Goal: Task Accomplishment & Management: Complete application form

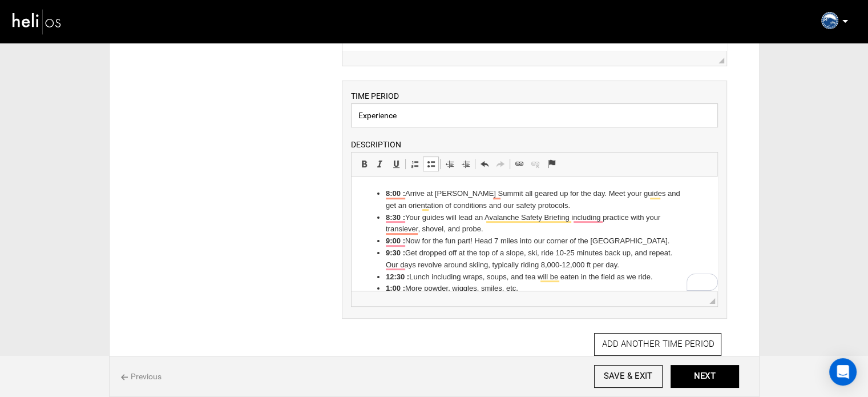
click at [457, 103] on input "Experience" at bounding box center [534, 115] width 367 height 24
click at [180, 143] on div "ITINERARY ARRIVAL INSTRUCTIONS Rich Text Editor, editor33 Editor toolbars Basic…" at bounding box center [434, 247] width 621 height 732
drag, startPoint x: 712, startPoint y: 195, endPoint x: 1023, endPoint y: 322, distance: 335.6
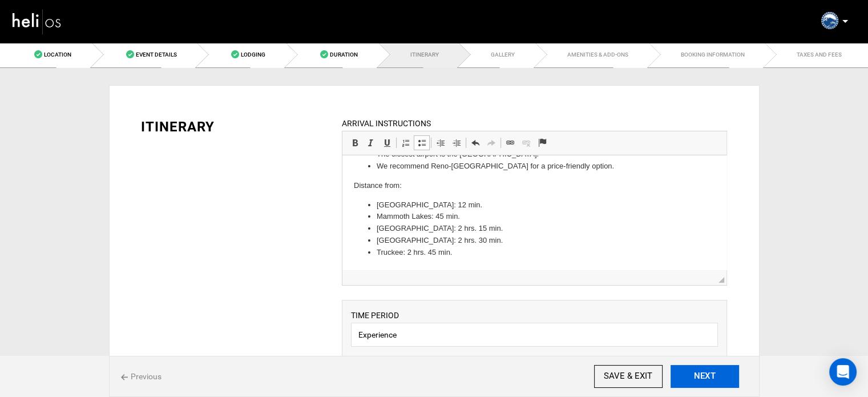
click at [701, 381] on button "NEXT" at bounding box center [705, 376] width 68 height 23
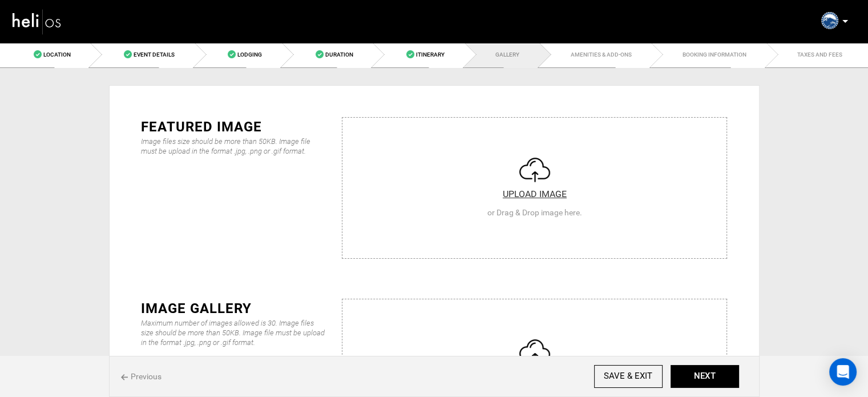
click at [430, 196] on input "file" at bounding box center [534, 186] width 384 height 137
type input "C:\fakepath\Copy-of-DSCF6447.jpg"
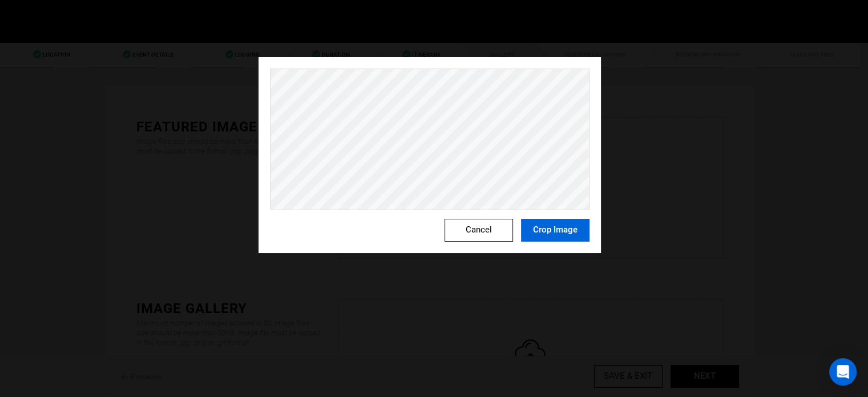
click at [537, 229] on button "Crop Image" at bounding box center [555, 230] width 68 height 23
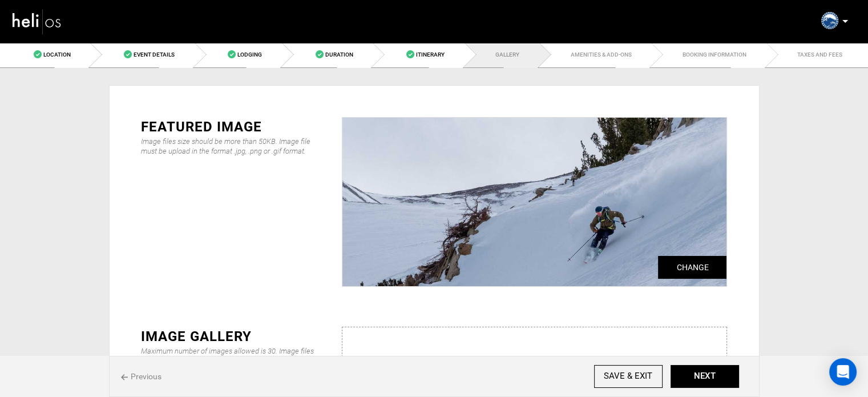
click at [485, 336] on input "file" at bounding box center [534, 395] width 384 height 137
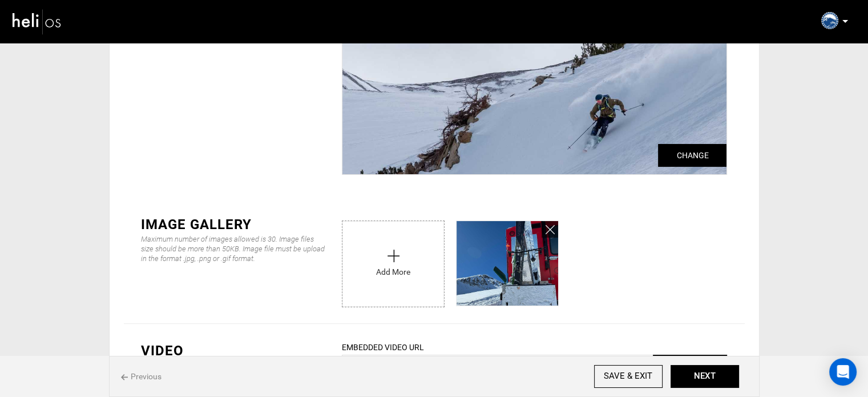
scroll to position [166, 0]
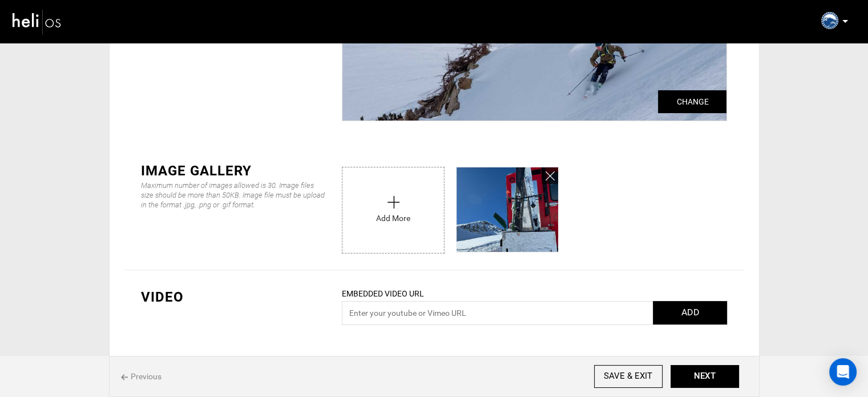
click at [425, 228] on input "file" at bounding box center [393, 207] width 102 height 80
type input "C:\fakepath\Screenshot 2025-10-03 090608.png"
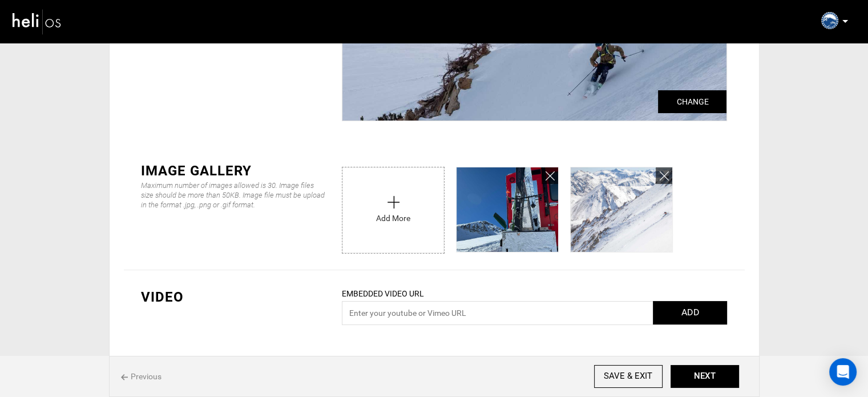
click at [368, 236] on input "file" at bounding box center [393, 207] width 102 height 80
type input "C:\fakepath\f8a84c3556b74d2a947f9699ee1e6b968162973D_9A91_4973_9389_7EACCAE737E…"
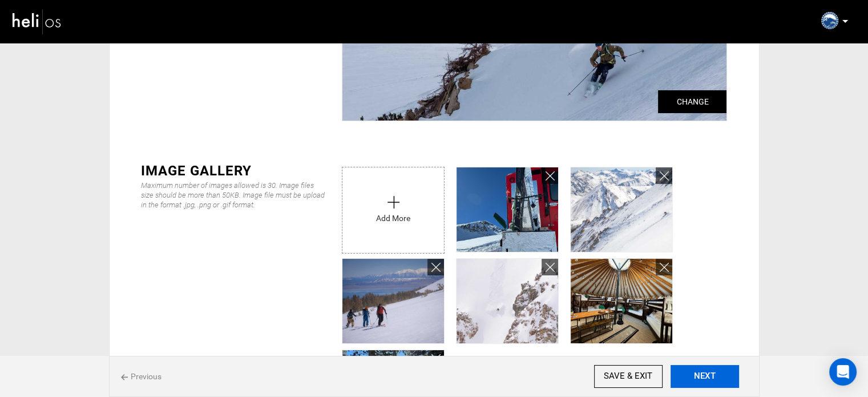
click at [690, 375] on button "NEXT" at bounding box center [705, 376] width 68 height 23
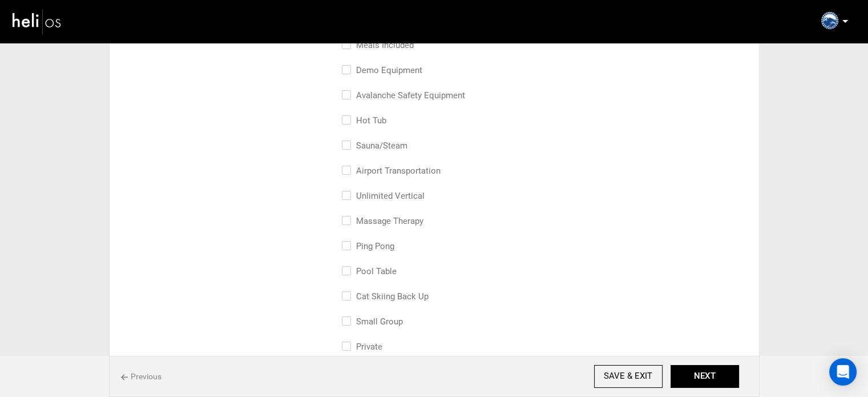
scroll to position [130, 0]
click at [385, 99] on label "avalanche safety equipment" at bounding box center [403, 97] width 123 height 14
click at [349, 99] on input "avalanche safety equipment" at bounding box center [345, 102] width 7 height 25
checkbox input "true"
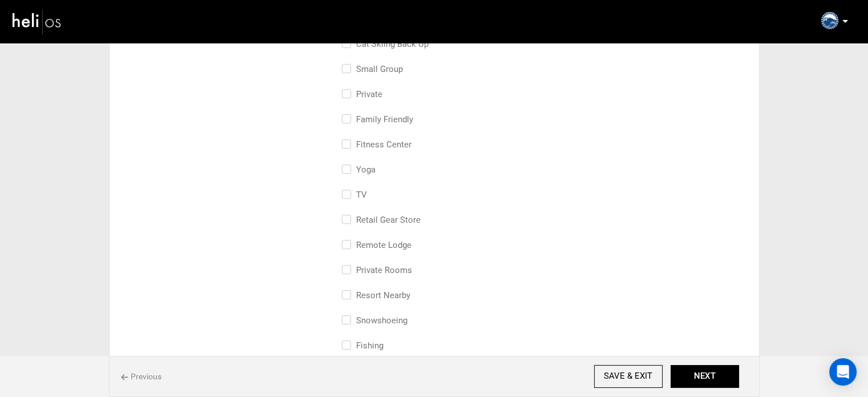
click at [372, 74] on label "small group" at bounding box center [372, 69] width 61 height 14
click at [349, 74] on input "small group" at bounding box center [345, 74] width 7 height 25
checkbox input "true"
click at [726, 376] on button "NEXT" at bounding box center [705, 376] width 68 height 23
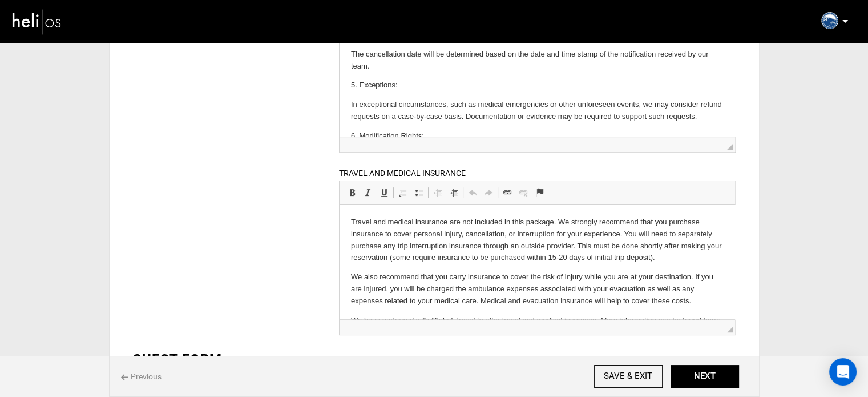
scroll to position [660, 0]
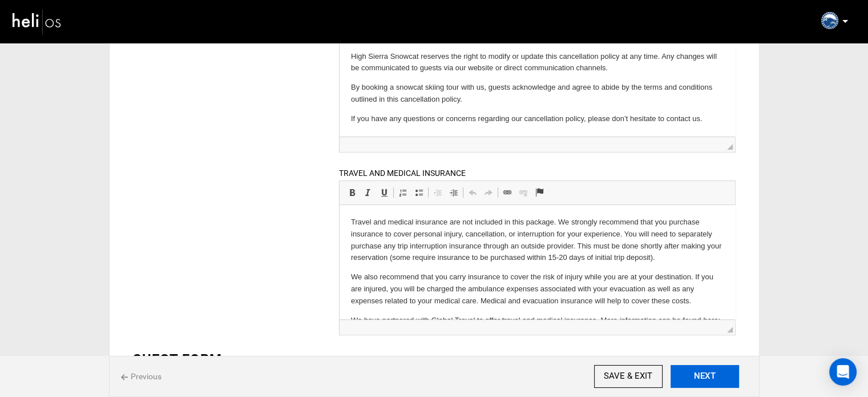
click at [722, 385] on button "NEXT" at bounding box center [705, 376] width 68 height 23
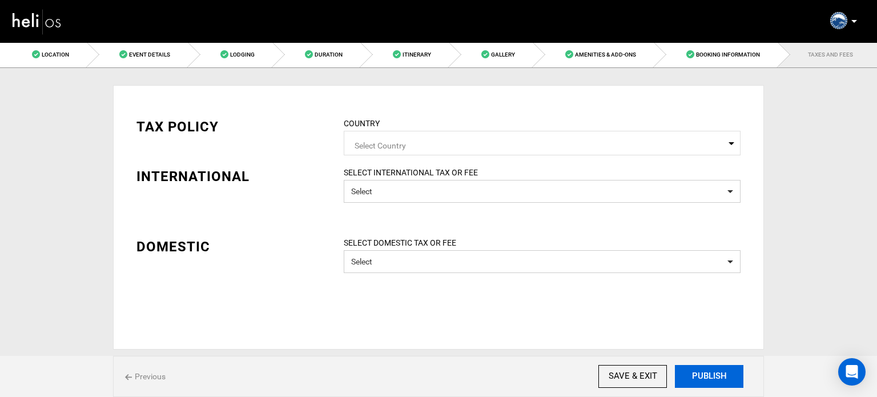
click at [707, 379] on button "PUBLISH" at bounding box center [709, 376] width 68 height 23
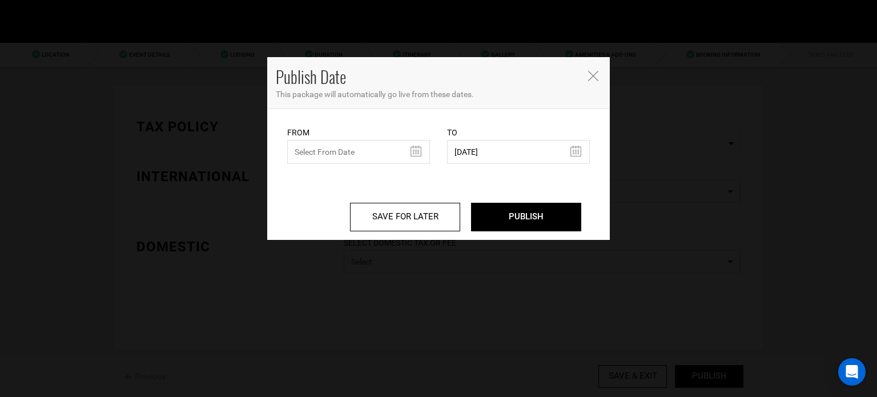
click at [593, 71] on icon "Close" at bounding box center [593, 76] width 10 height 10
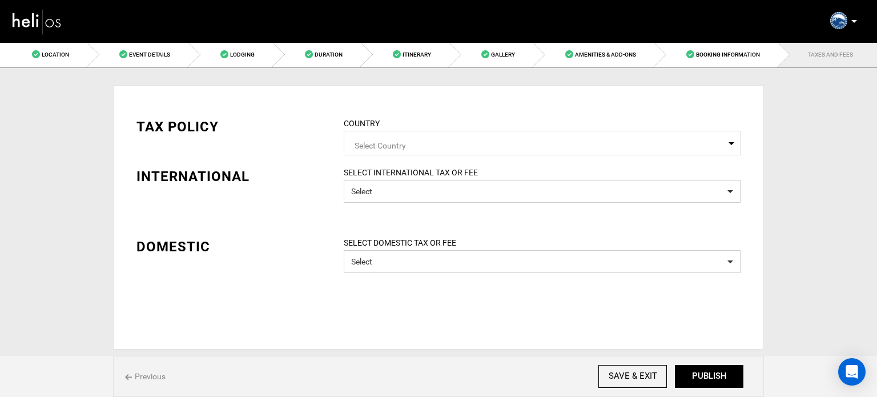
click at [416, 140] on span "Select Country" at bounding box center [541, 144] width 375 height 14
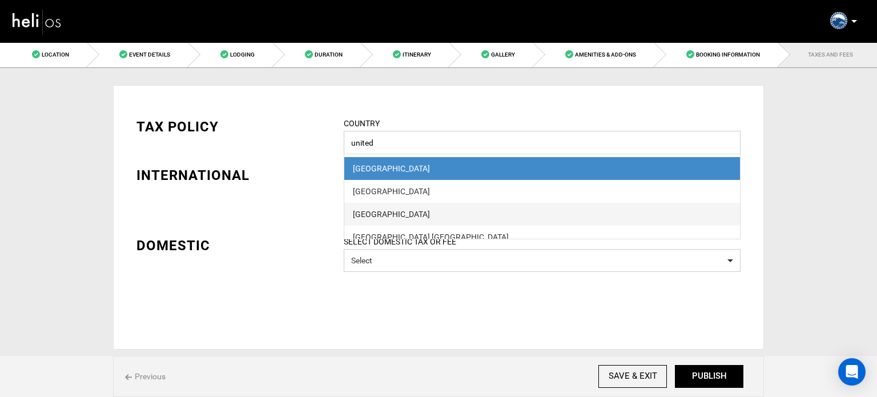
type input "united"
click at [416, 215] on div "[GEOGRAPHIC_DATA]" at bounding box center [542, 213] width 378 height 11
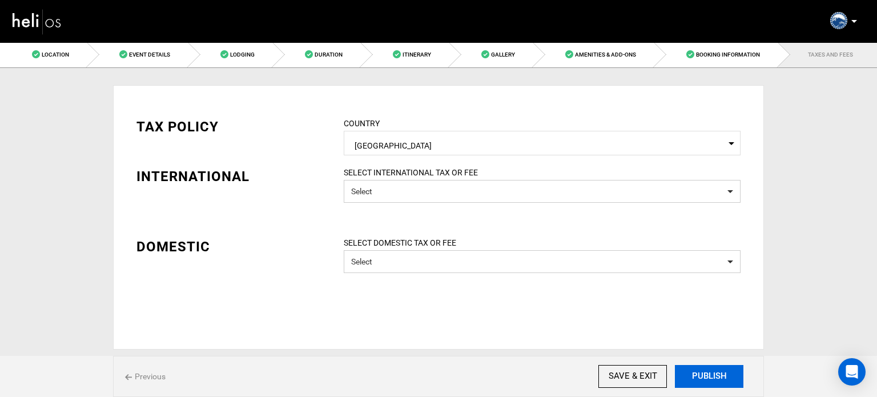
click at [702, 380] on button "PUBLISH" at bounding box center [709, 376] width 68 height 23
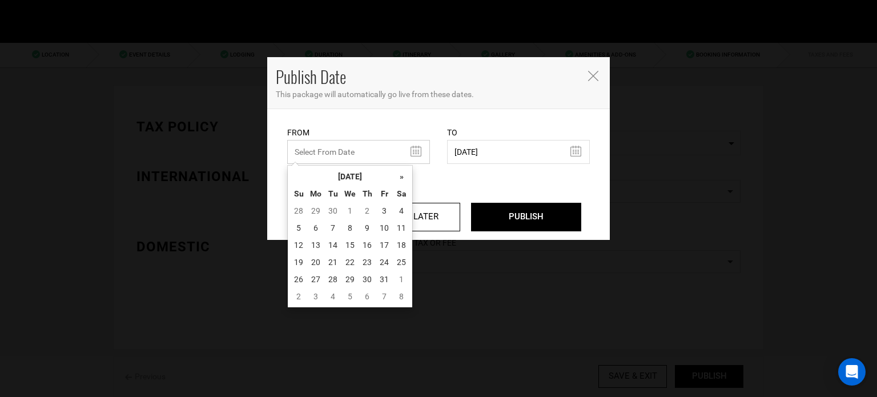
click at [324, 148] on input "text" at bounding box center [358, 152] width 143 height 24
click at [381, 209] on td "3" at bounding box center [384, 210] width 17 height 17
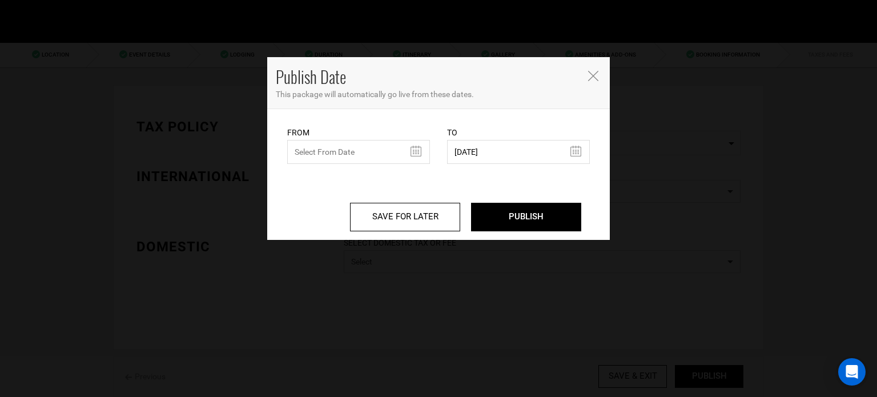
type input "10/03/2025"
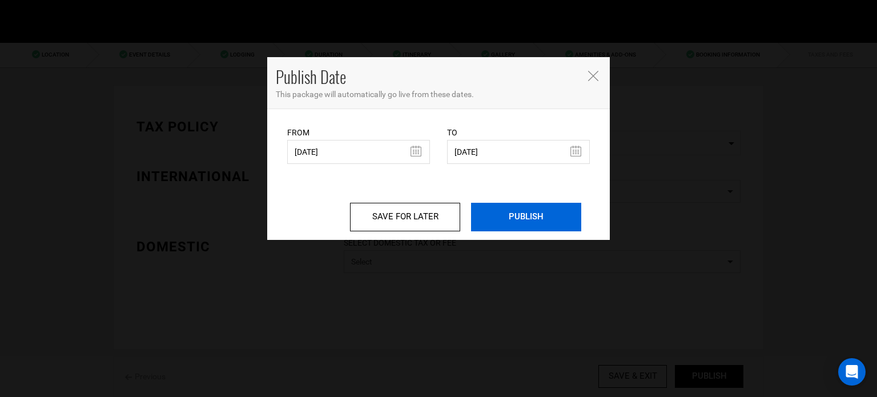
click at [545, 219] on input "PUBLISH" at bounding box center [526, 217] width 110 height 29
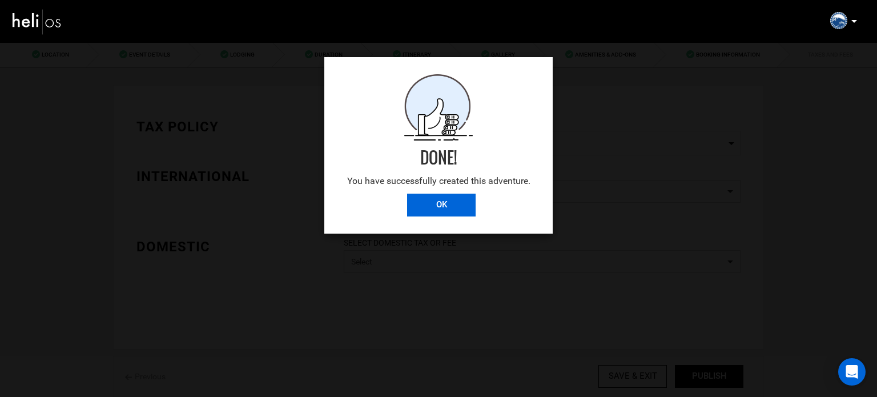
click at [454, 194] on input "OK" at bounding box center [441, 205] width 68 height 23
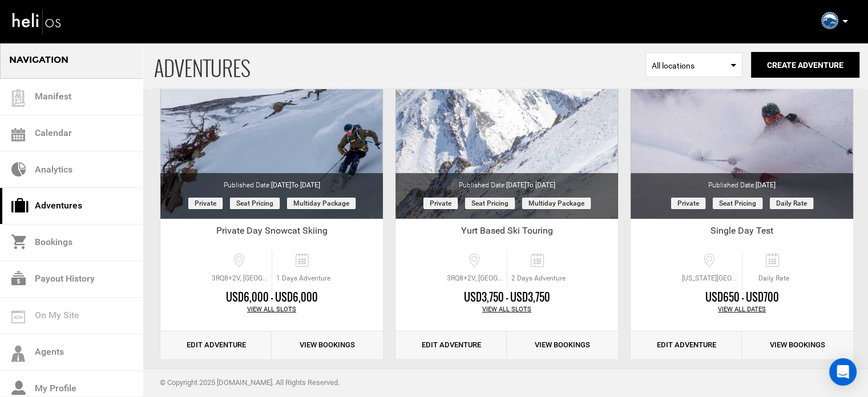
scroll to position [142, 0]
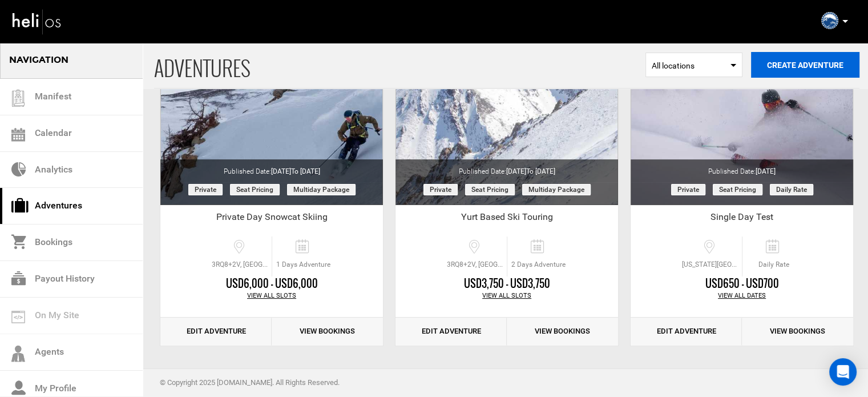
click at [785, 61] on button "Create Adventure" at bounding box center [805, 65] width 108 height 26
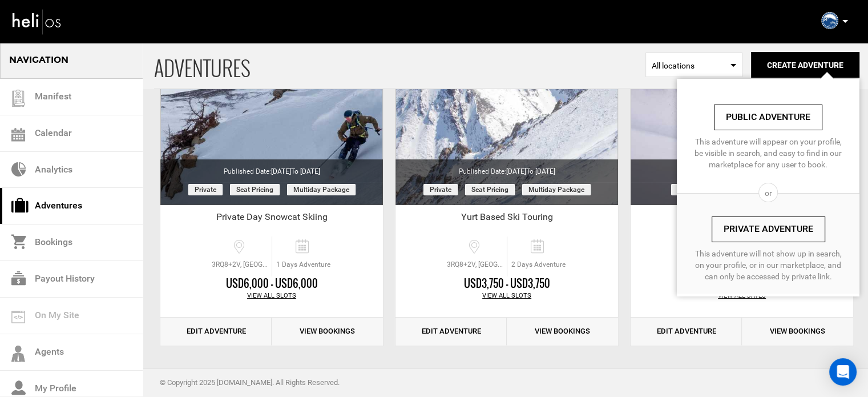
click at [732, 236] on link "Private Adventure" at bounding box center [769, 229] width 114 height 26
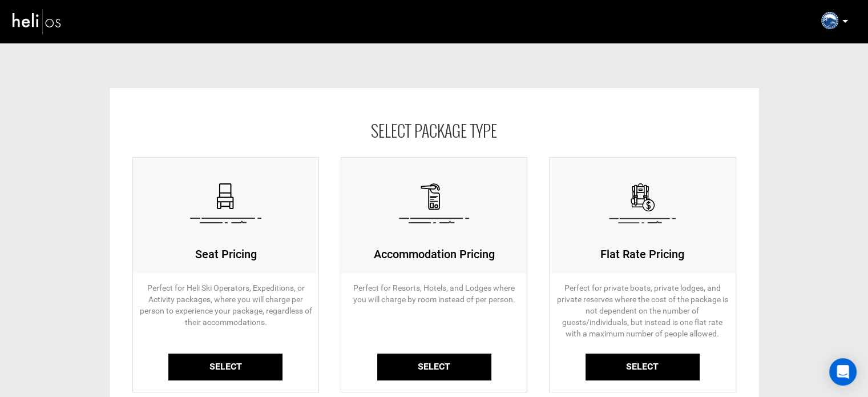
click at [240, 364] on link "Select" at bounding box center [225, 366] width 114 height 27
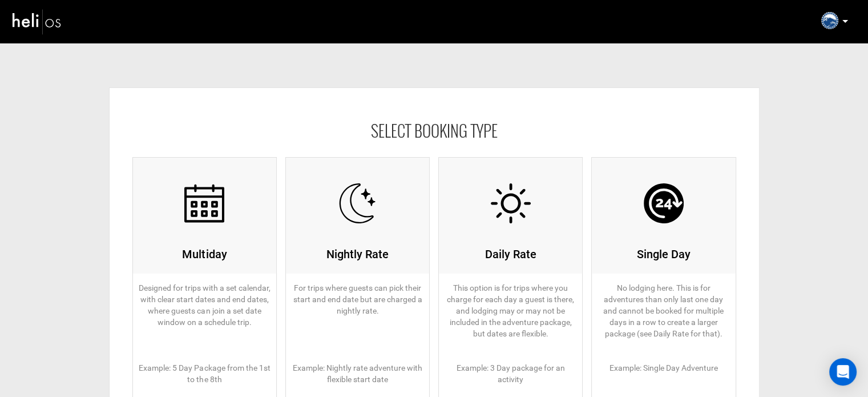
scroll to position [172, 0]
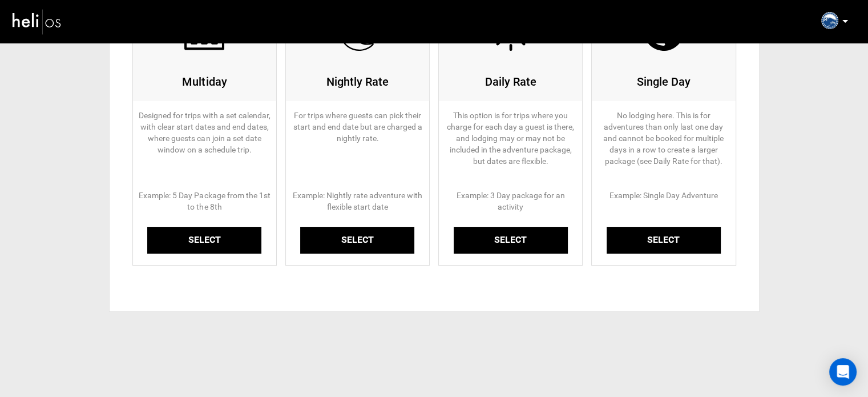
click at [215, 240] on link "Select" at bounding box center [204, 240] width 114 height 27
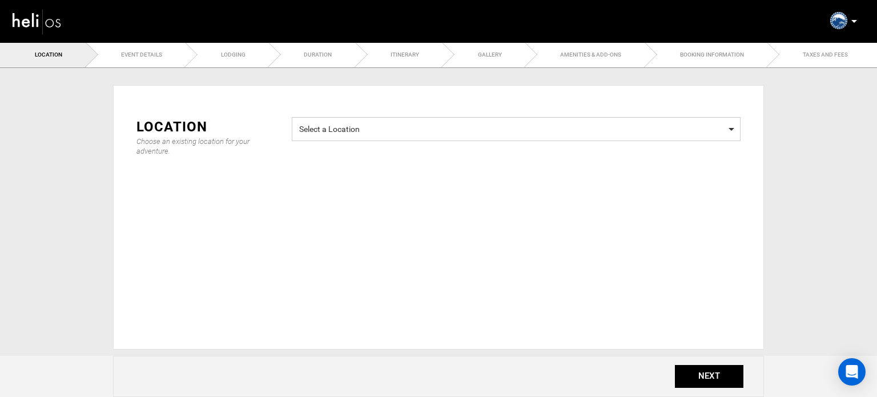
click at [355, 132] on span "Select a Location" at bounding box center [516, 127] width 434 height 14
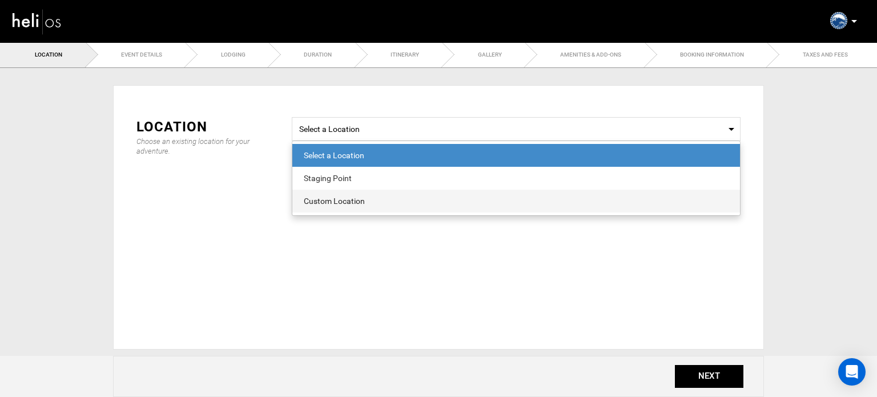
click at [357, 198] on div "Custom Location" at bounding box center [516, 200] width 425 height 11
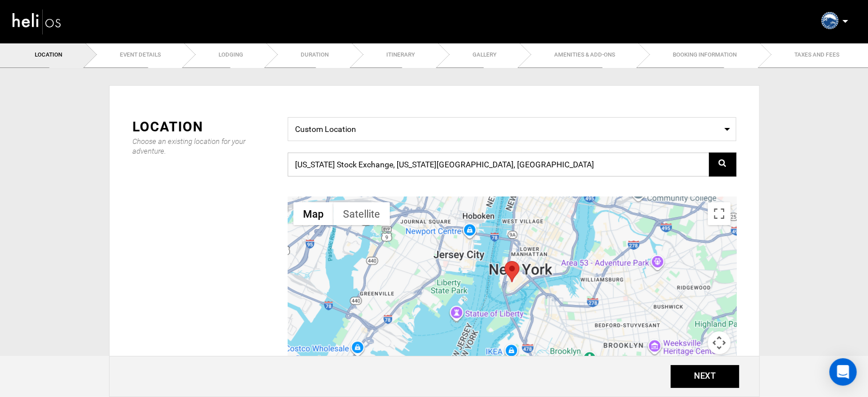
click at [514, 162] on input "New York Stock Exchange, New York, NY 10005, USA" at bounding box center [512, 164] width 449 height 24
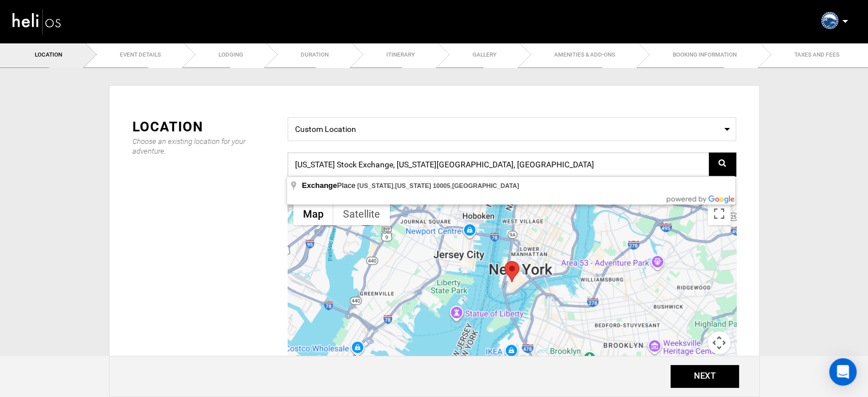
click at [514, 162] on input "New York Stock Exchange, New York, NY 10005, USA" at bounding box center [512, 164] width 449 height 24
paste input "3RQ8+2V, Mono City, CA 93541"
type input "3RQ8+2V, [GEOGRAPHIC_DATA], [GEOGRAPHIC_DATA]"
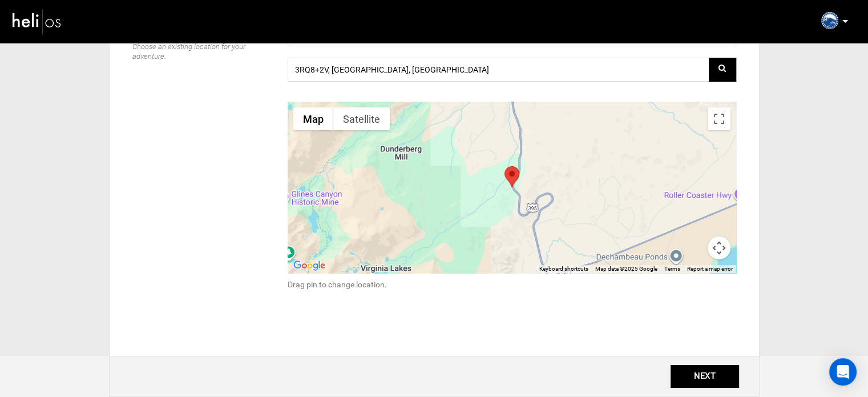
scroll to position [156, 0]
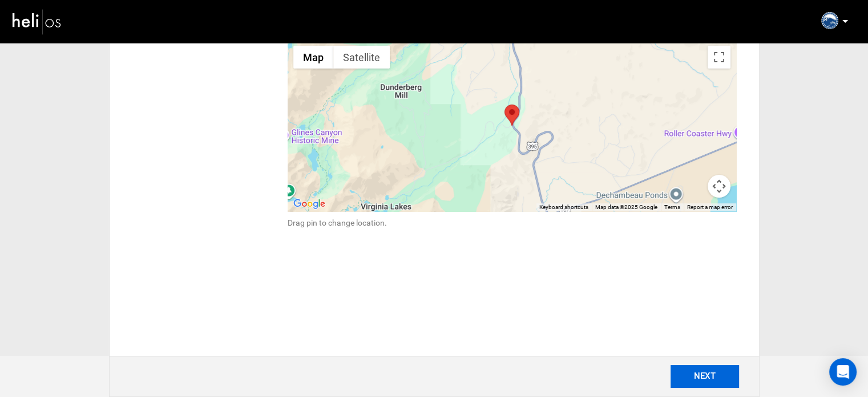
click at [704, 368] on button "NEXT" at bounding box center [705, 376] width 68 height 23
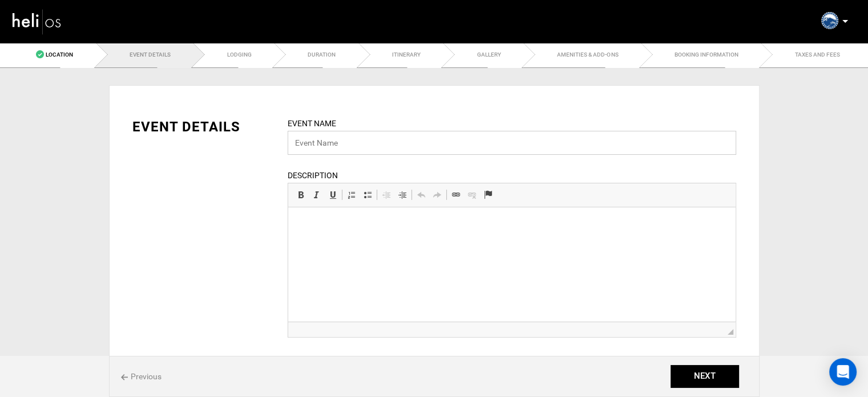
click at [407, 148] on input "text" at bounding box center [512, 143] width 449 height 24
paste input "Individual Seat Day Cat Skiing & Boarding"
type input "Individual Seat Day Cat Skiing & Boarding"
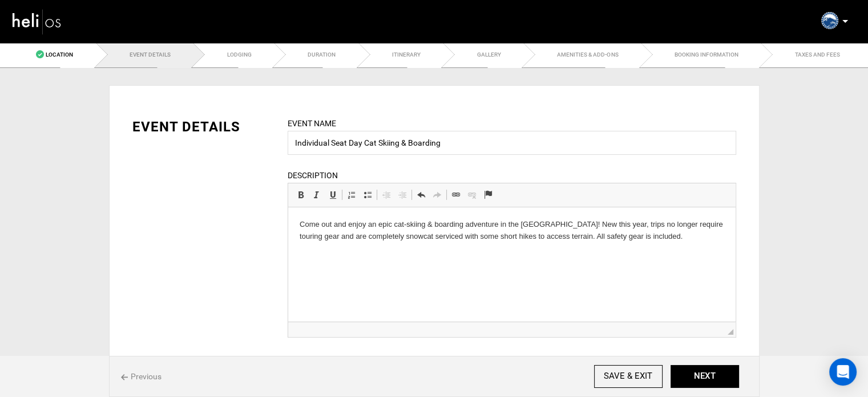
click at [343, 228] on p "Come out and enjoy an epic cat-skiing & boarding adventure in the High Sierra! …" at bounding box center [511, 231] width 425 height 24
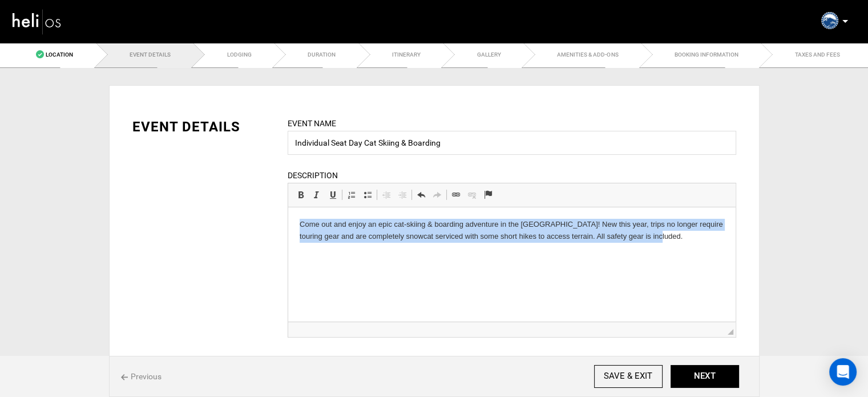
click at [343, 228] on p "Come out and enjoy an epic cat-skiing & boarding adventure in the High Sierra! …" at bounding box center [511, 231] width 425 height 24
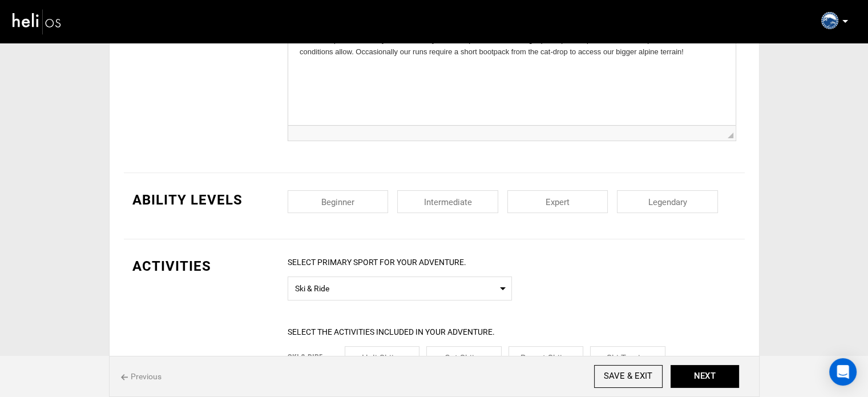
scroll to position [201, 0]
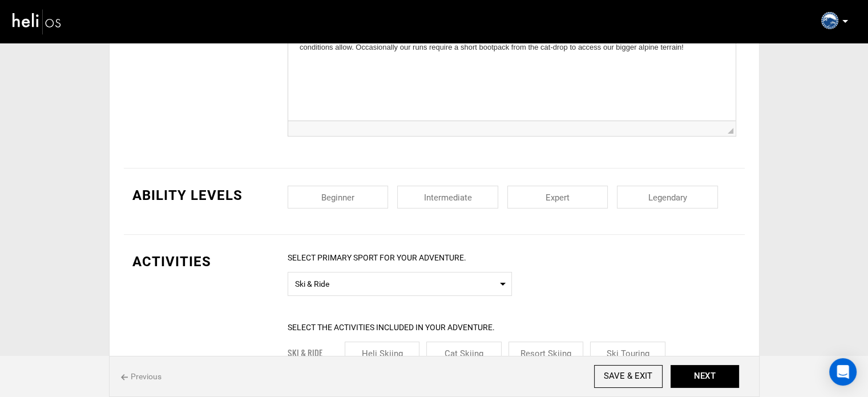
drag, startPoint x: 331, startPoint y: 197, endPoint x: 381, endPoint y: 196, distance: 50.2
click at [331, 197] on input "checkbox" at bounding box center [338, 197] width 101 height 23
checkbox input "true"
drag, startPoint x: 457, startPoint y: 196, endPoint x: 561, endPoint y: 198, distance: 104.5
click at [471, 197] on input "checkbox" at bounding box center [447, 197] width 101 height 23
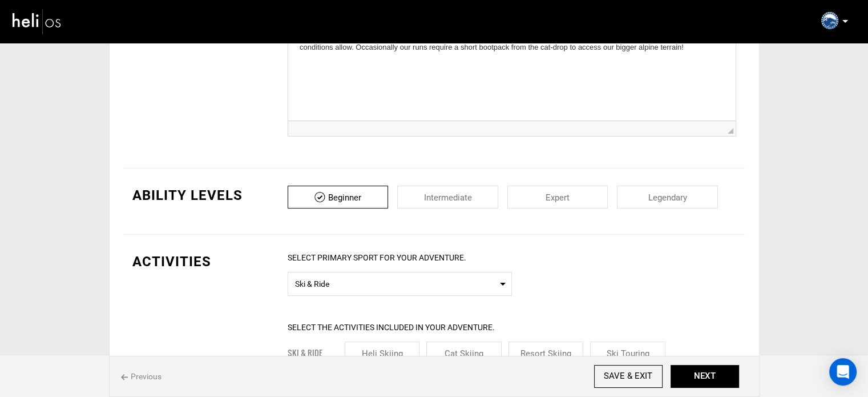
checkbox input "true"
drag, startPoint x: 570, startPoint y: 197, endPoint x: 624, endPoint y: 202, distance: 54.4
click at [581, 199] on input "checkbox" at bounding box center [557, 197] width 101 height 23
checkbox input "true"
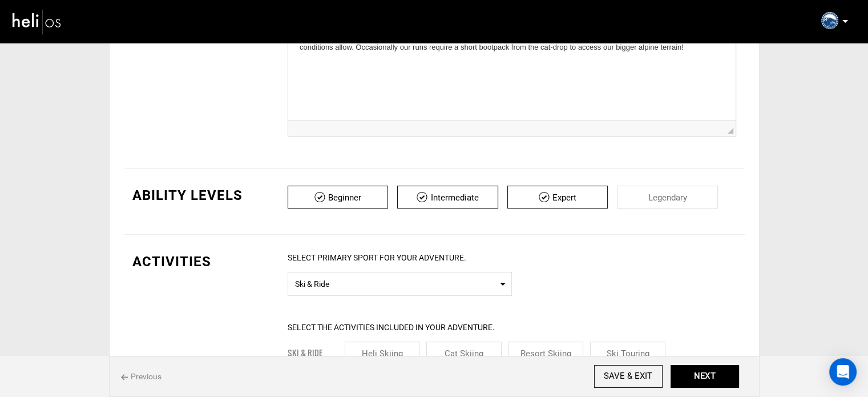
drag, startPoint x: 684, startPoint y: 200, endPoint x: 659, endPoint y: 202, distance: 25.2
click at [678, 200] on input "checkbox" at bounding box center [667, 197] width 101 height 23
checkbox input "true"
click at [335, 190] on input "checkbox" at bounding box center [338, 197] width 101 height 23
checkbox input "false"
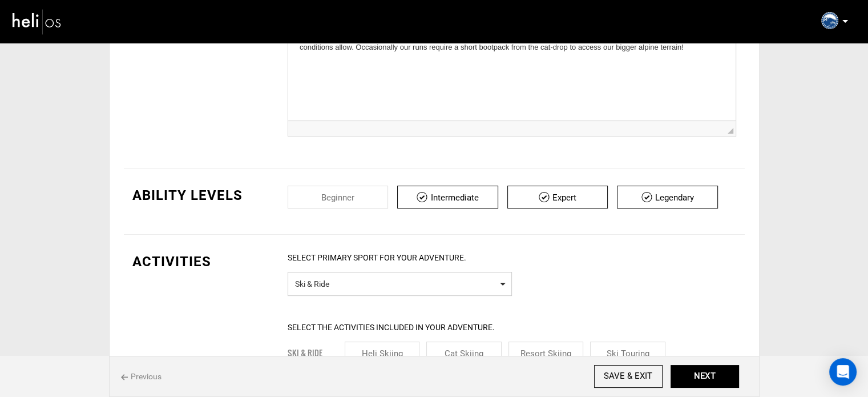
click at [342, 280] on span "Ski & Ride" at bounding box center [399, 282] width 209 height 14
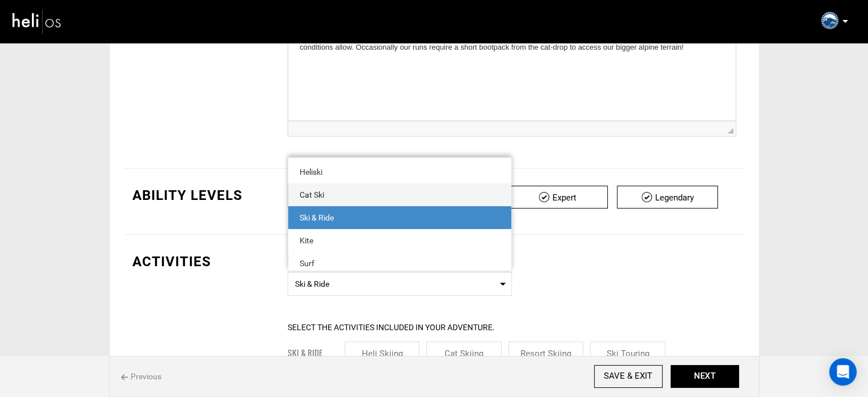
click at [342, 195] on div "Cat Ski" at bounding box center [400, 194] width 200 height 11
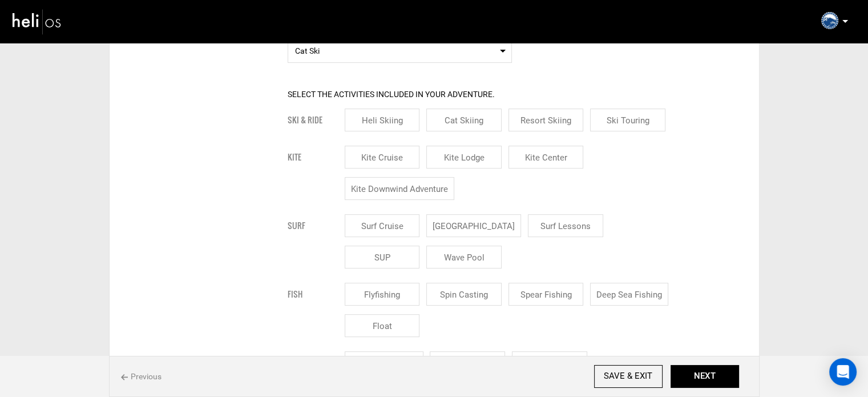
scroll to position [434, 0]
click at [481, 121] on input "Cat Skiing" at bounding box center [463, 119] width 75 height 23
checkbox input "true"
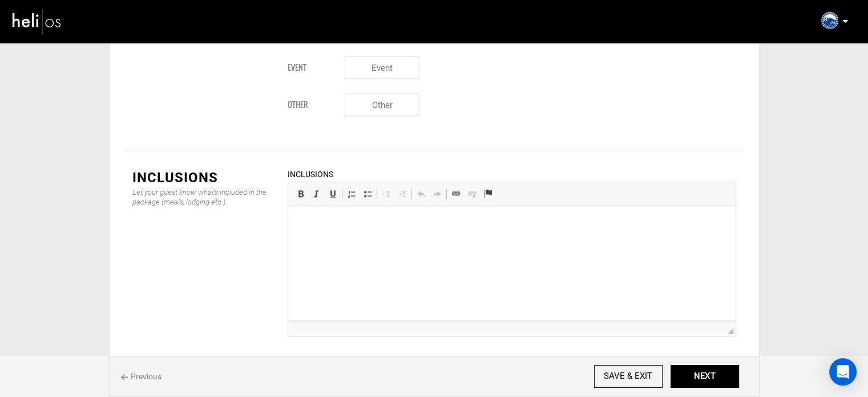
scroll to position [17, 0]
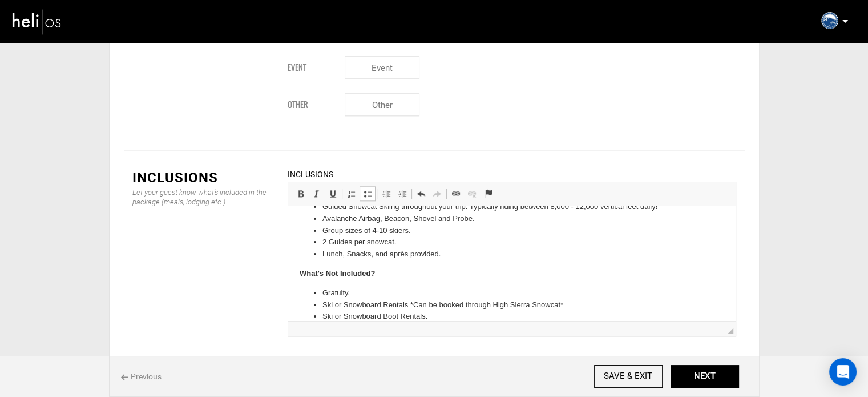
click at [374, 272] on p "What's Not Included?" at bounding box center [511, 274] width 425 height 12
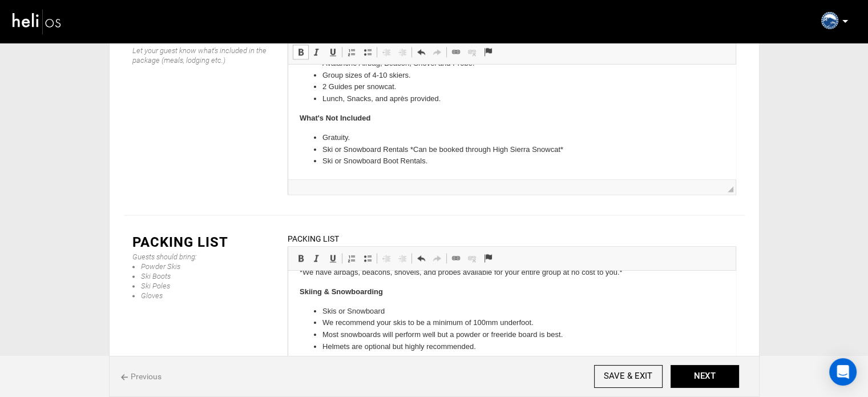
scroll to position [0, 0]
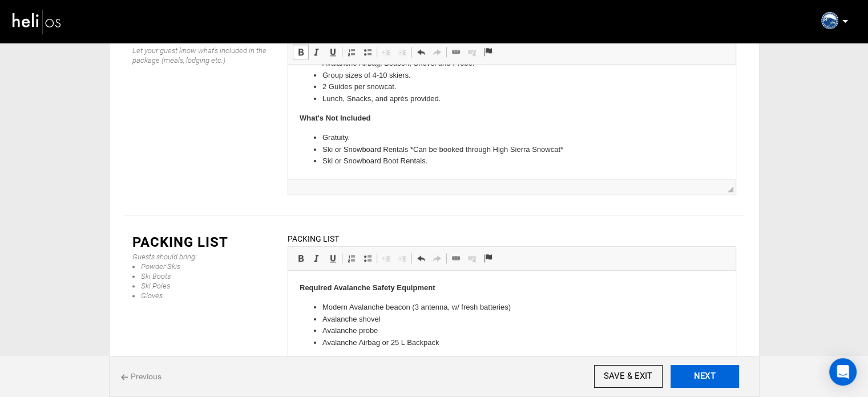
click at [699, 372] on button "NEXT" at bounding box center [705, 376] width 68 height 23
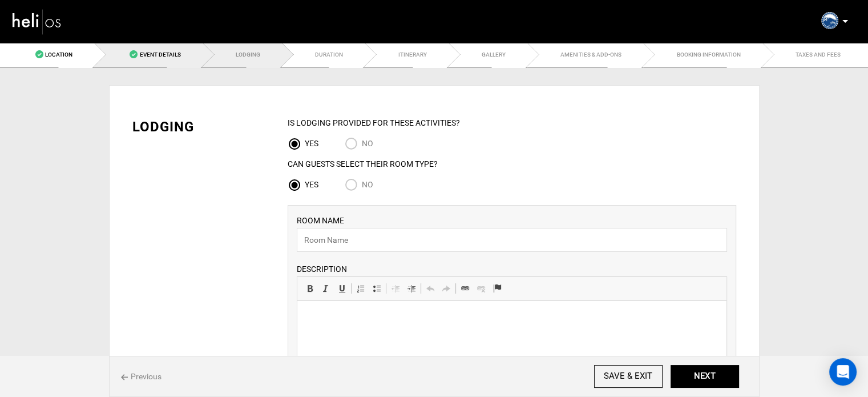
click at [187, 59] on link "Event Details" at bounding box center [148, 55] width 108 height 26
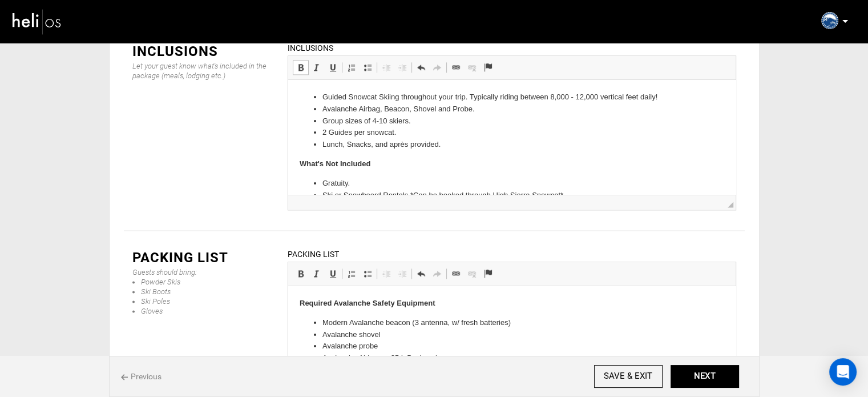
scroll to position [1510, 0]
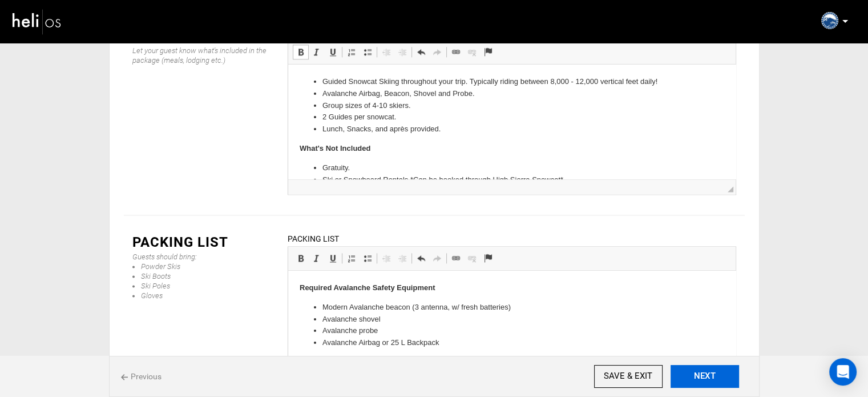
click at [711, 381] on button "NEXT" at bounding box center [705, 376] width 68 height 23
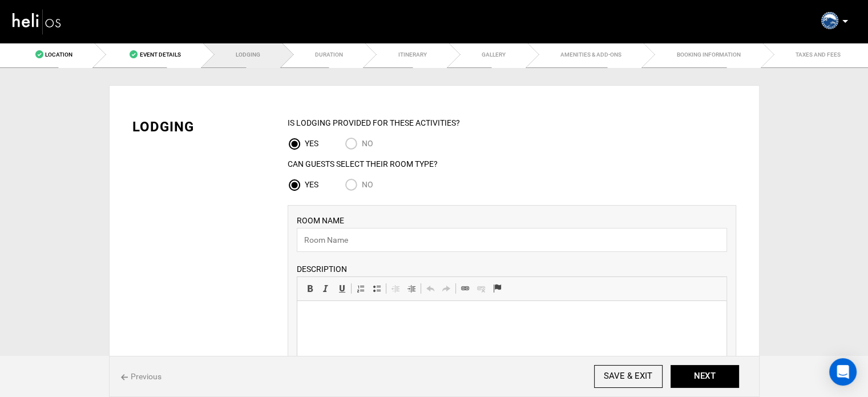
click at [342, 186] on div "Yes No" at bounding box center [512, 185] width 449 height 15
click at [347, 187] on input "No" at bounding box center [353, 185] width 17 height 15
radio input "true"
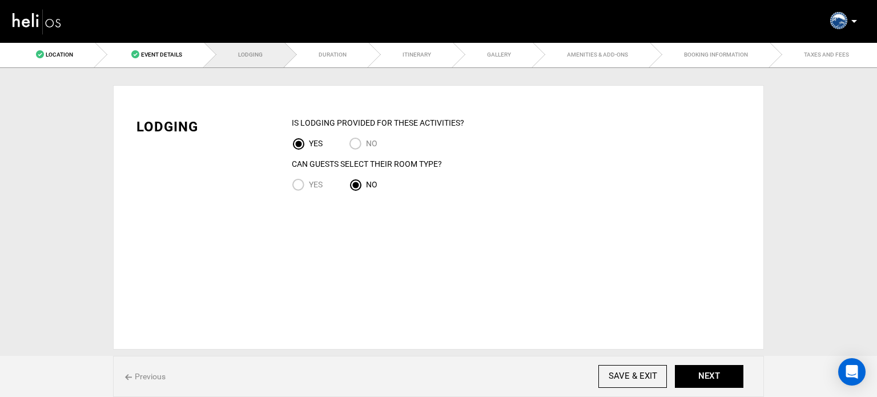
click at [708, 362] on div "Previous SAVE & EXIT NEXT" at bounding box center [438, 376] width 651 height 41
click at [707, 372] on button "NEXT" at bounding box center [709, 376] width 68 height 23
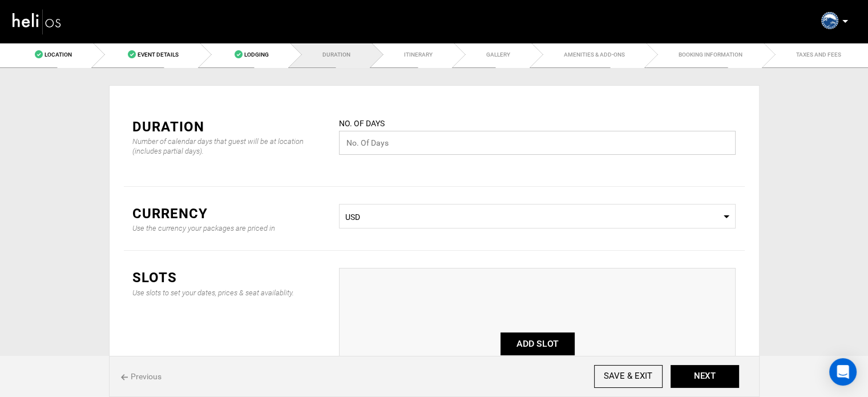
click at [365, 142] on input "text" at bounding box center [537, 143] width 397 height 24
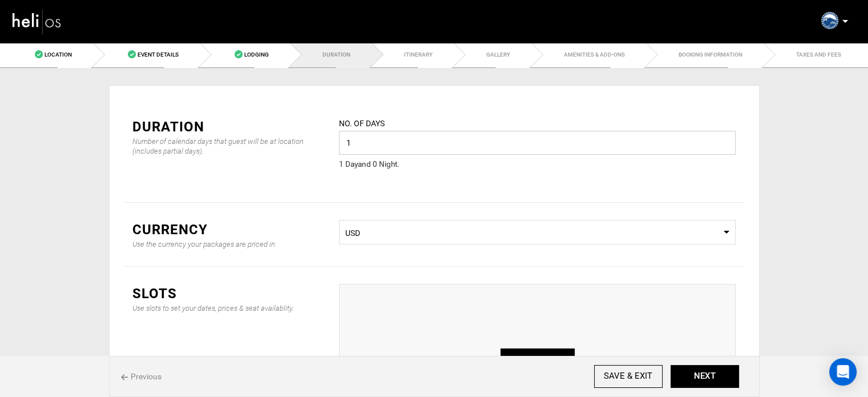
type input "1"
click at [354, 187] on div "Duration Number of calendar days that guest will be at location (includes parti…" at bounding box center [434, 151] width 621 height 103
click at [552, 348] on button "ADD SLOT" at bounding box center [538, 359] width 74 height 23
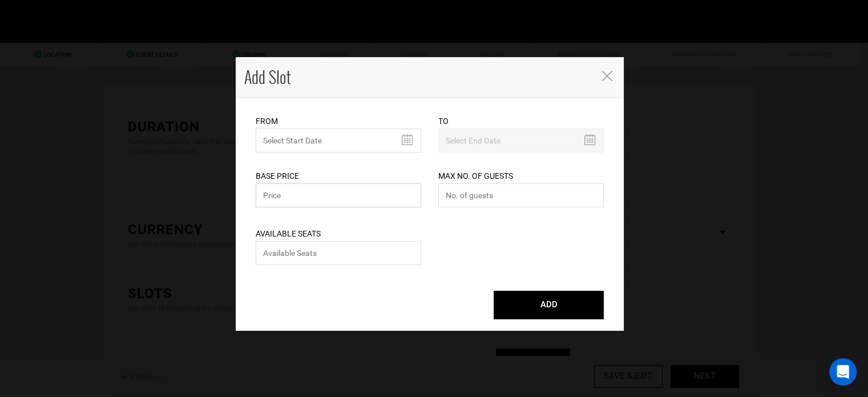
click at [315, 190] on input "text" at bounding box center [339, 195] width 166 height 24
type input "625"
click at [470, 194] on input "number" at bounding box center [521, 195] width 166 height 24
type input "0"
click at [357, 250] on input "number" at bounding box center [339, 253] width 166 height 24
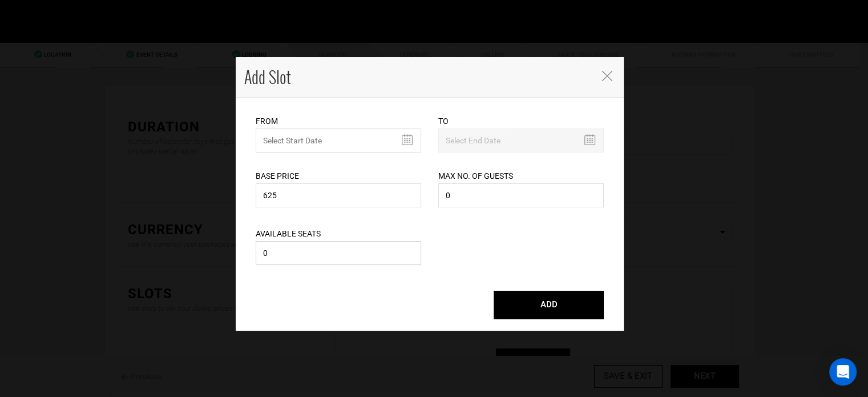
type input "0"
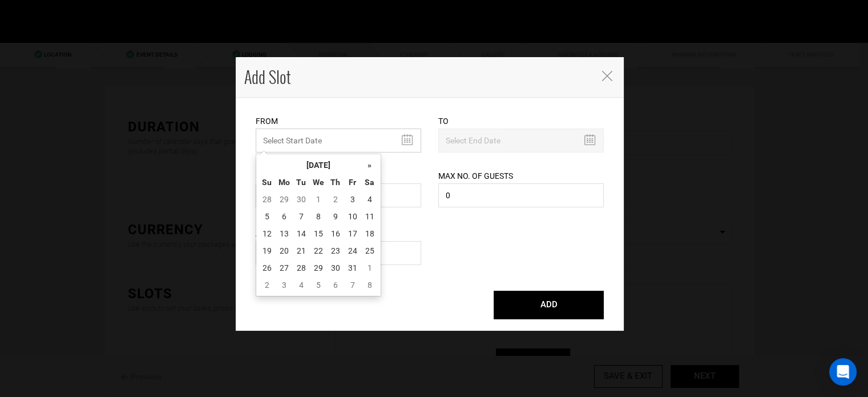
click at [347, 144] on input "MINIMUM NUMBER OF NIGHTS" at bounding box center [339, 140] width 166 height 24
click at [337, 175] on th "Th" at bounding box center [335, 182] width 17 height 17
click at [338, 168] on th "October 2025" at bounding box center [319, 164] width 86 height 17
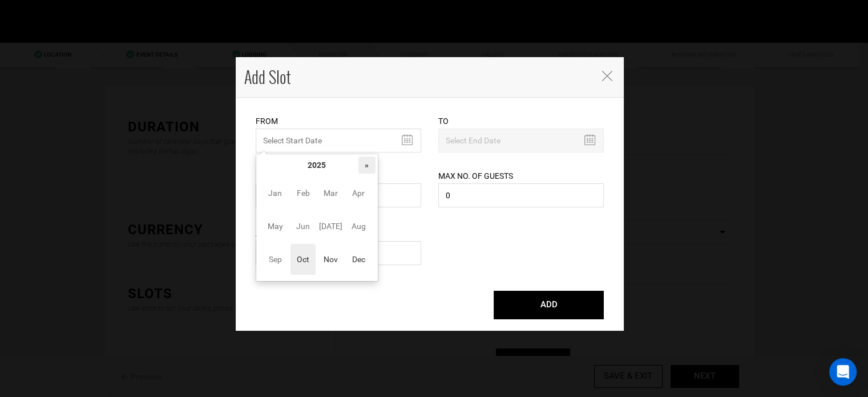
click at [370, 160] on th "»" at bounding box center [366, 164] width 17 height 17
click at [323, 257] on span "Nov" at bounding box center [331, 259] width 26 height 31
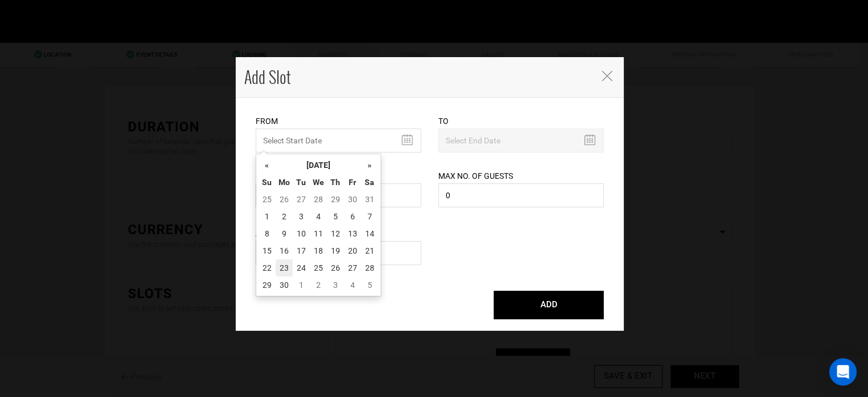
click at [285, 265] on td "23" at bounding box center [284, 267] width 17 height 17
type input "11/23/2026"
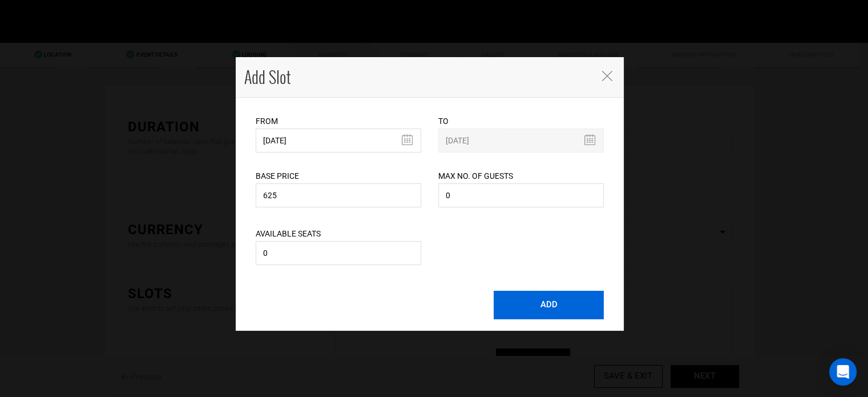
click at [534, 300] on button "ADD" at bounding box center [549, 305] width 110 height 29
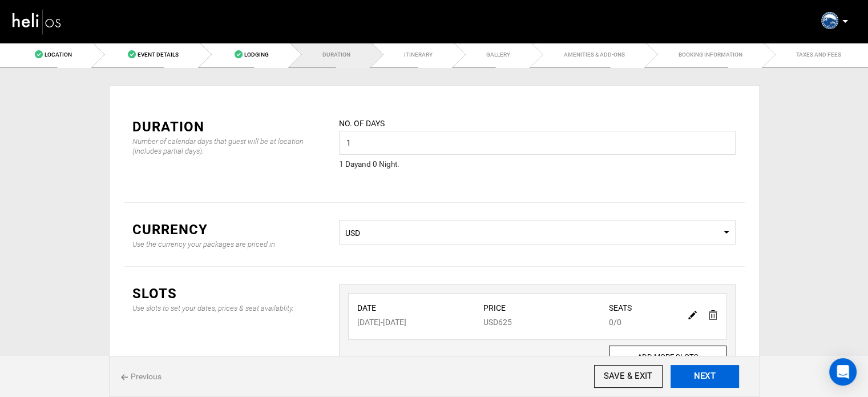
click at [731, 372] on button "NEXT" at bounding box center [705, 376] width 68 height 23
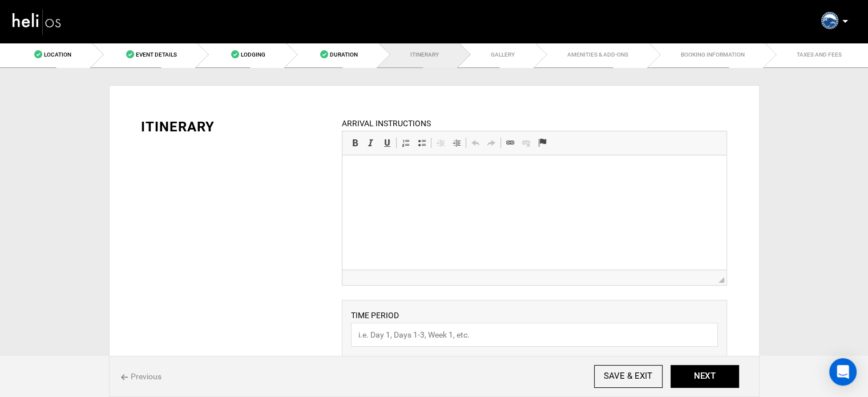
click at [381, 176] on p at bounding box center [534, 173] width 361 height 12
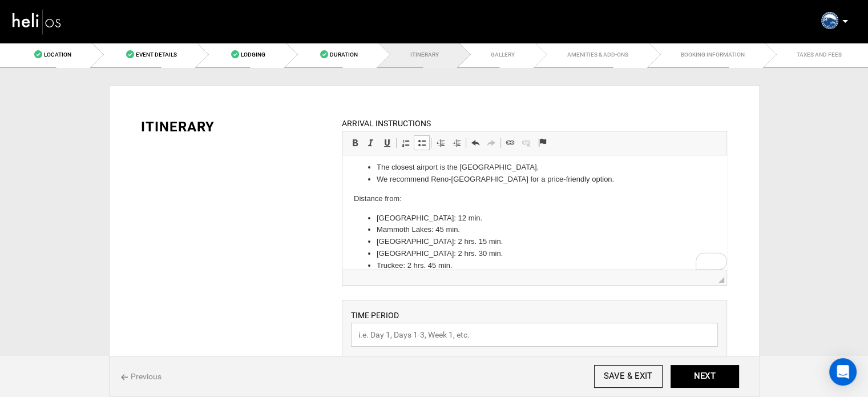
click at [410, 329] on input "text" at bounding box center [534, 335] width 367 height 24
paste input "Experience"
type input "Experience"
drag, startPoint x: 812, startPoint y: 120, endPoint x: 856, endPoint y: 114, distance: 44.3
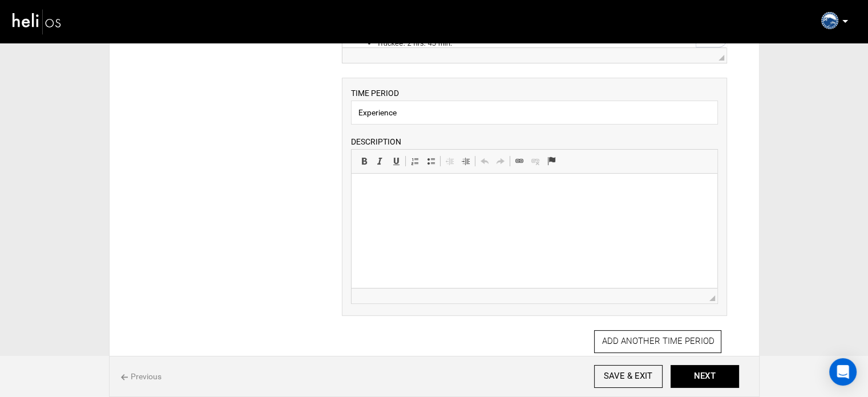
scroll to position [223, 0]
click at [481, 207] on html at bounding box center [535, 189] width 366 height 35
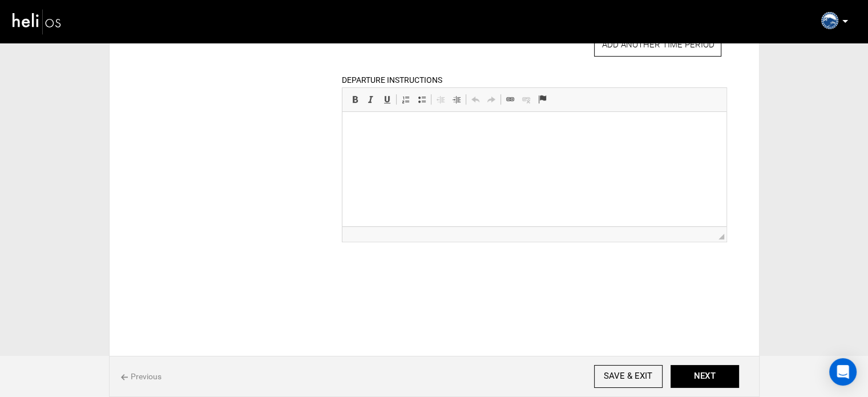
scroll to position [524, 0]
click at [535, 141] on html at bounding box center [534, 123] width 384 height 35
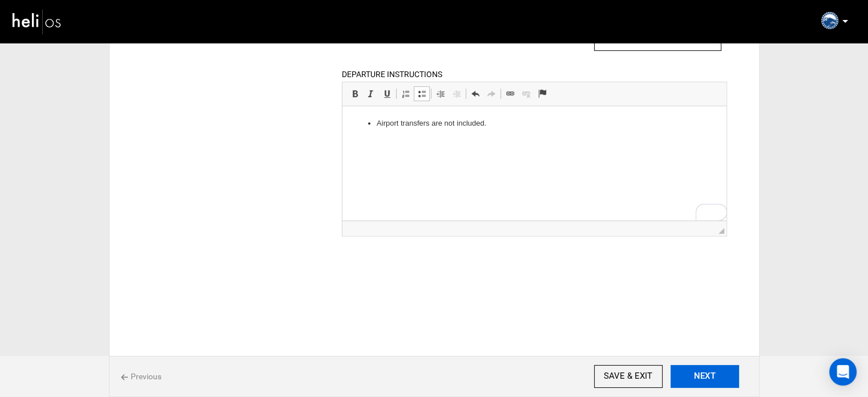
click at [712, 380] on button "NEXT" at bounding box center [705, 376] width 68 height 23
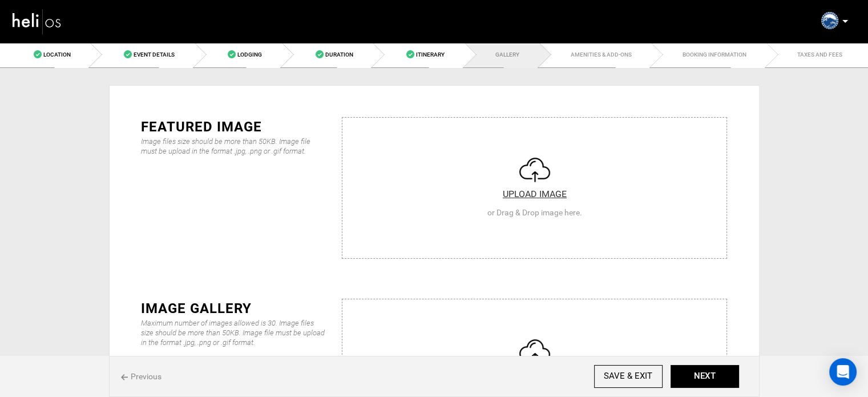
click at [424, 196] on input "file" at bounding box center [534, 186] width 384 height 137
type input "C:\fakepath\Copy_of_DSCF6943_lg (1).jpg"
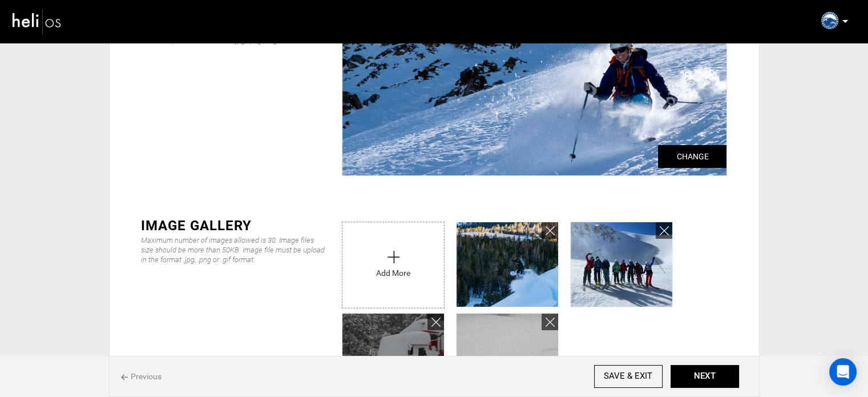
click at [402, 272] on input "file" at bounding box center [393, 262] width 102 height 80
type input "C:\fakepath\Copy_of_Copy_of_DSCF6259_lg.jpg"
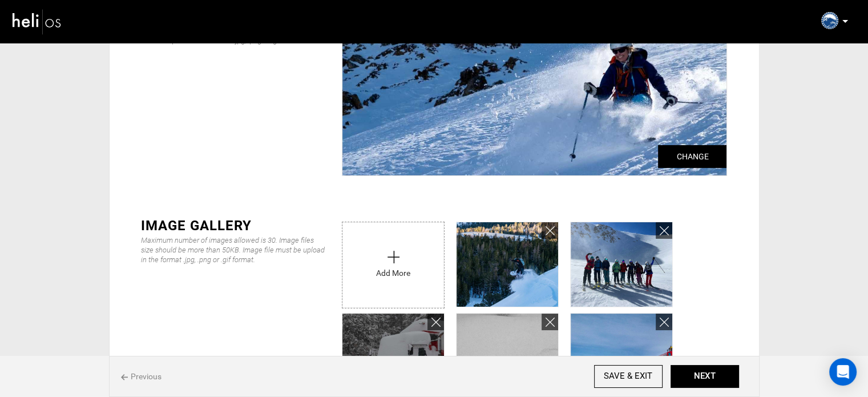
click at [417, 255] on input "file" at bounding box center [393, 262] width 102 height 80
type input "C:\fakepath\547f6f3c239f482aa87bcbb82b6884fdCopy_of_IMG_2105_Original_lg.jpg"
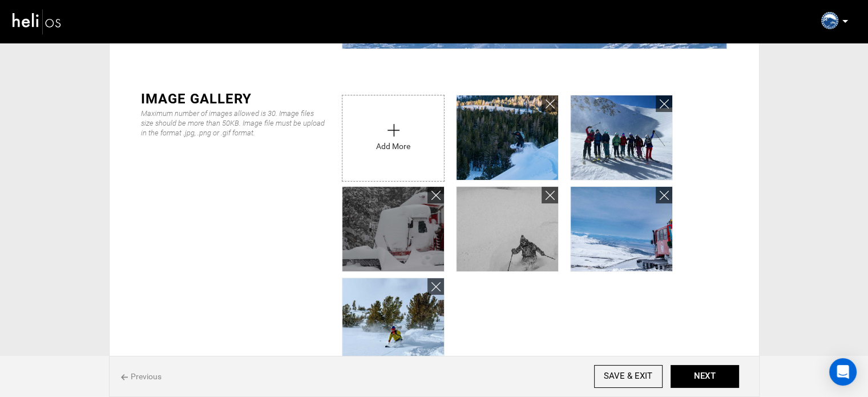
scroll to position [237, 0]
click at [393, 130] on input "file" at bounding box center [393, 136] width 102 height 80
type input "C:\fakepath\Snowcat-Header-scaled.jpeg"
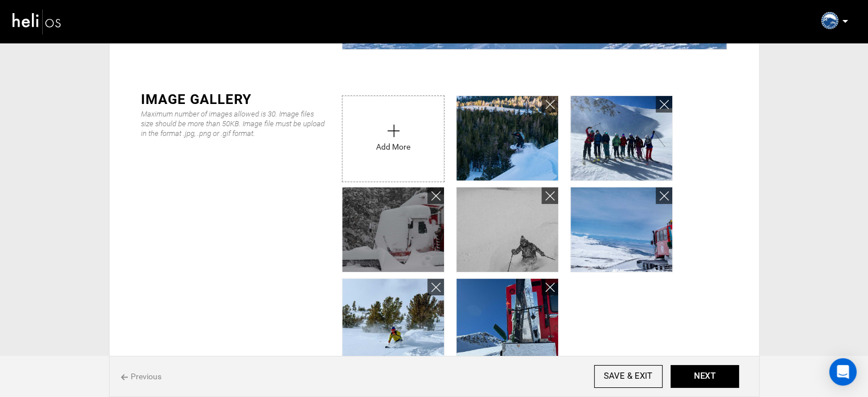
click at [396, 135] on input "file" at bounding box center [393, 136] width 102 height 80
type input "C:\fakepath\20240406_pondella_ridge_3383_lg.jpg"
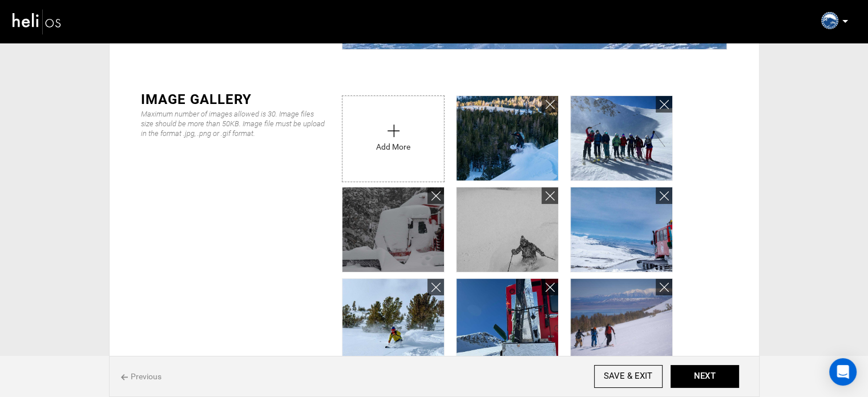
click at [361, 109] on input "file" at bounding box center [393, 136] width 102 height 80
type input "C:\fakepath\20240406_pondella_ridge_3383_lg.jpg"
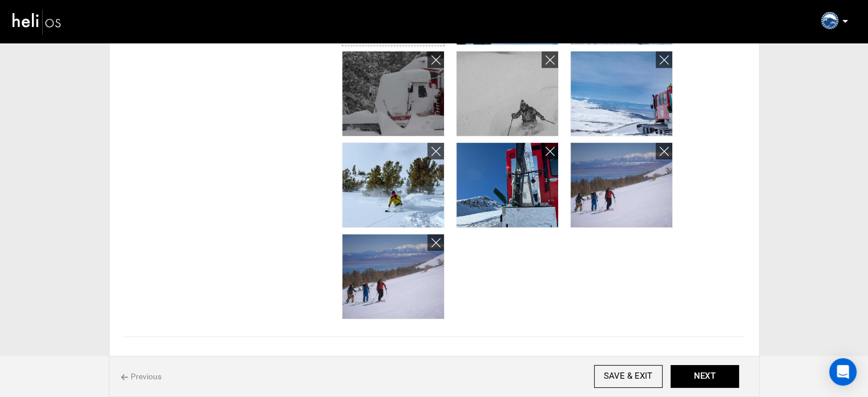
scroll to position [377, 0]
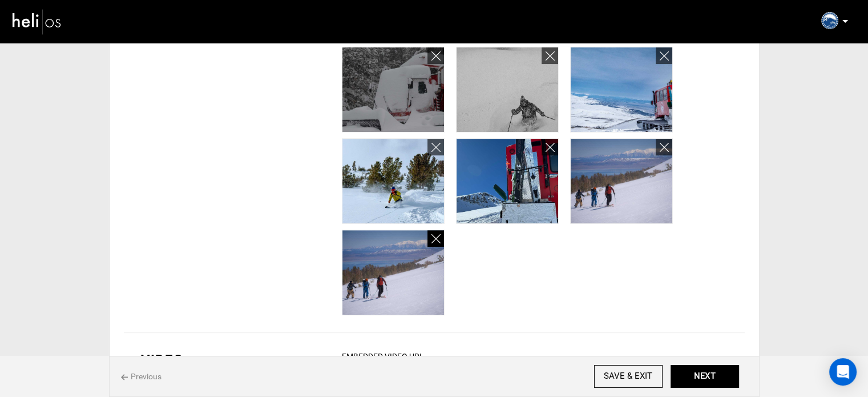
click at [439, 238] on icon at bounding box center [436, 238] width 9 height 13
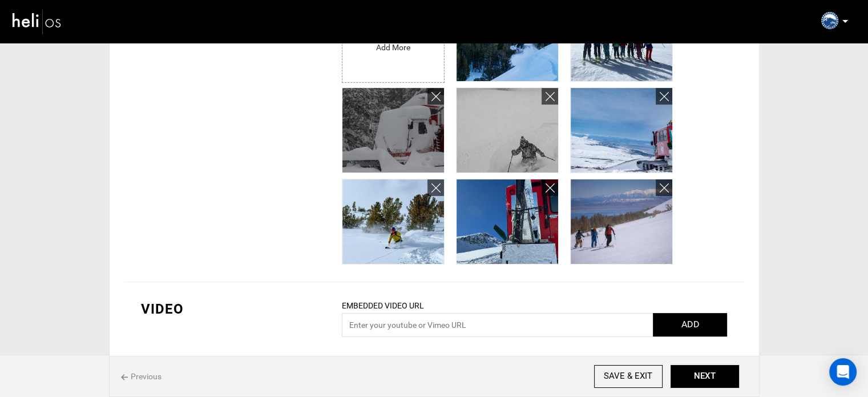
scroll to position [192, 0]
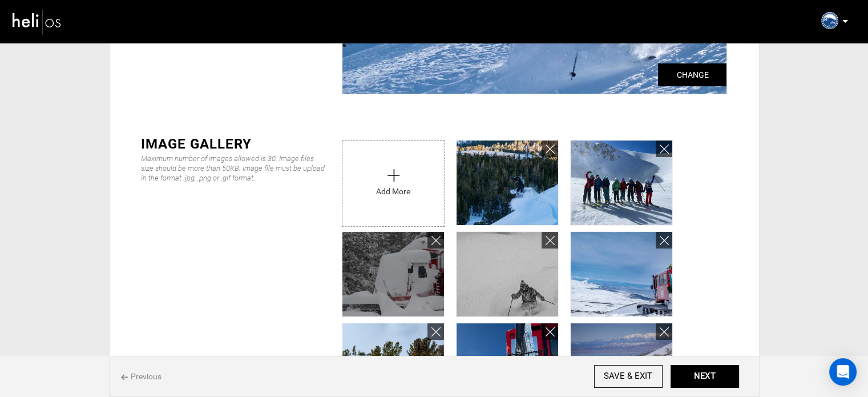
click at [398, 175] on input "file" at bounding box center [393, 180] width 102 height 80
type input "C:\fakepath\Copy_of_IMG_2539_Original_lg.jpg"
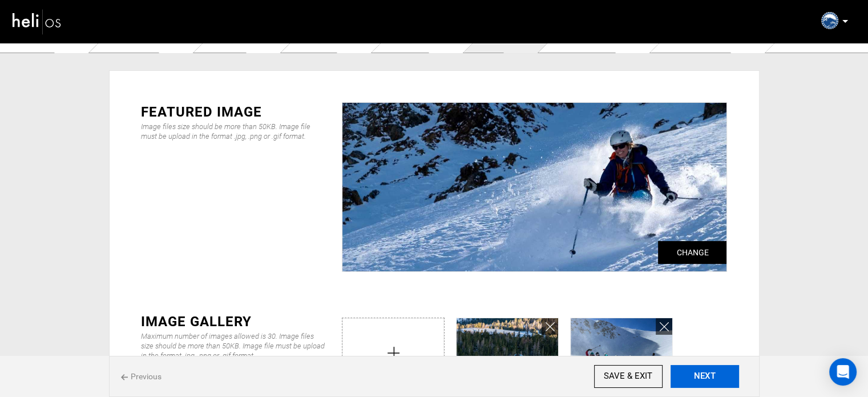
scroll to position [0, 0]
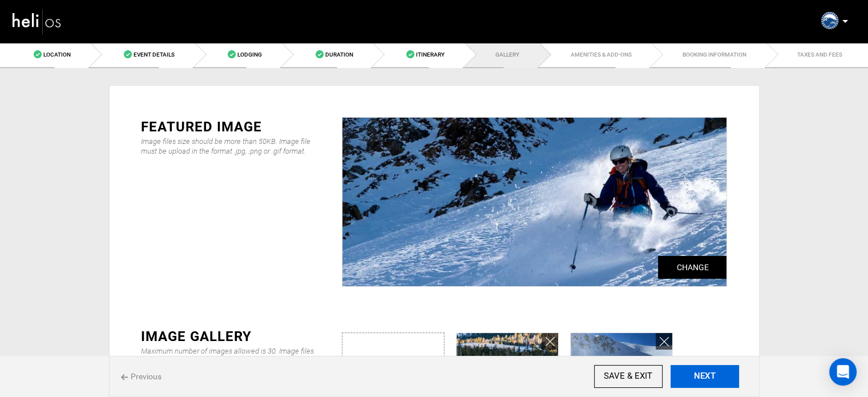
click at [707, 382] on button "NEXT" at bounding box center [705, 376] width 68 height 23
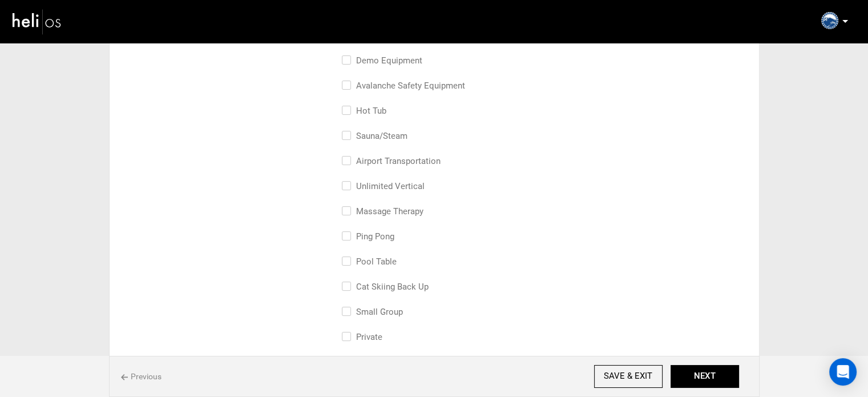
scroll to position [142, 0]
click at [409, 90] on label "avalanche safety equipment" at bounding box center [403, 85] width 123 height 14
click at [349, 90] on input "avalanche safety equipment" at bounding box center [345, 90] width 7 height 25
checkbox input "true"
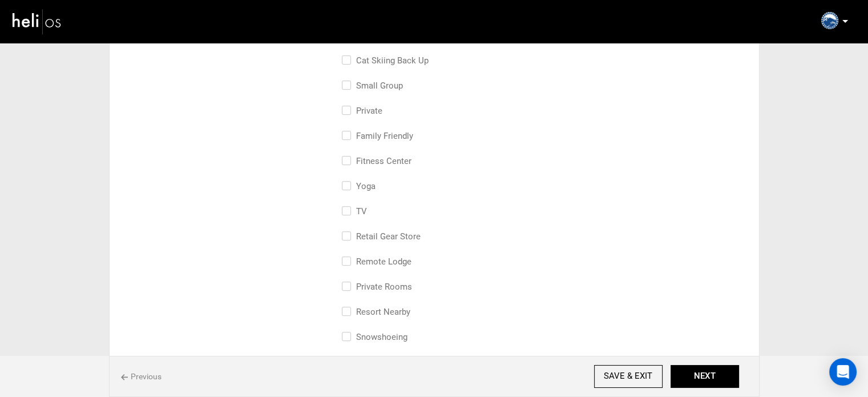
click at [393, 86] on label "small group" at bounding box center [372, 86] width 61 height 14
click at [349, 86] on input "small group" at bounding box center [345, 91] width 7 height 25
click at [713, 372] on button "NEXT" at bounding box center [705, 376] width 68 height 23
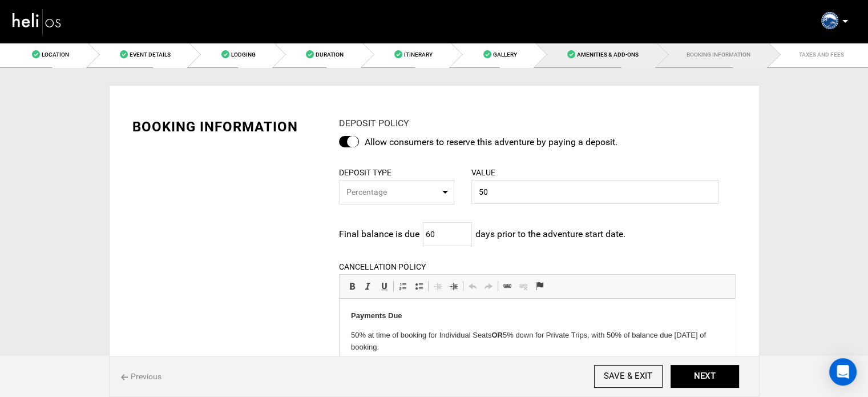
drag, startPoint x: 581, startPoint y: 56, endPoint x: 569, endPoint y: 63, distance: 14.1
click at [581, 56] on span "Amenities & Add-Ons" at bounding box center [607, 54] width 61 height 6
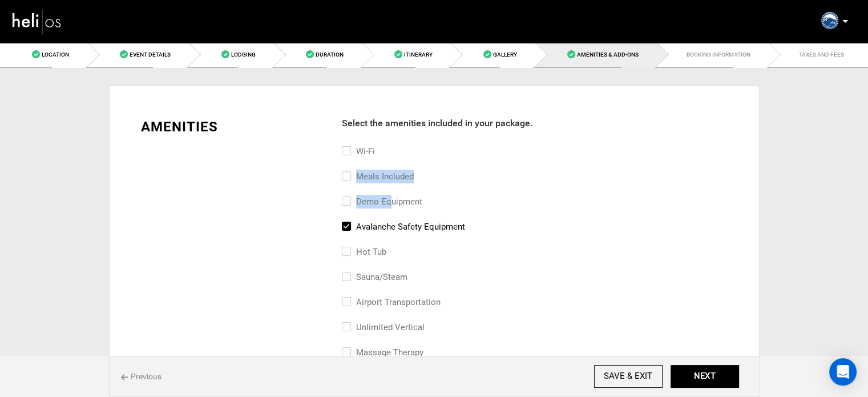
drag, startPoint x: 429, startPoint y: 135, endPoint x: 389, endPoint y: 212, distance: 86.0
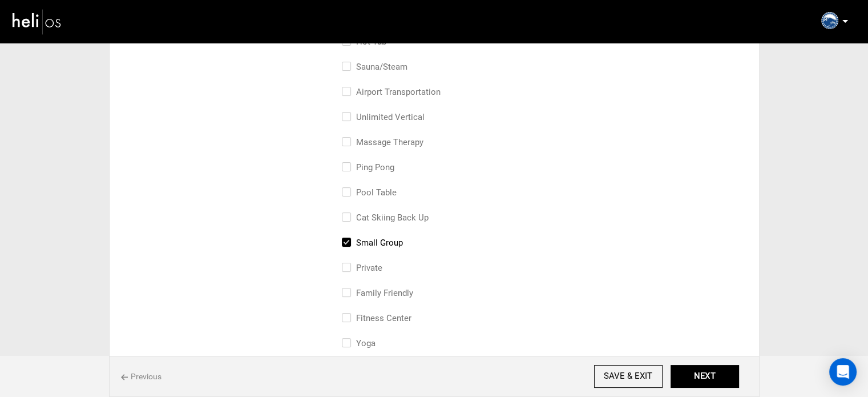
scroll to position [211, 0]
click at [394, 236] on label "small group" at bounding box center [372, 242] width 61 height 14
click at [349, 236] on input "small group" at bounding box center [345, 247] width 7 height 25
checkbox input "false"
click at [512, 239] on div "small group" at bounding box center [534, 247] width 385 height 25
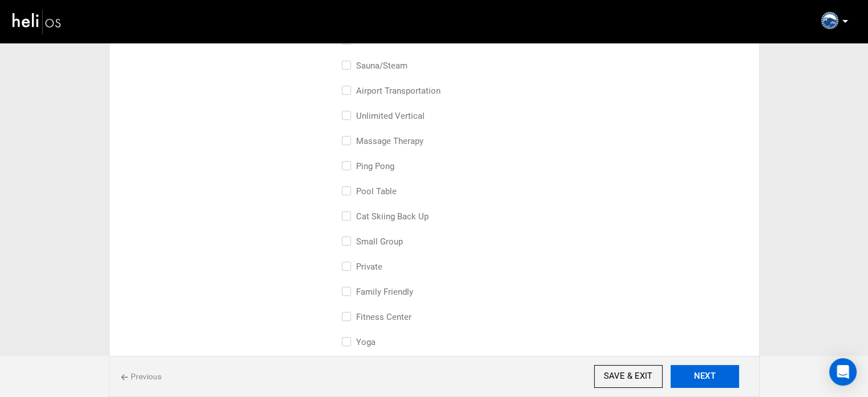
click at [710, 374] on button "NEXT" at bounding box center [705, 376] width 68 height 23
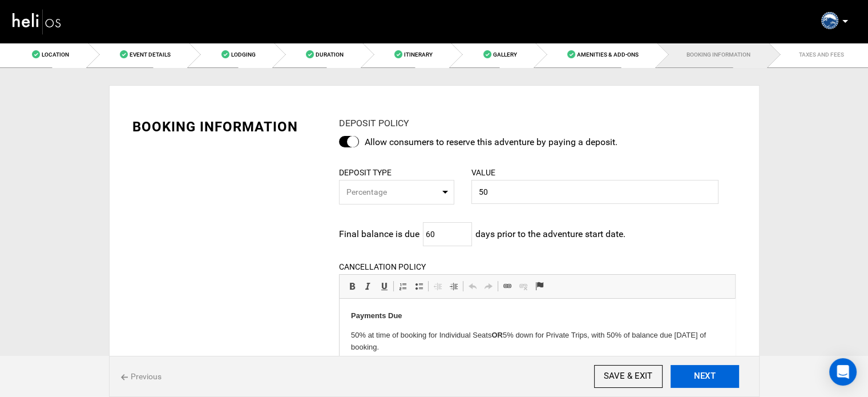
click at [710, 374] on button "NEXT" at bounding box center [705, 376] width 68 height 23
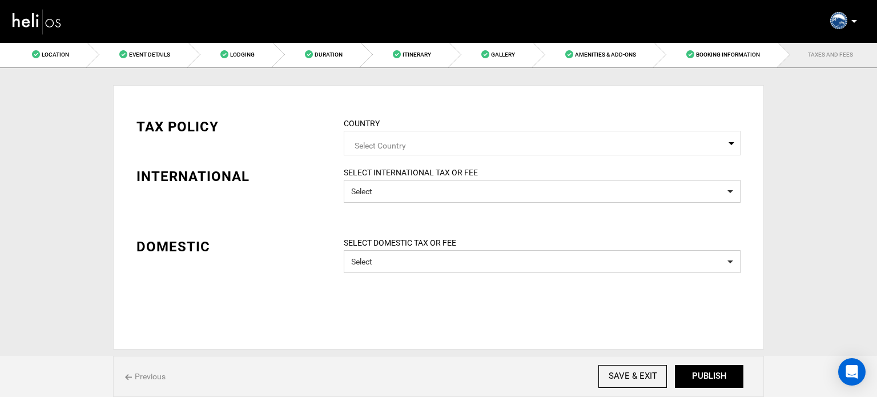
click at [479, 134] on span "Select Country" at bounding box center [542, 143] width 397 height 25
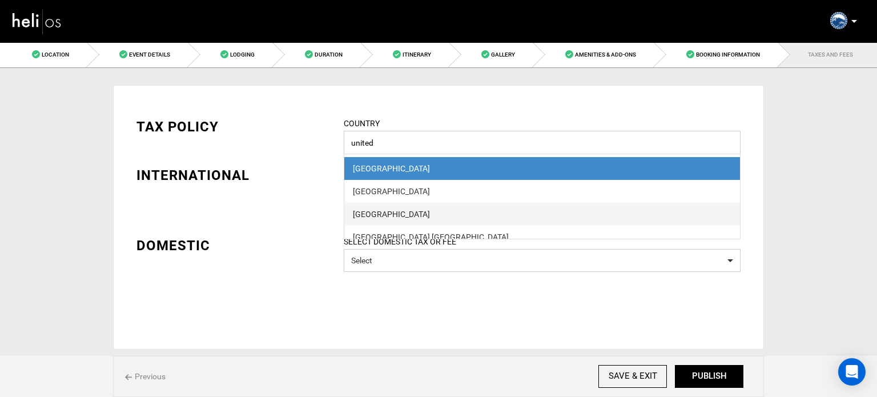
type input "united"
click at [416, 212] on div "United States" at bounding box center [542, 213] width 378 height 11
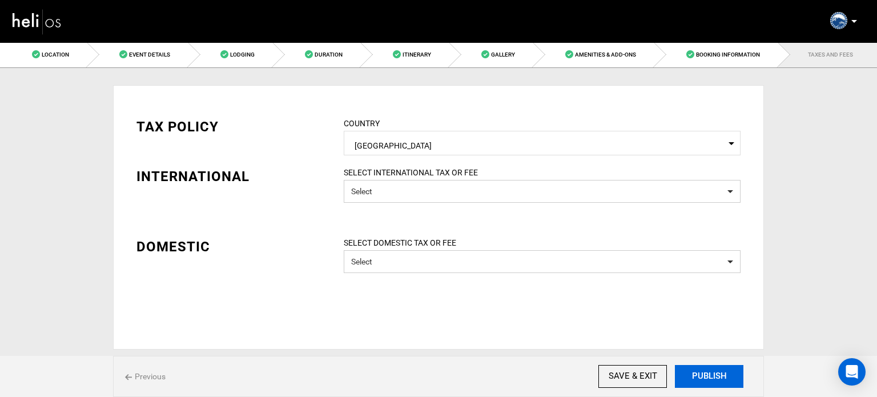
click at [704, 377] on button "PUBLISH" at bounding box center [709, 376] width 68 height 23
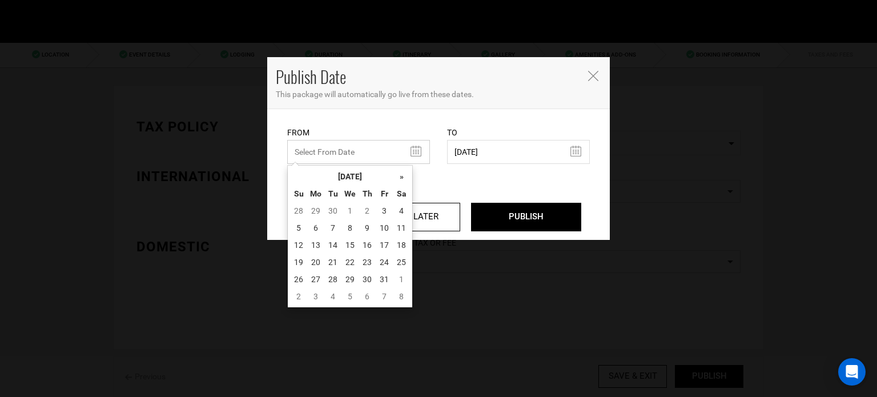
click at [377, 146] on input "text" at bounding box center [358, 152] width 143 height 24
click at [384, 208] on td "3" at bounding box center [384, 210] width 17 height 17
type input "10/03/2025"
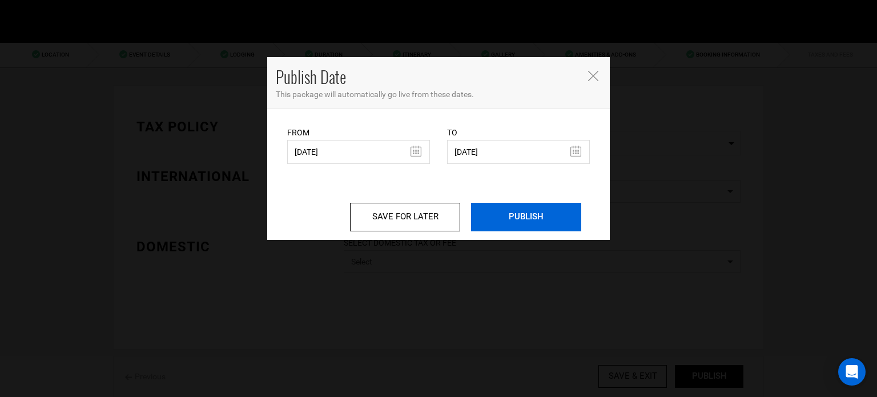
click at [514, 213] on input "PUBLISH" at bounding box center [526, 217] width 110 height 29
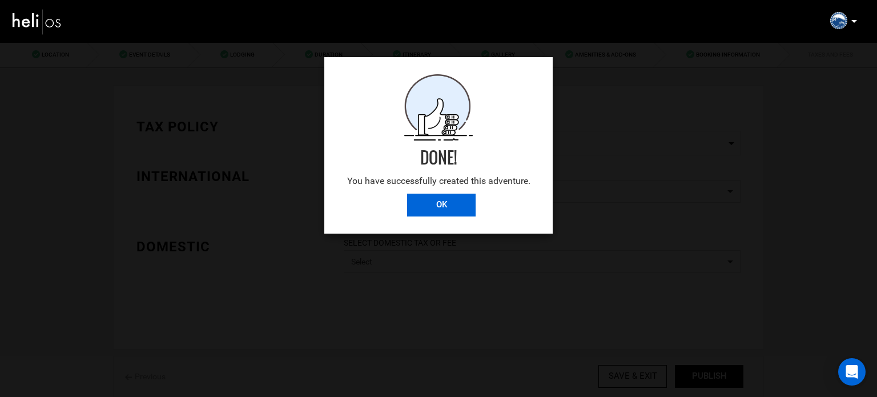
click at [441, 199] on input "OK" at bounding box center [441, 205] width 68 height 23
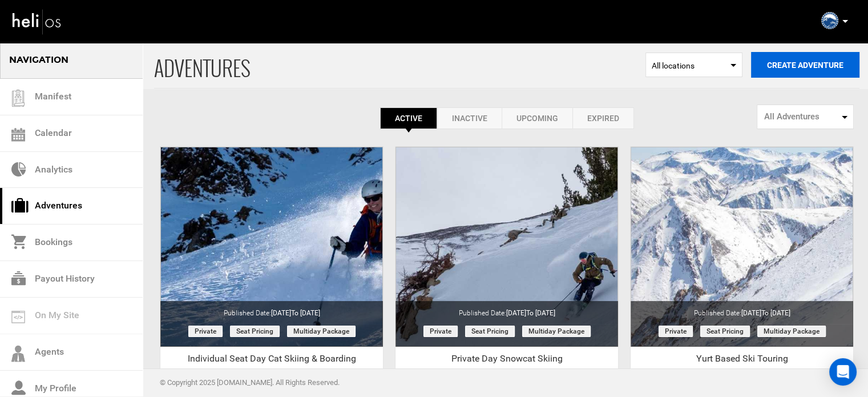
click at [785, 68] on button "Create Adventure" at bounding box center [805, 65] width 108 height 26
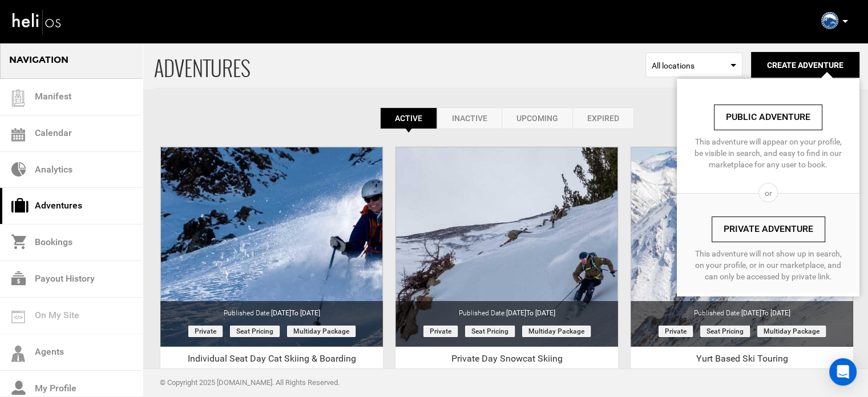
click at [756, 217] on link "Private Adventure" at bounding box center [769, 229] width 114 height 26
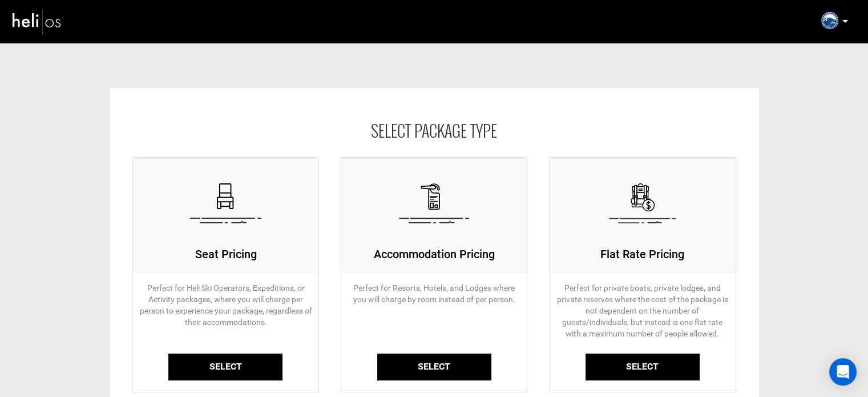
click at [256, 366] on link "Select" at bounding box center [225, 366] width 114 height 27
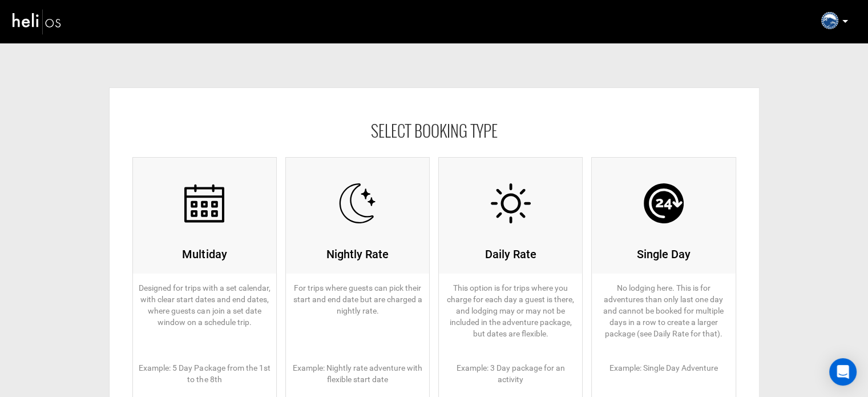
scroll to position [172, 0]
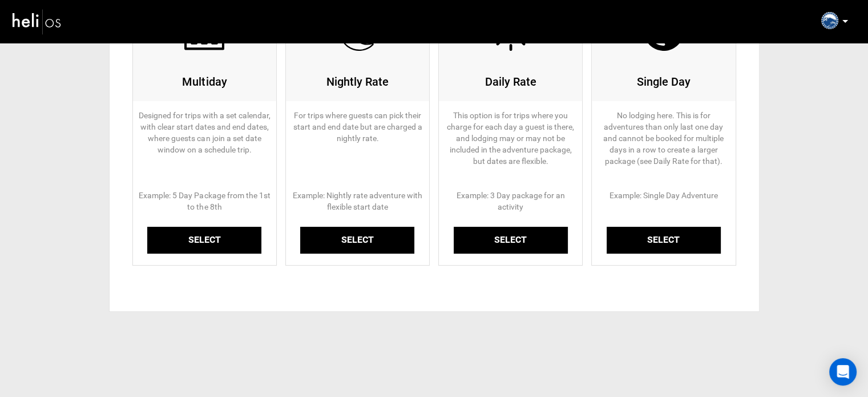
click at [223, 241] on link "Select" at bounding box center [204, 240] width 114 height 27
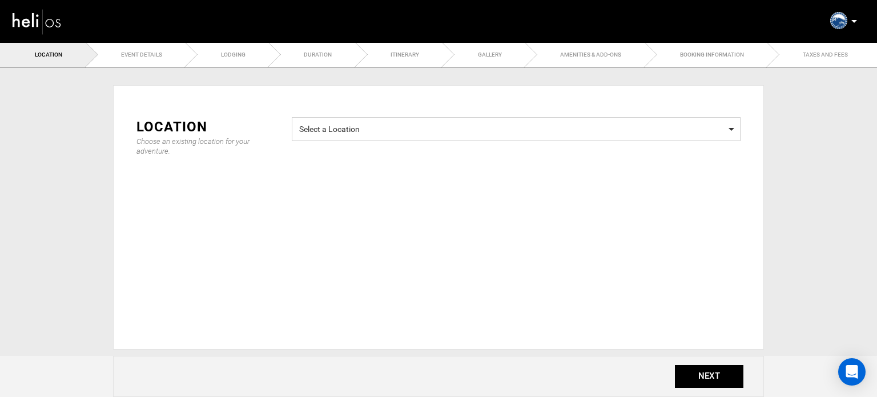
click at [422, 131] on span "Select a Location" at bounding box center [516, 127] width 434 height 14
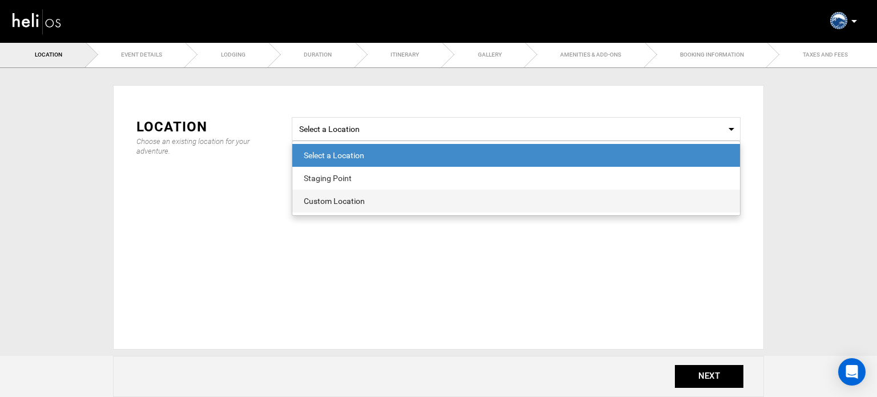
click at [372, 196] on div "Custom Location" at bounding box center [516, 200] width 425 height 11
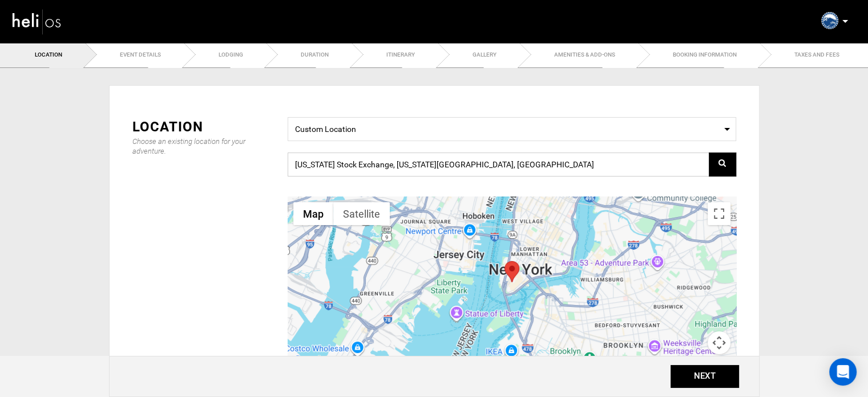
click at [354, 157] on input "New York Stock Exchange, New York, NY 10005, USA" at bounding box center [512, 164] width 449 height 24
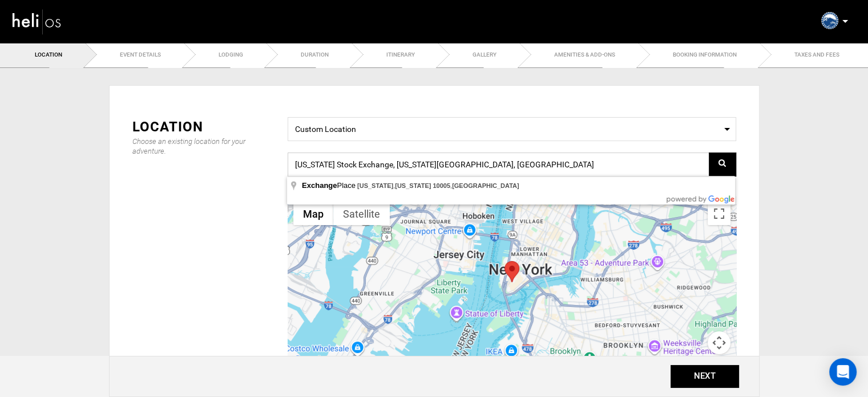
click at [354, 157] on input "New York Stock Exchange, New York, NY 10005, USA" at bounding box center [512, 164] width 449 height 24
paste input "3RQ8+2V, Mono City, CA 93541"
type input "3RQ8+2V, [GEOGRAPHIC_DATA], [GEOGRAPHIC_DATA]"
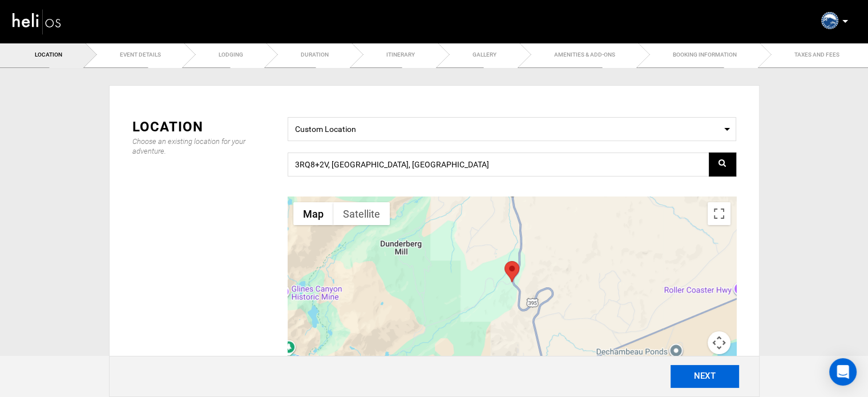
click at [732, 383] on button "NEXT" at bounding box center [705, 376] width 68 height 23
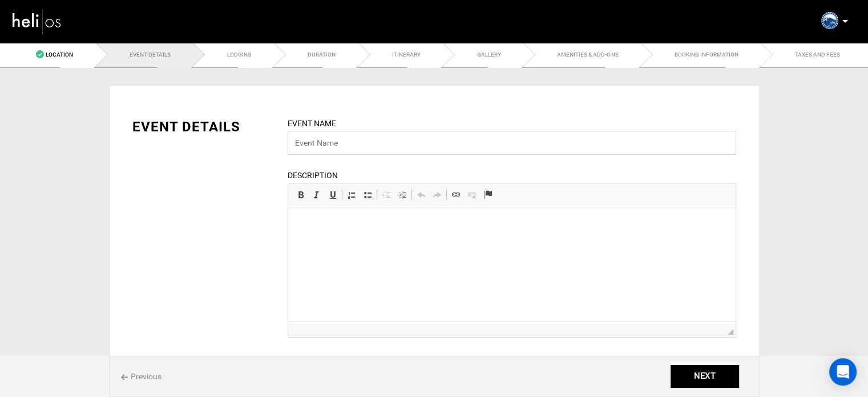
click at [339, 147] on input "text" at bounding box center [512, 143] width 449 height 24
paste input "Semi-Private Overnight Cat-Skiing"
click at [315, 146] on input "Semi-Private Overnight Cat-Skiing" at bounding box center [512, 143] width 449 height 24
type input "Semi-Private Overnight Cat-Skiing"
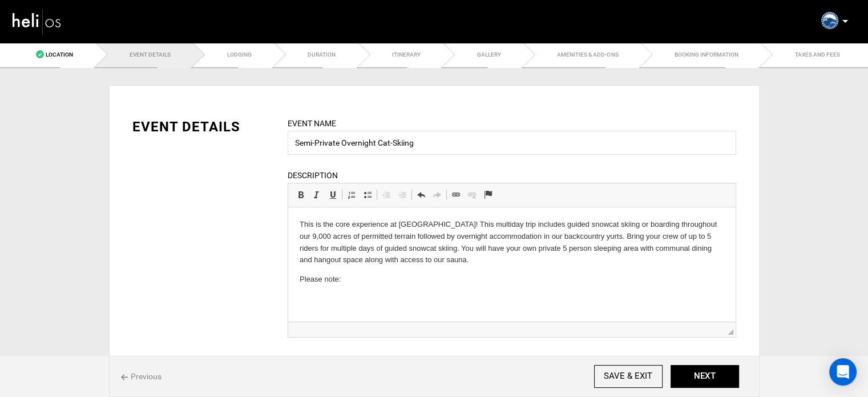
scroll to position [39, 0]
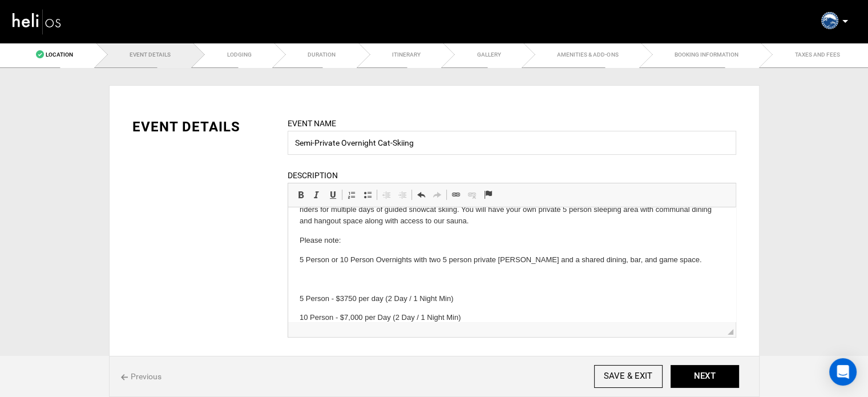
click at [311, 275] on p at bounding box center [511, 279] width 425 height 12
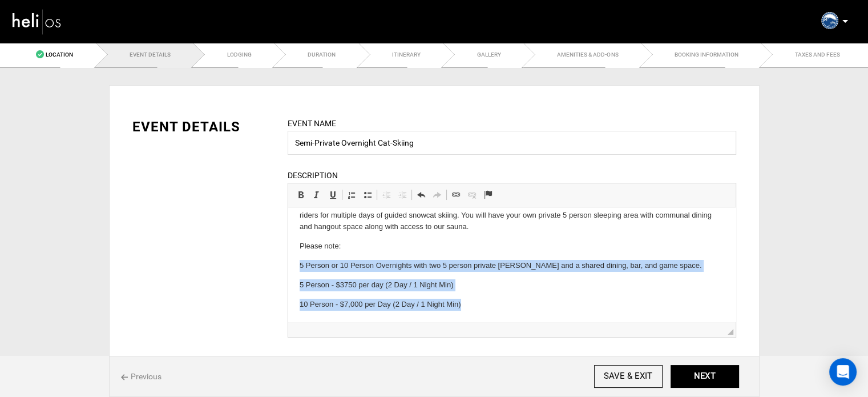
drag, startPoint x: 294, startPoint y: 265, endPoint x: 761, endPoint y: 537, distance: 540.4
click at [474, 321] on html "This is the core experience at High Sierra Snowcat! This multiday trip includes…" at bounding box center [512, 247] width 448 height 147
click at [364, 194] on span at bounding box center [367, 194] width 9 height 9
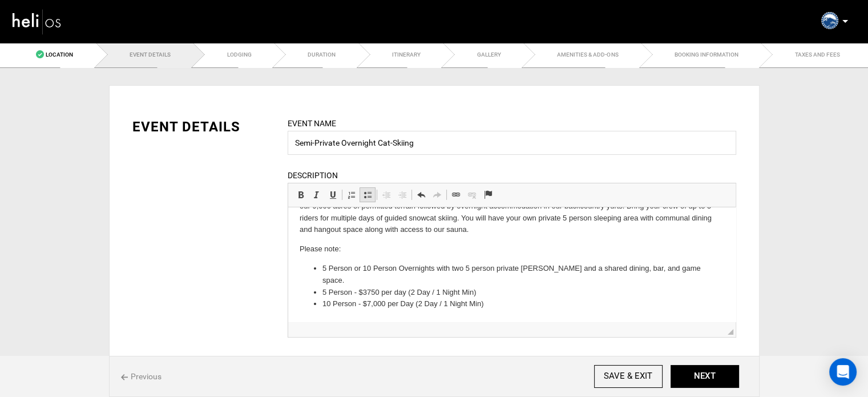
scroll to position [18, 0]
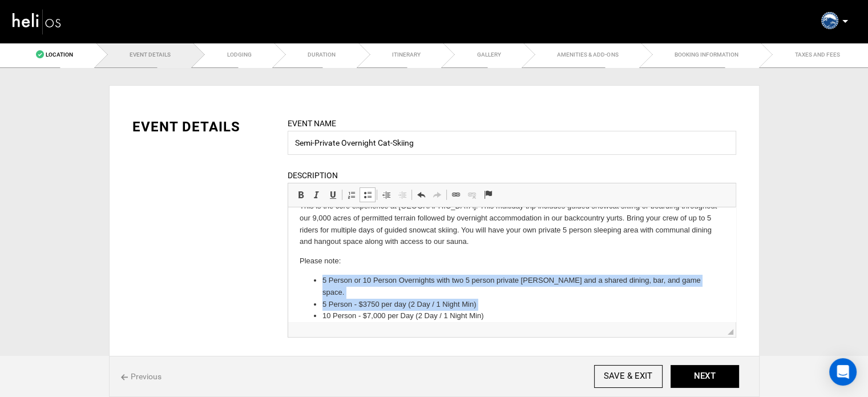
drag, startPoint x: 347, startPoint y: 258, endPoint x: 299, endPoint y: 238, distance: 52.5
click at [295, 259] on html "This is the core experience at High Sierra Snowcat! This multiday trip includes…" at bounding box center [512, 261] width 448 height 144
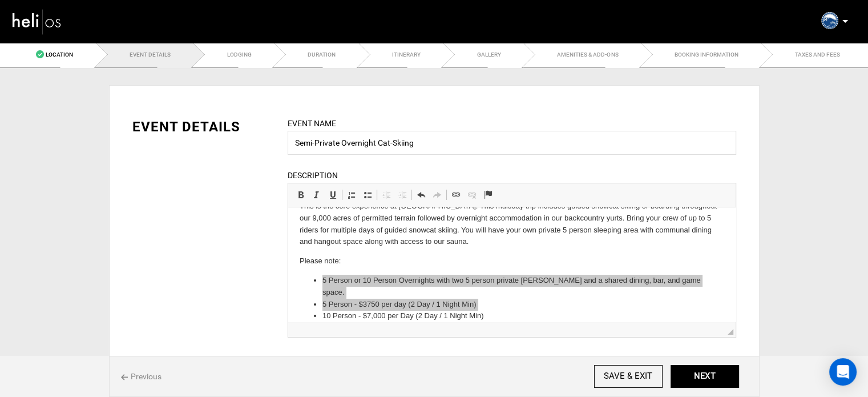
click at [296, 186] on span "Editor toolbars Basic Styles Bold Keyboard shortcut Ctrl+B Italic Keyboard shor…" at bounding box center [512, 195] width 448 height 24
click at [301, 189] on link "Bold Keyboard shortcut Ctrl+B" at bounding box center [301, 194] width 16 height 15
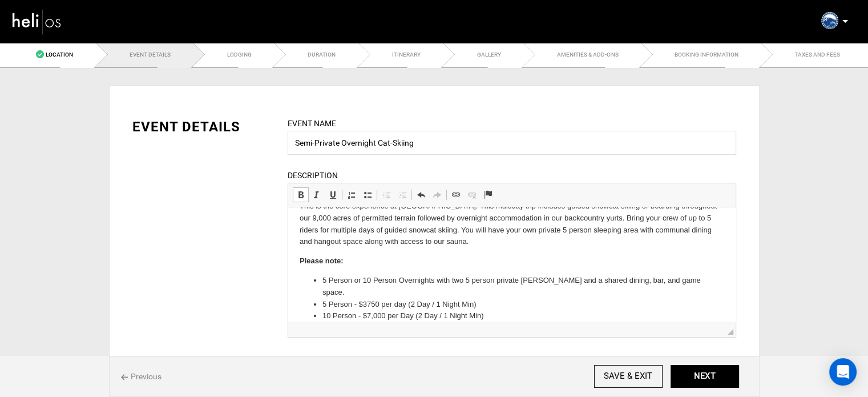
click at [360, 260] on p "Please note:" at bounding box center [511, 261] width 425 height 12
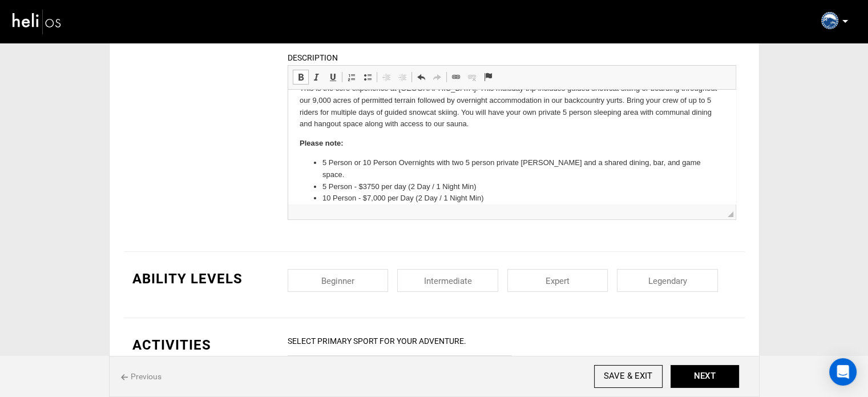
scroll to position [119, 0]
click at [352, 283] on input "checkbox" at bounding box center [338, 279] width 101 height 23
checkbox input "true"
click at [468, 279] on input "checkbox" at bounding box center [447, 279] width 101 height 23
checkbox input "true"
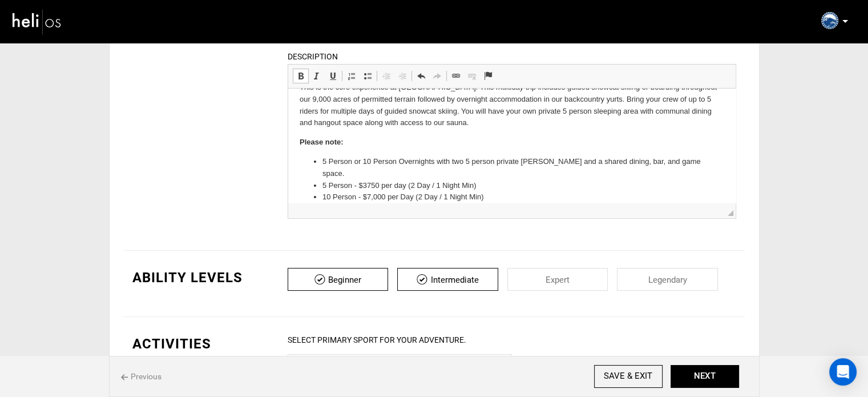
click at [570, 276] on input "checkbox" at bounding box center [557, 279] width 101 height 23
checkbox input "true"
drag, startPoint x: 662, startPoint y: 276, endPoint x: 393, endPoint y: 278, distance: 268.9
click at [651, 276] on input "checkbox" at bounding box center [667, 279] width 101 height 23
checkbox input "true"
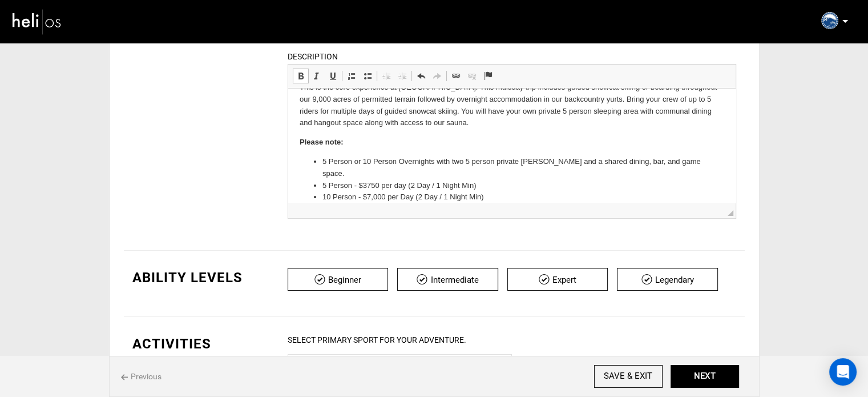
click at [386, 278] on input "checkbox" at bounding box center [338, 279] width 101 height 23
checkbox input "false"
click at [436, 277] on input "checkbox" at bounding box center [447, 279] width 101 height 23
checkbox input "false"
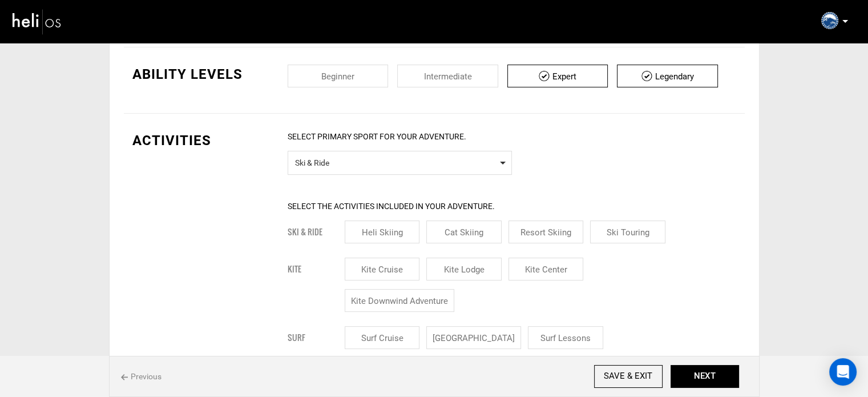
scroll to position [322, 0]
click at [336, 167] on span "Ski & Ride" at bounding box center [399, 161] width 209 height 14
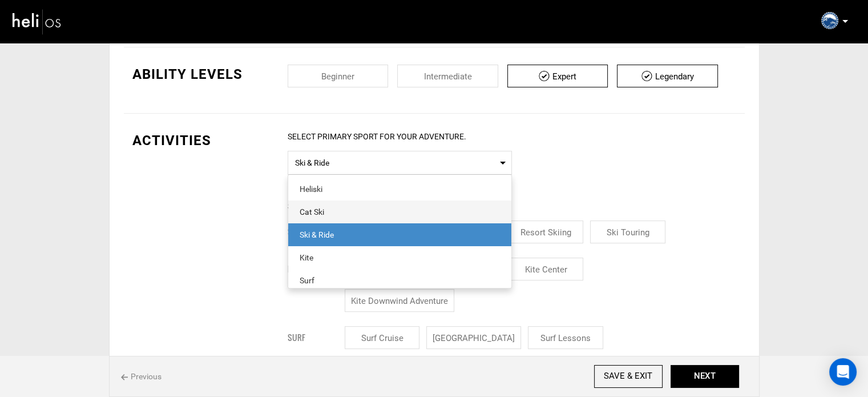
click at [327, 203] on span "Cat Ski" at bounding box center [399, 211] width 223 height 23
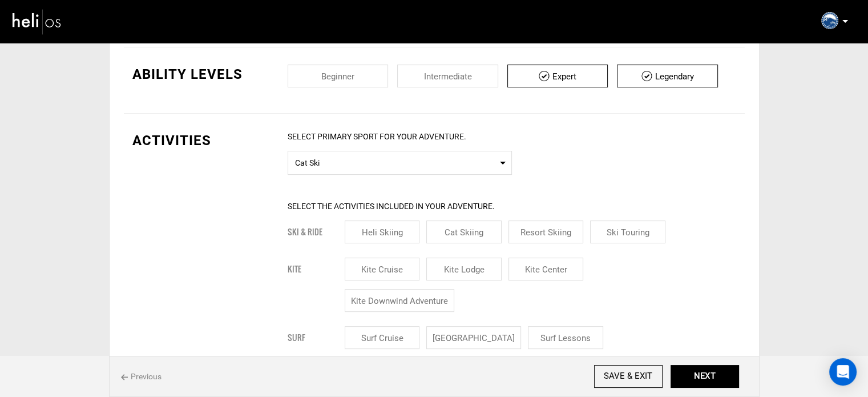
click at [475, 231] on input "Cat Skiing" at bounding box center [463, 231] width 75 height 23
checkbox input "true"
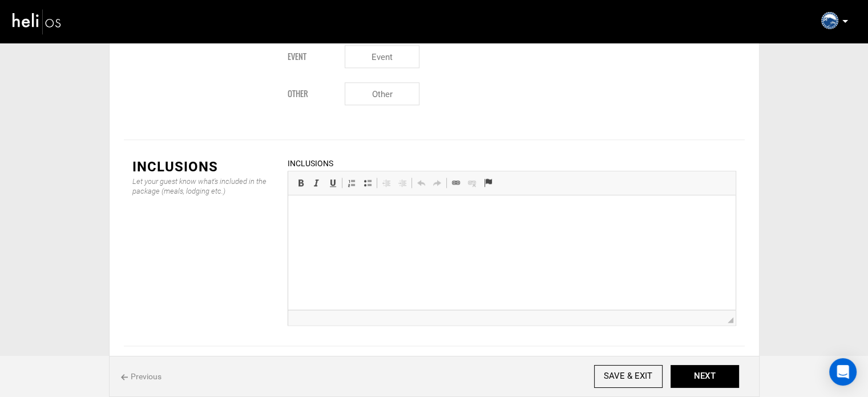
scroll to position [64, 0]
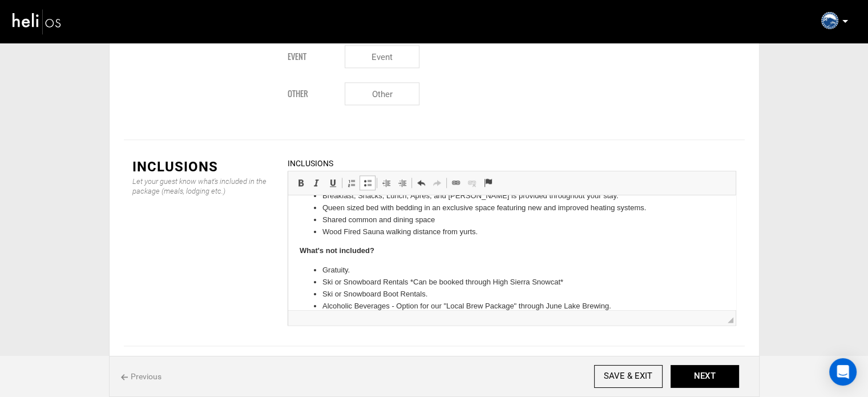
click at [382, 247] on p "What's not included?" at bounding box center [511, 251] width 425 height 12
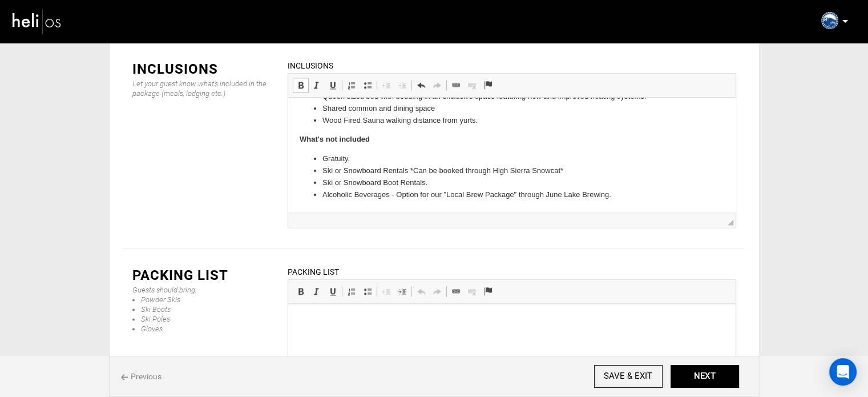
scroll to position [1510, 0]
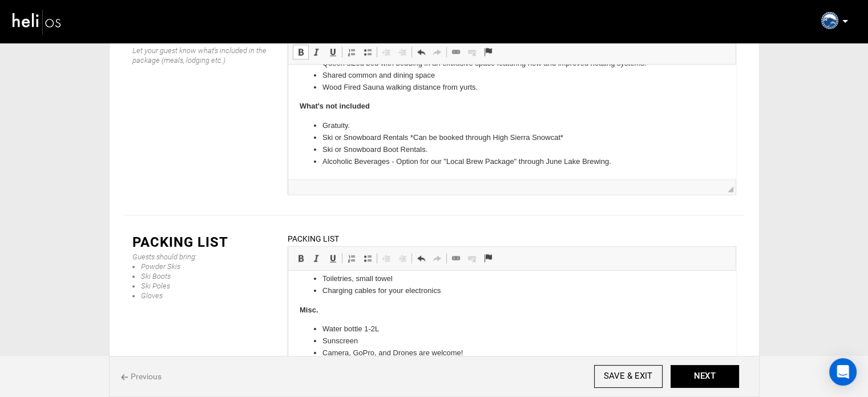
click at [320, 311] on p "Misc." at bounding box center [511, 310] width 425 height 12
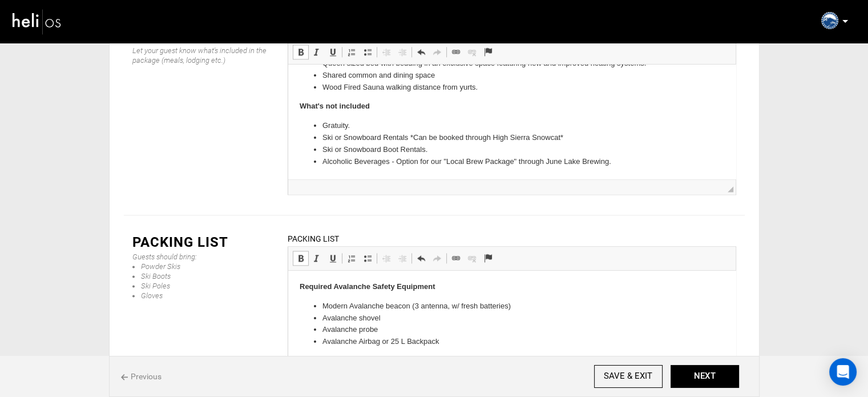
scroll to position [0, 0]
click at [695, 378] on button "NEXT" at bounding box center [705, 376] width 68 height 23
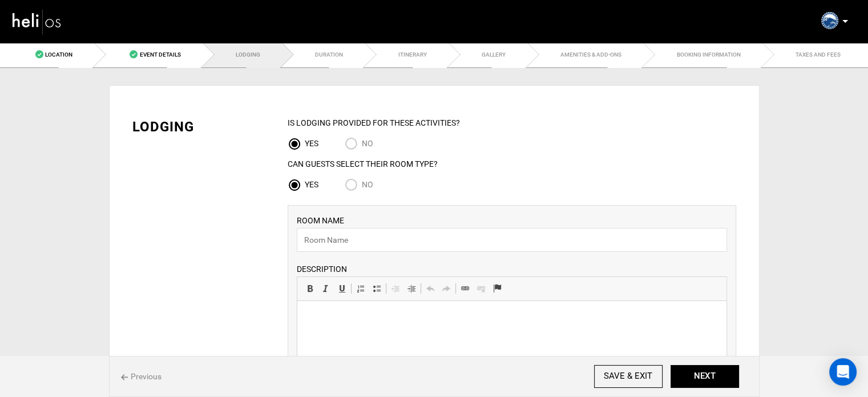
click at [352, 185] on input "No" at bounding box center [353, 185] width 17 height 15
radio input "true"
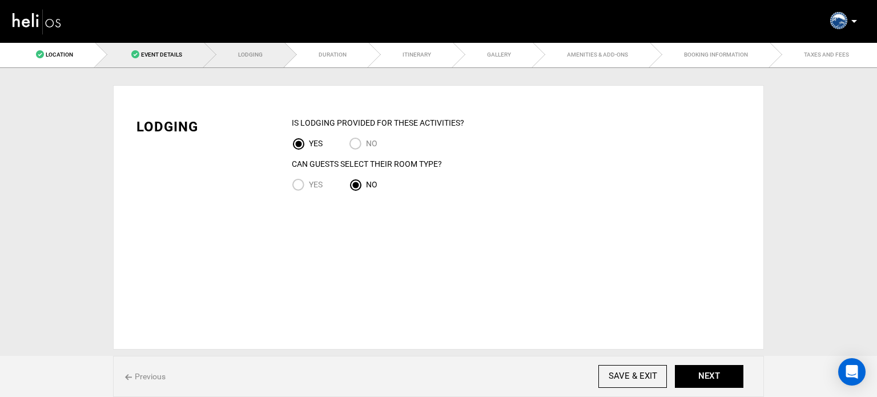
click at [196, 63] on link "Event Details" at bounding box center [149, 55] width 109 height 26
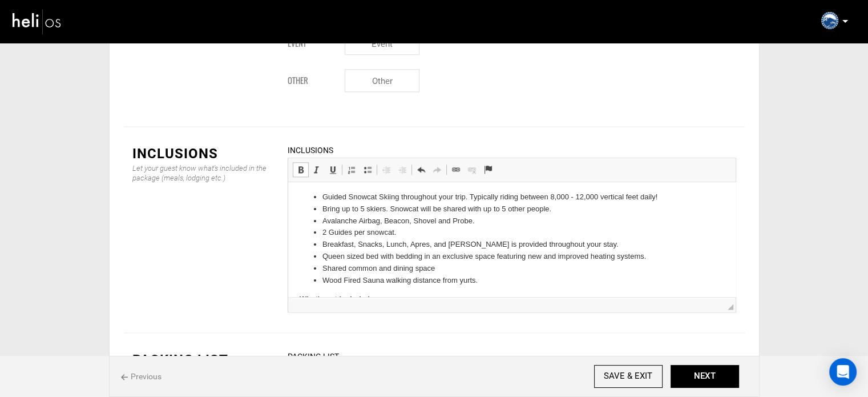
scroll to position [2, 0]
click at [719, 383] on button "NEXT" at bounding box center [705, 376] width 68 height 23
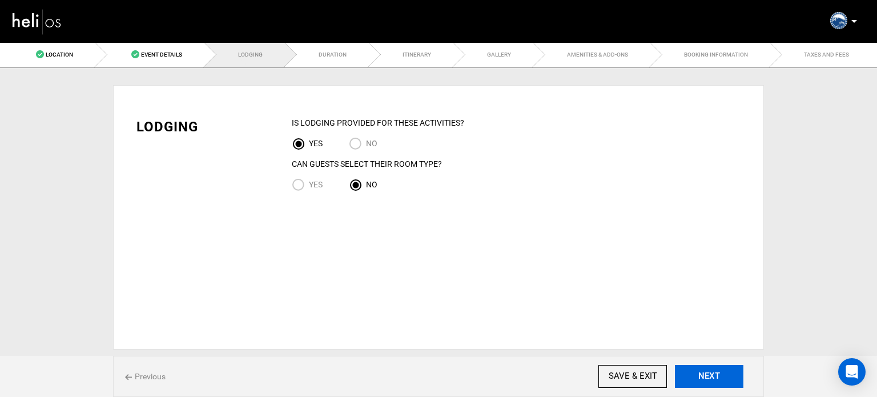
click at [719, 383] on button "NEXT" at bounding box center [709, 376] width 68 height 23
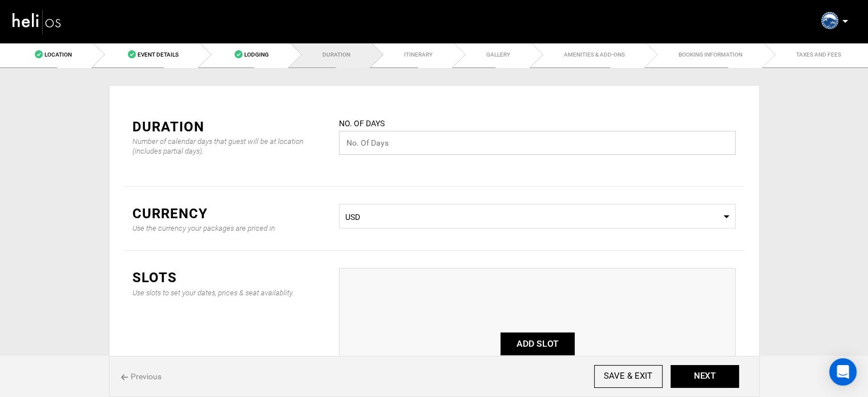
click at [379, 137] on input "text" at bounding box center [537, 143] width 397 height 24
type input "2"
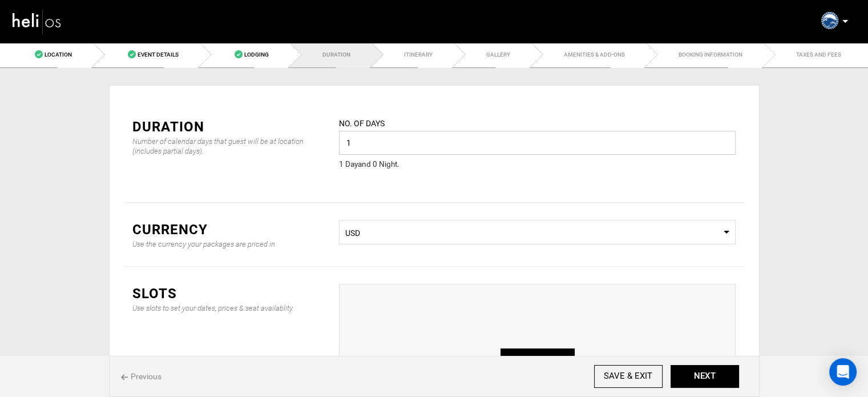
type input "1"
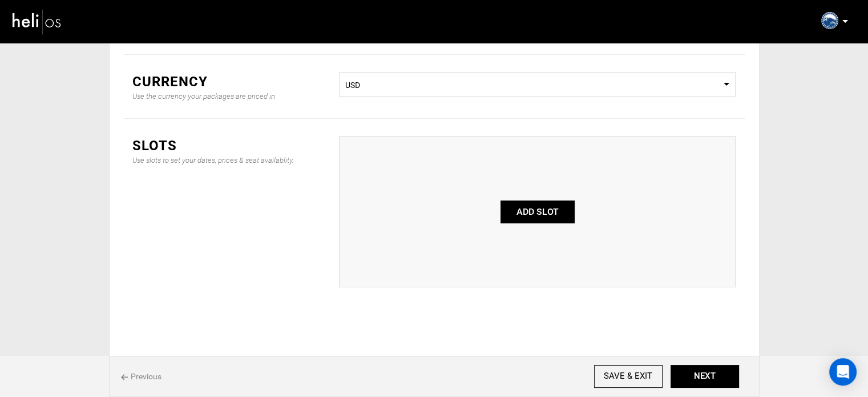
scroll to position [148, 0]
click at [521, 203] on button "ADD SLOT" at bounding box center [538, 211] width 74 height 23
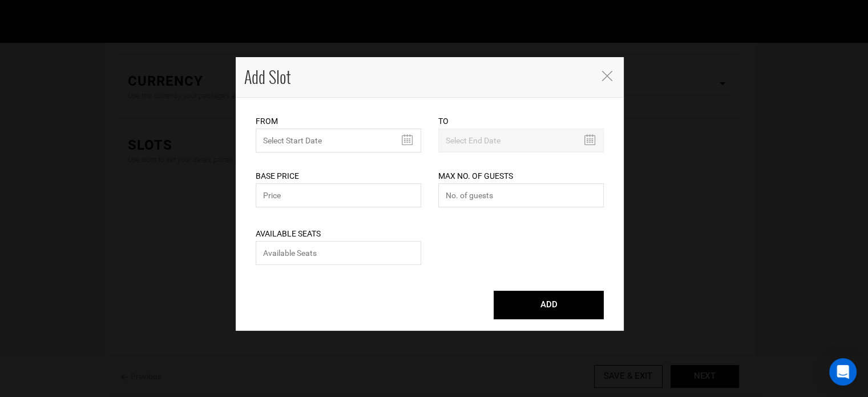
click at [344, 124] on div "From Please select start date. Start date already exists, please select differe…" at bounding box center [339, 134] width 166 height 38
click at [347, 135] on input "text" at bounding box center [339, 140] width 166 height 24
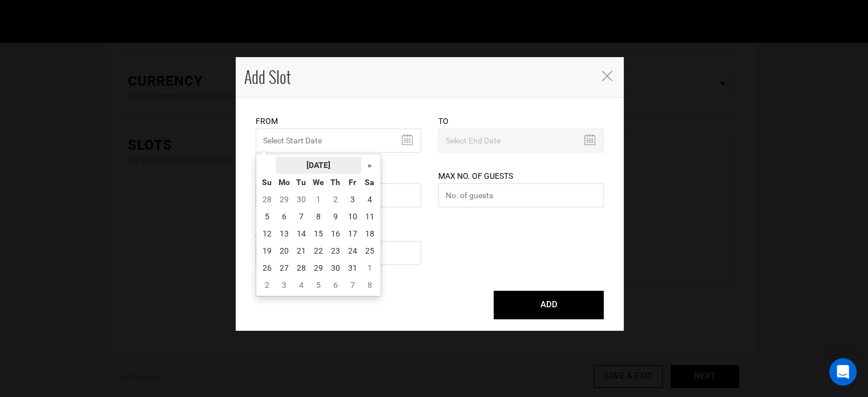
click at [343, 165] on th "October 2025" at bounding box center [319, 164] width 86 height 17
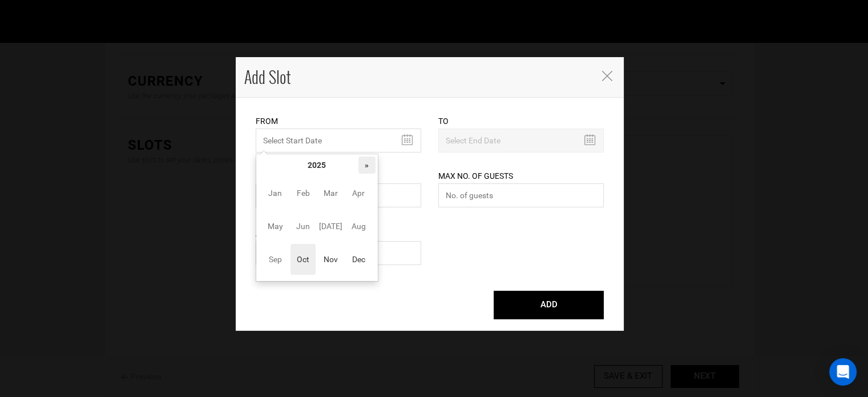
click at [370, 160] on th "»" at bounding box center [366, 164] width 17 height 17
click at [333, 267] on span "Nov" at bounding box center [331, 259] width 26 height 31
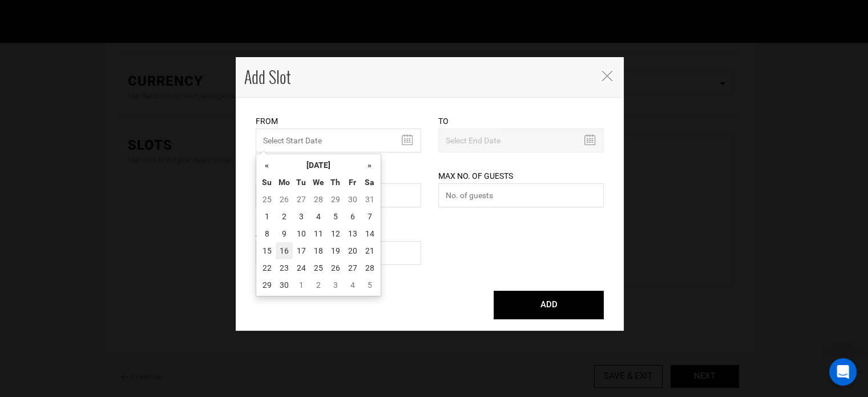
click at [283, 250] on td "16" at bounding box center [284, 250] width 17 height 17
type input "11/16/2026"
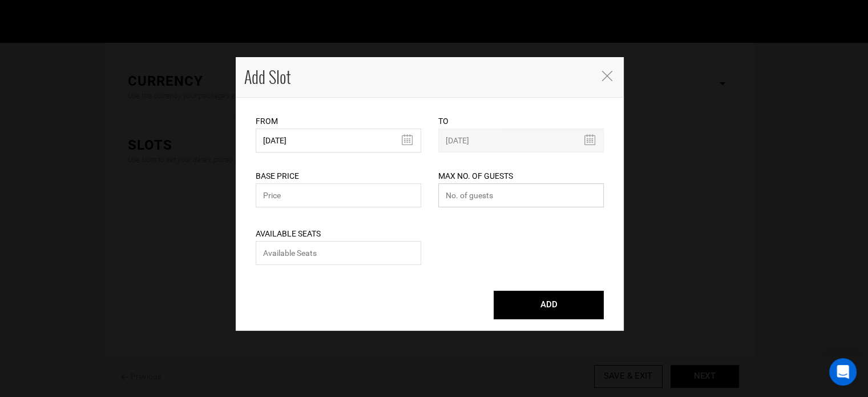
click at [495, 194] on input "number" at bounding box center [521, 195] width 166 height 24
type input "0"
click at [333, 240] on div "Available Seats Please enter available seats. Available seats can not exceed ma…" at bounding box center [339, 239] width 166 height 58
click at [315, 244] on input "number" at bounding box center [339, 253] width 166 height 24
type input "0"
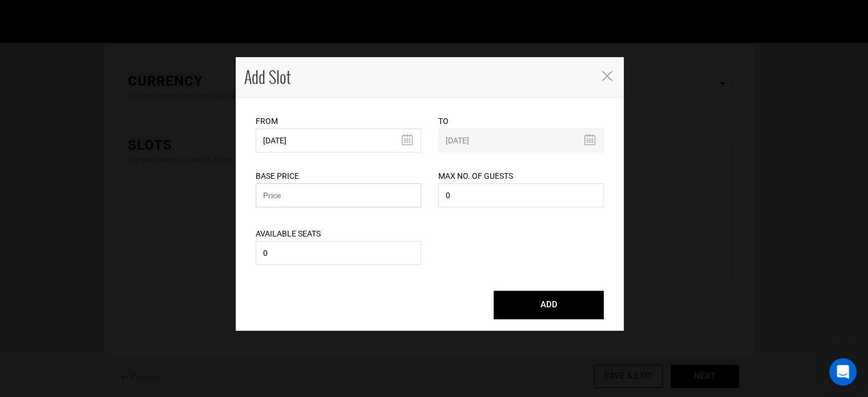
click at [311, 201] on input "text" at bounding box center [339, 195] width 166 height 24
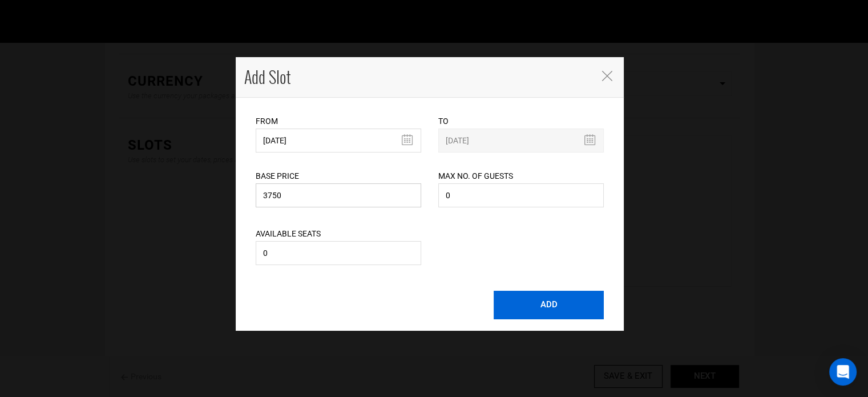
type input "3750"
click at [550, 312] on button "ADD" at bounding box center [549, 305] width 110 height 29
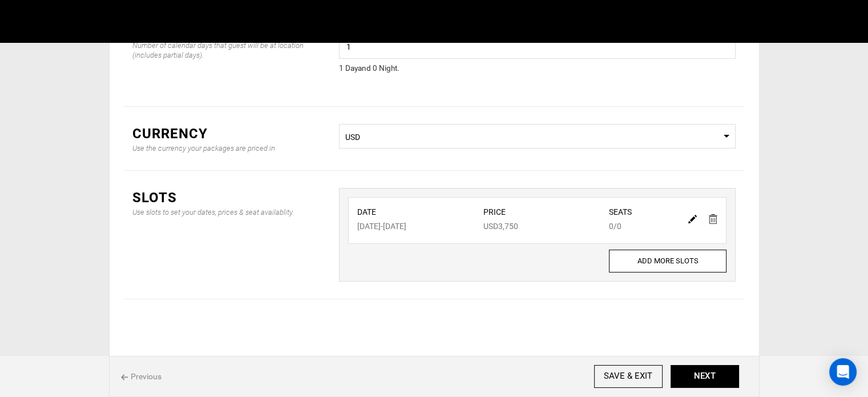
scroll to position [95, 0]
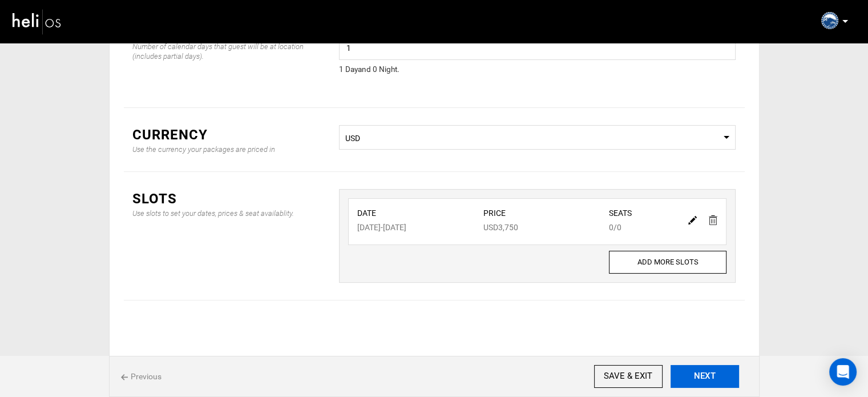
click at [696, 382] on button "NEXT" at bounding box center [705, 376] width 68 height 23
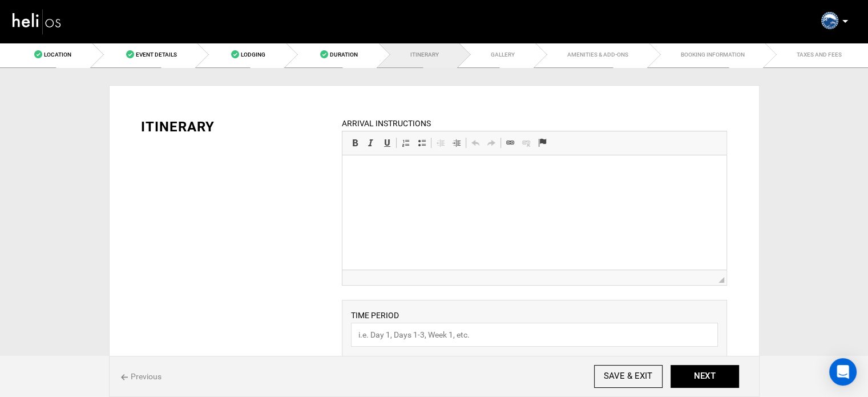
click at [434, 190] on html at bounding box center [534, 172] width 384 height 35
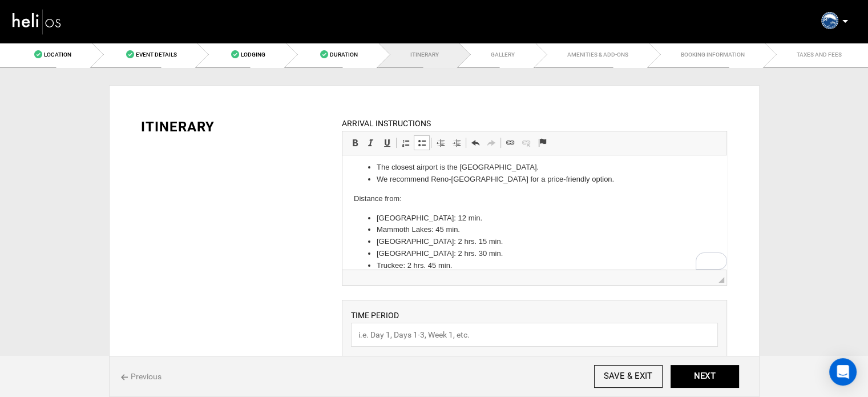
scroll to position [67, 0]
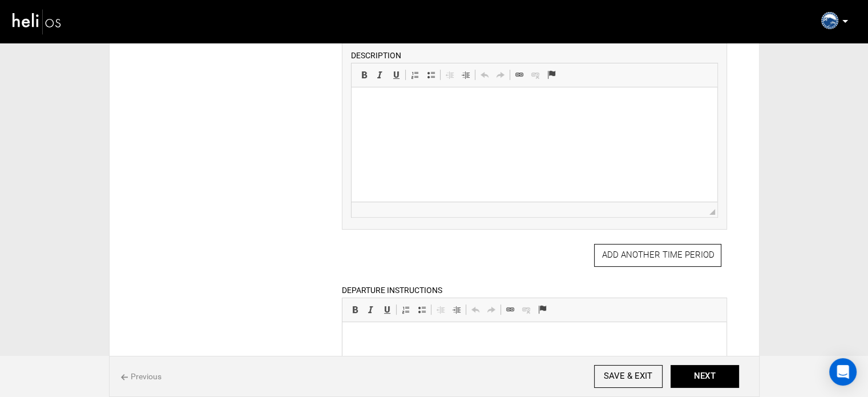
click at [414, 122] on html at bounding box center [535, 104] width 366 height 35
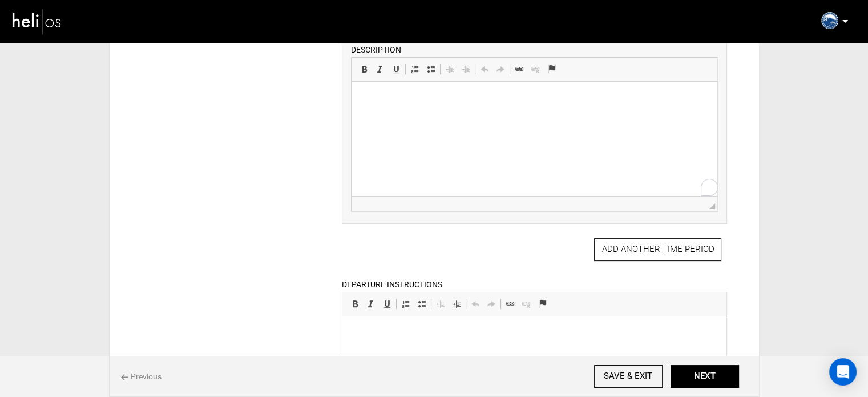
scroll to position [315, 0]
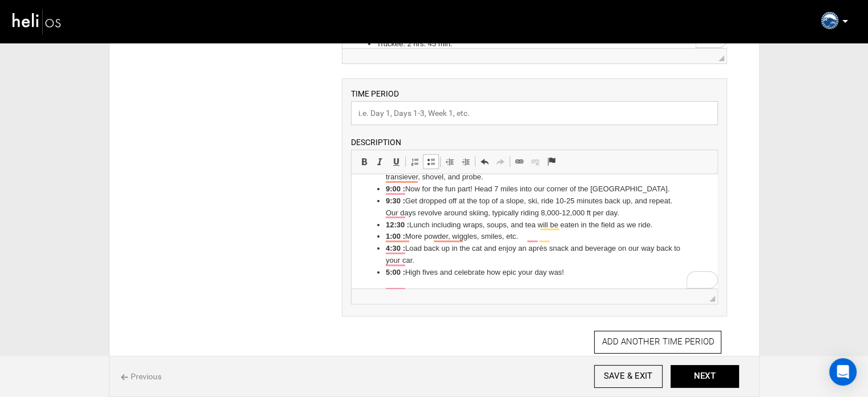
click at [362, 102] on input "text" at bounding box center [534, 113] width 367 height 24
type input "Experience"
click at [319, 148] on div "ITINERARY ARRIVAL INSTRUCTIONS Rich Text Editor, editor69 Editor toolbars Basic…" at bounding box center [434, 244] width 621 height 732
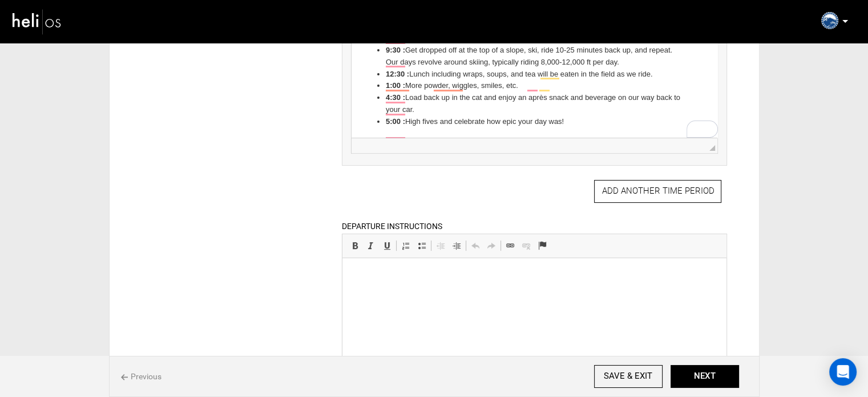
scroll to position [393, 0]
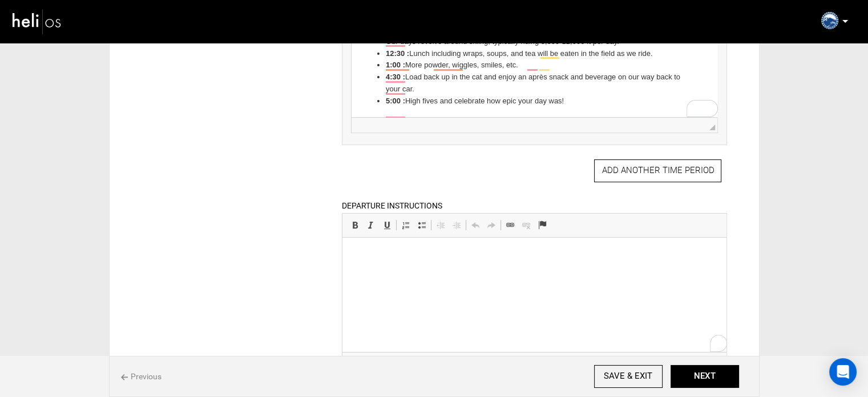
click at [382, 272] on html at bounding box center [534, 254] width 384 height 35
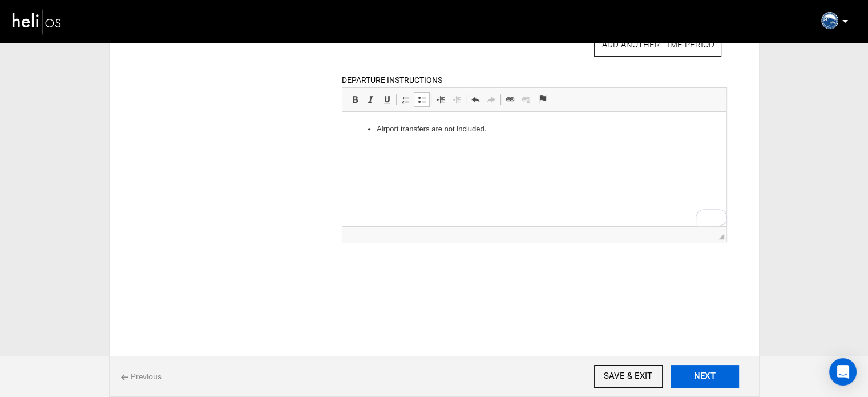
click at [715, 370] on button "NEXT" at bounding box center [705, 376] width 68 height 23
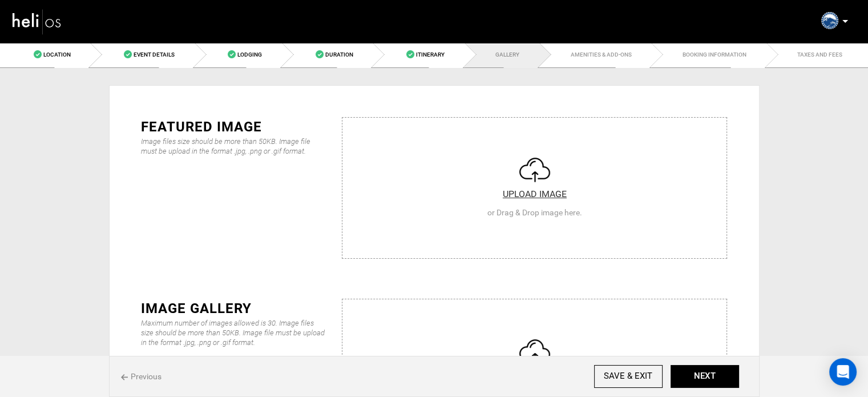
click at [446, 219] on input "file" at bounding box center [534, 186] width 384 height 137
type input "C:\fakepath\20240405_pondella_ridge_1068_lg.jpg"
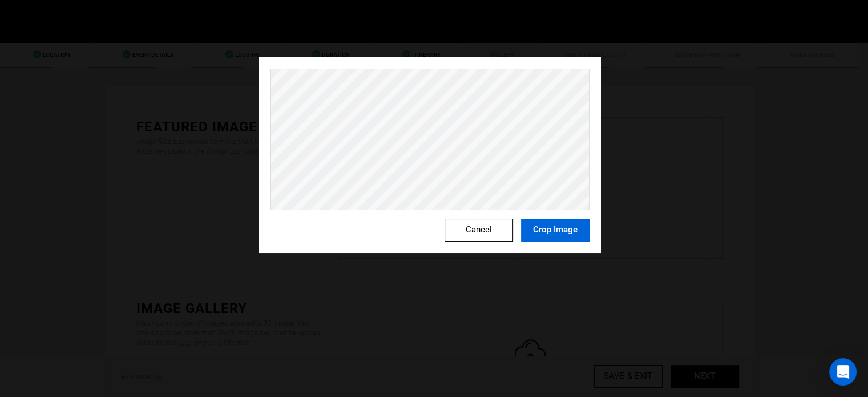
click at [539, 224] on button "Crop Image" at bounding box center [555, 230] width 68 height 23
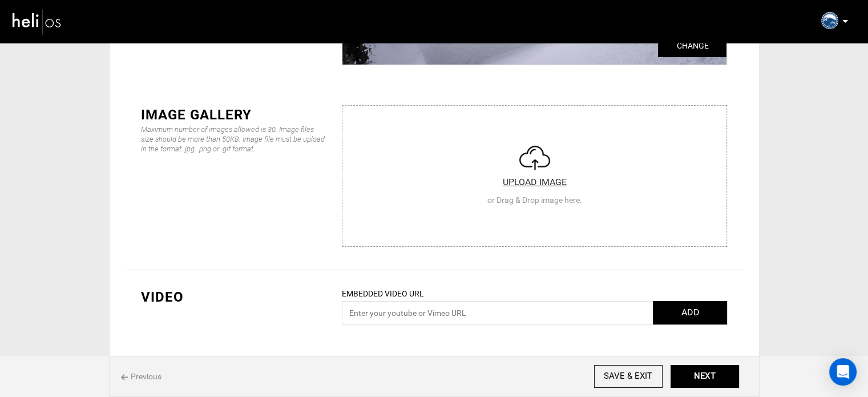
scroll to position [221, 0]
click at [484, 203] on input "file" at bounding box center [534, 174] width 384 height 137
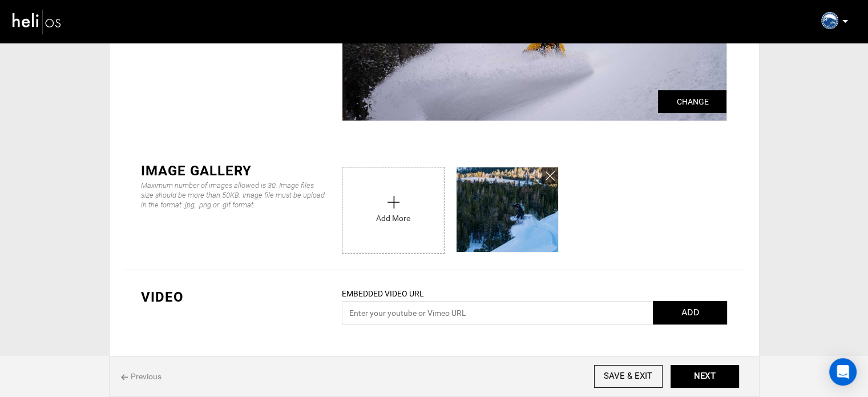
click at [414, 187] on input "file" at bounding box center [393, 207] width 102 height 80
type input "C:\fakepath\Copy_of_IMG_0644_lg.jpg"
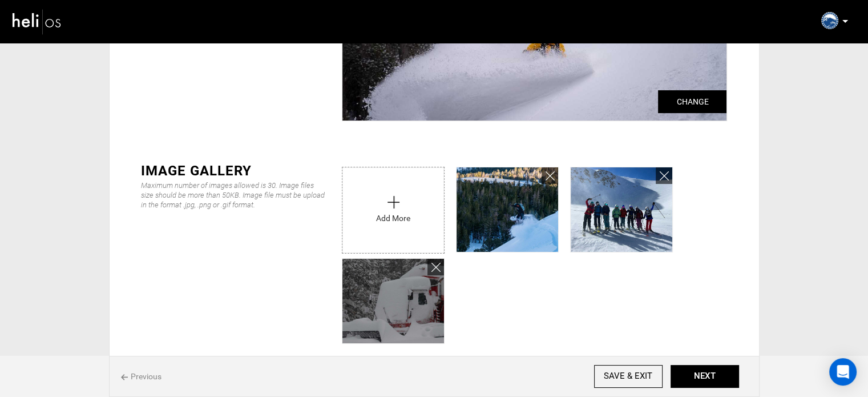
click at [402, 228] on input "file" at bounding box center [393, 207] width 102 height 80
type input "C:\fakepath\Copy_of_DSCF7453_lg.jpg"
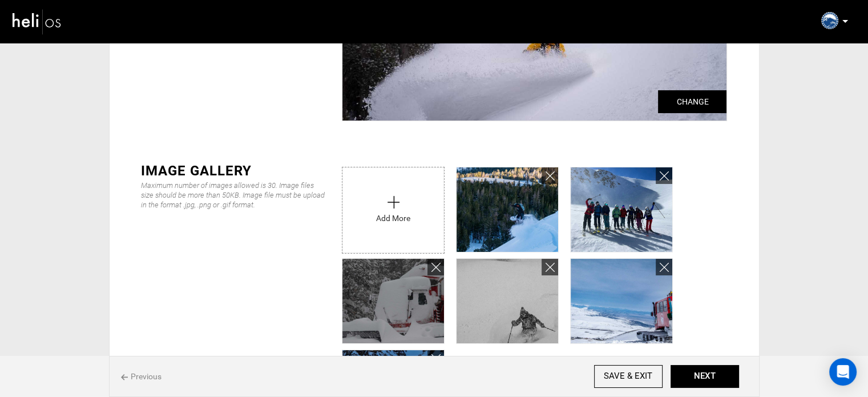
click at [390, 209] on input "file" at bounding box center [393, 207] width 102 height 80
type input "C:\fakepath\547f6f3c239f482aa87bcbb82b6884fdCopy_of_IMG_2105_Original_lg.jpg"
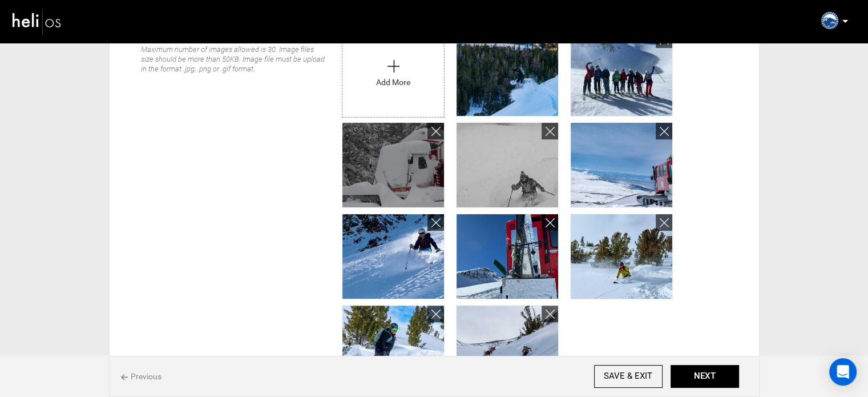
scroll to position [301, 0]
click at [385, 86] on input "file" at bounding box center [393, 72] width 102 height 80
type input "C:\fakepath\20240406_pondella_ridge_3383_lg.jpg"
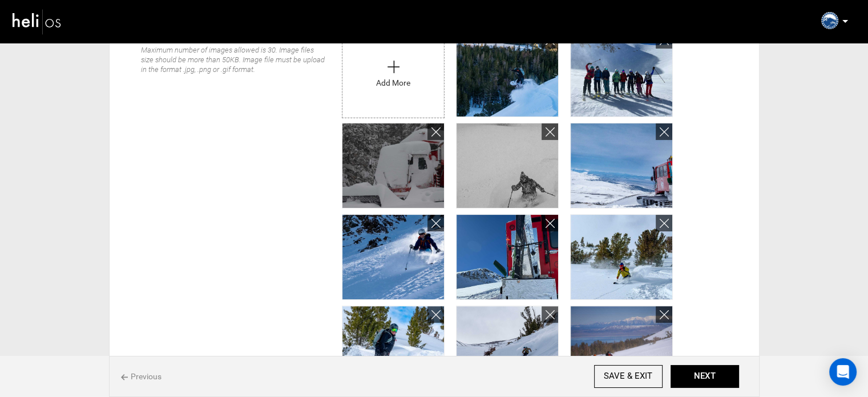
click at [382, 74] on input "file" at bounding box center [393, 72] width 102 height 80
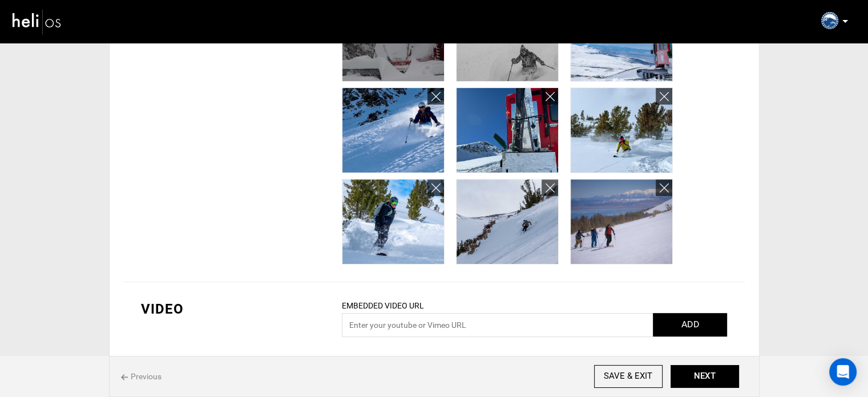
scroll to position [440, 0]
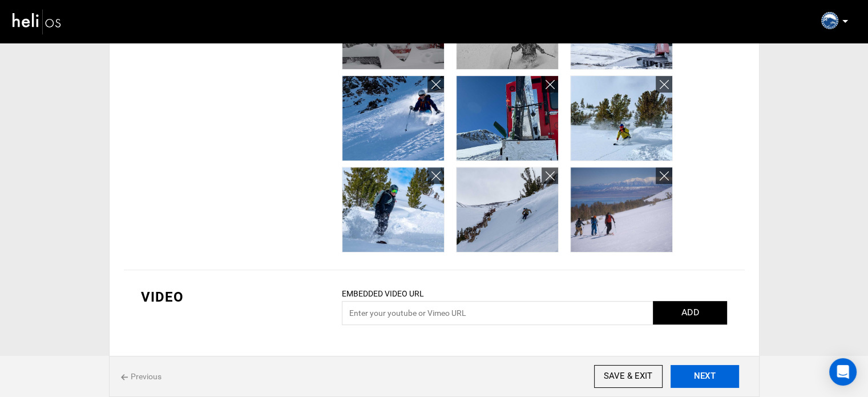
click at [708, 378] on button "NEXT" at bounding box center [705, 376] width 68 height 23
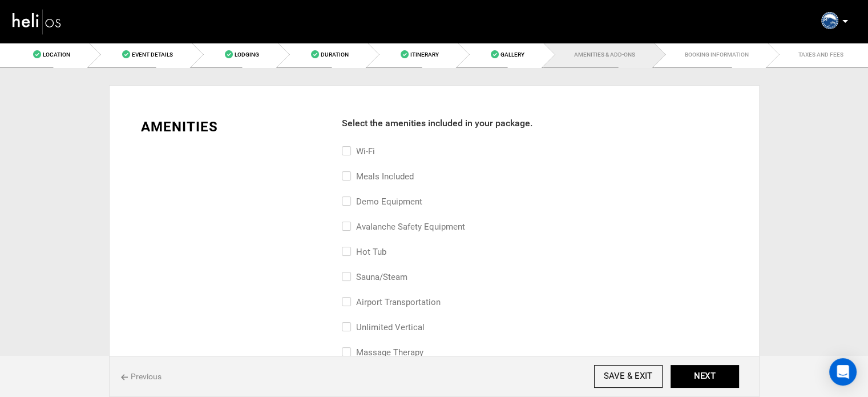
click at [428, 223] on label "avalanche safety equipment" at bounding box center [403, 227] width 123 height 14
click at [349, 223] on input "avalanche safety equipment" at bounding box center [345, 232] width 7 height 25
checkbox input "true"
click at [714, 372] on button "NEXT" at bounding box center [705, 376] width 68 height 23
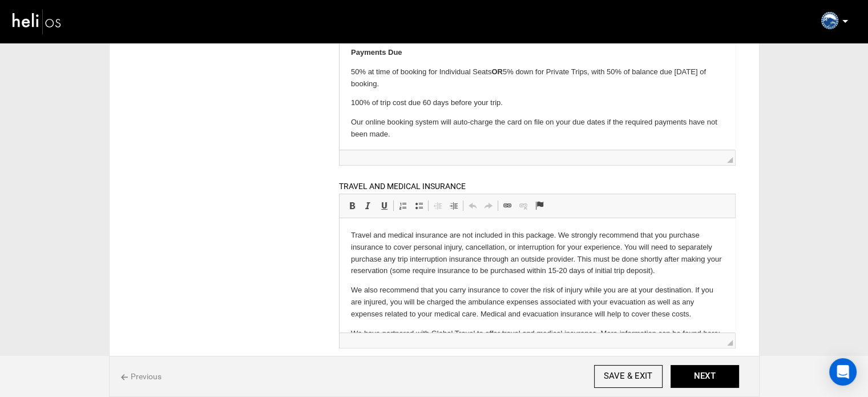
scroll to position [1, 0]
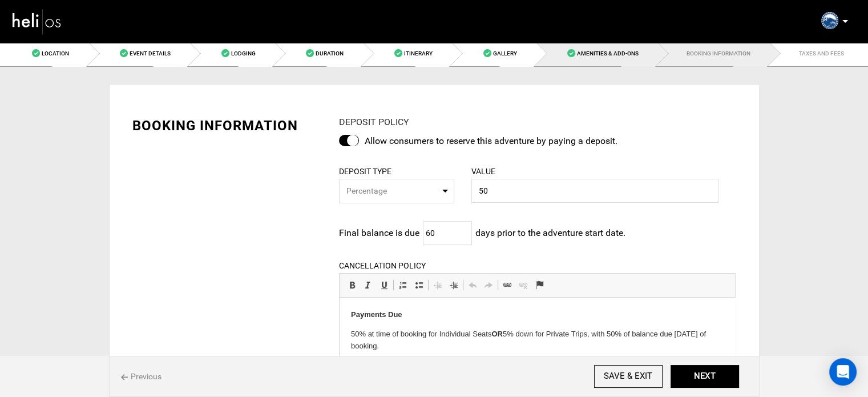
click at [583, 53] on span "Amenities & Add-Ons" at bounding box center [607, 53] width 61 height 6
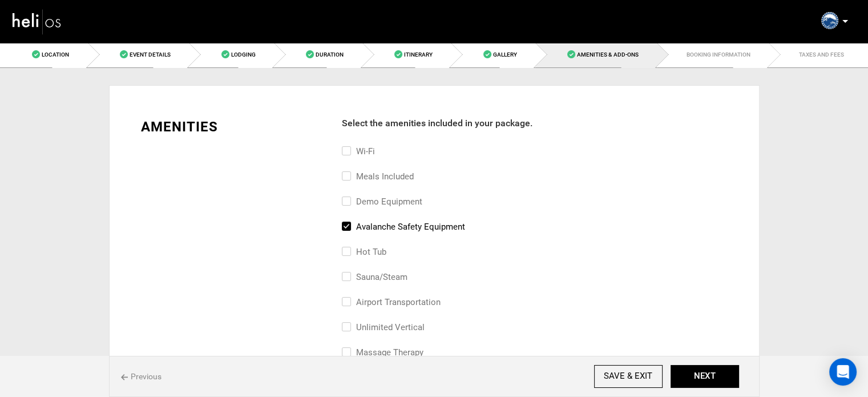
click at [398, 180] on label "Meals included" at bounding box center [378, 177] width 72 height 14
click at [349, 180] on input "Meals included" at bounding box center [345, 182] width 7 height 25
checkbox input "true"
click at [707, 378] on button "NEXT" at bounding box center [705, 376] width 68 height 23
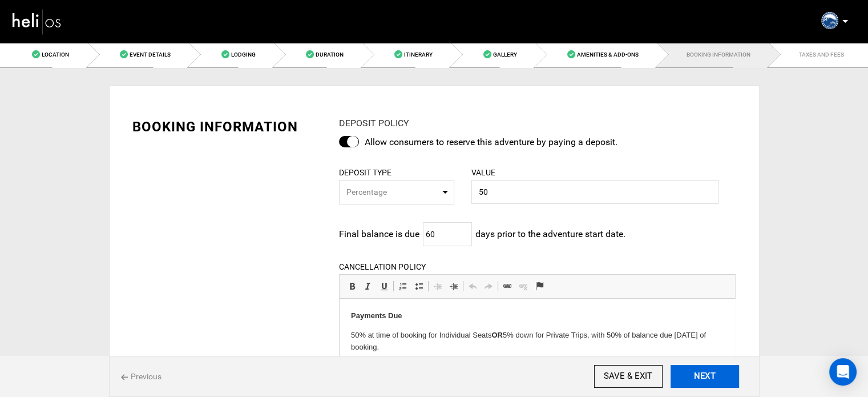
click at [707, 378] on button "NEXT" at bounding box center [705, 376] width 68 height 23
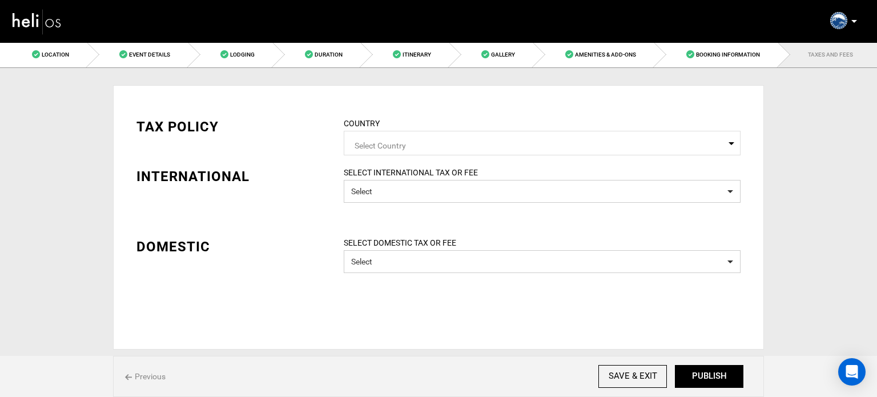
click at [403, 131] on span "Select Country" at bounding box center [542, 143] width 397 height 25
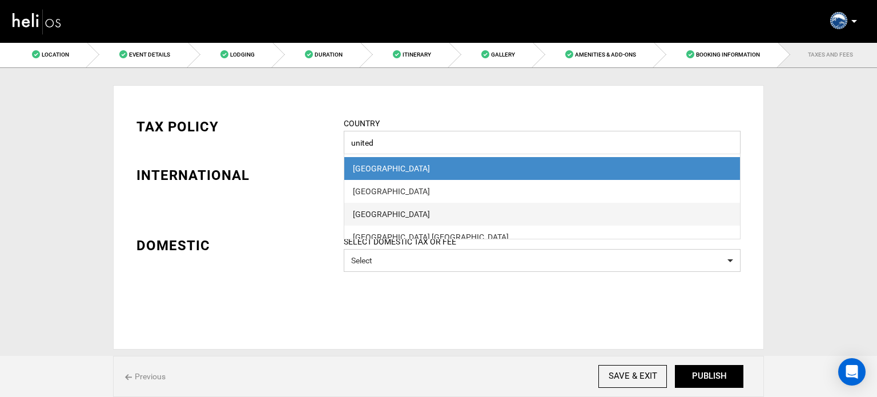
type input "united"
click at [386, 217] on div "[GEOGRAPHIC_DATA]" at bounding box center [542, 213] width 378 height 11
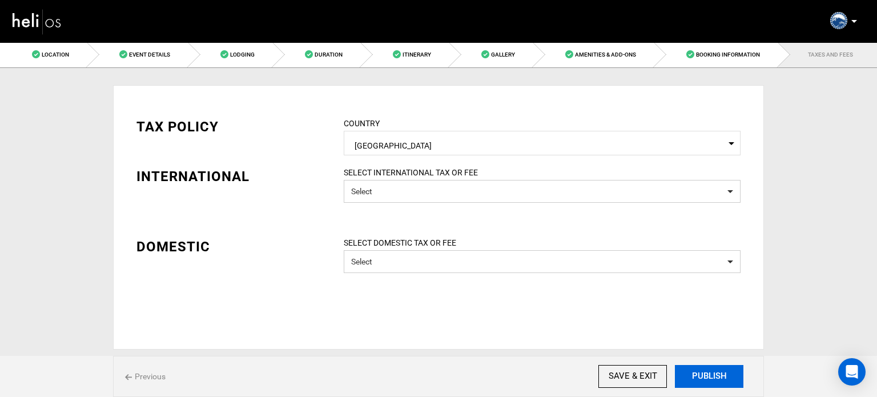
click at [708, 383] on button "PUBLISH" at bounding box center [709, 376] width 68 height 23
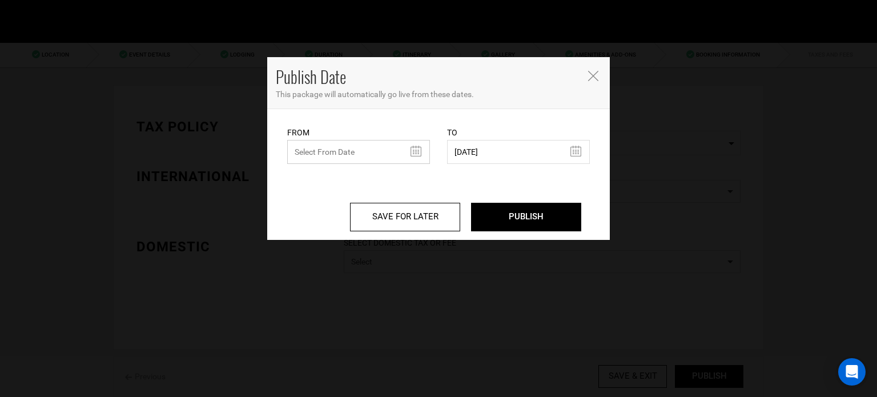
click at [374, 150] on input "text" at bounding box center [358, 152] width 143 height 24
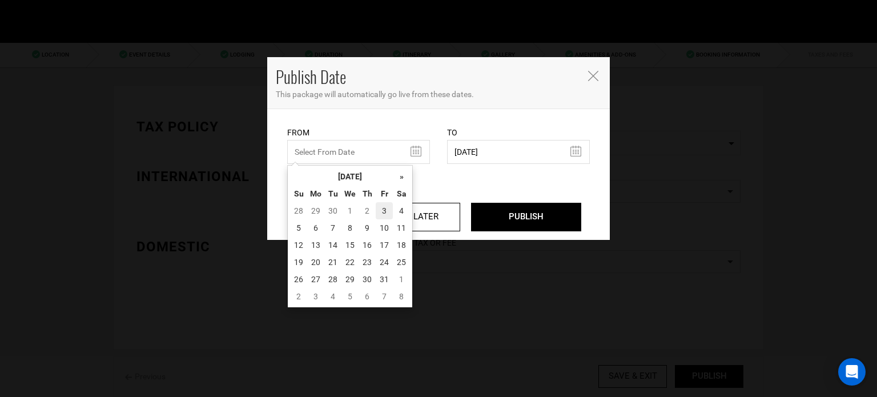
click at [383, 209] on td "3" at bounding box center [384, 210] width 17 height 17
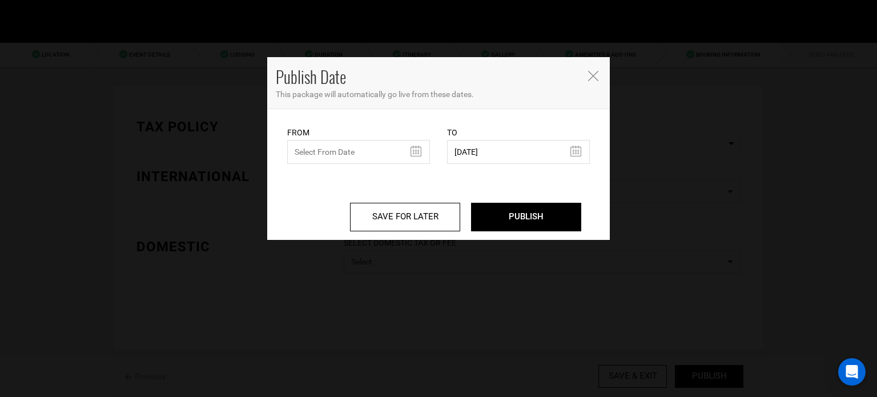
type input "[DATE]"
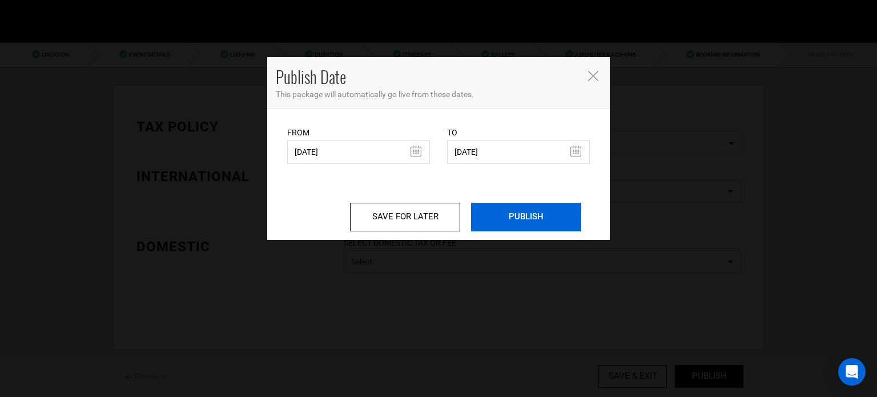
click at [530, 211] on input "PUBLISH" at bounding box center [526, 217] width 110 height 29
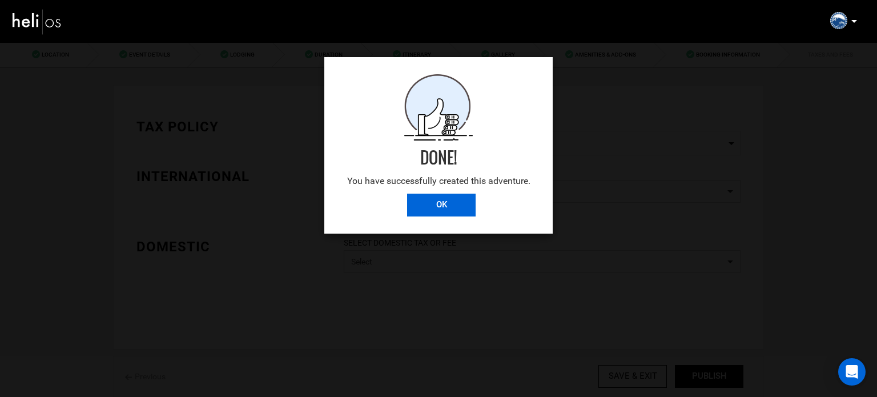
click at [431, 208] on input "OK" at bounding box center [441, 205] width 68 height 23
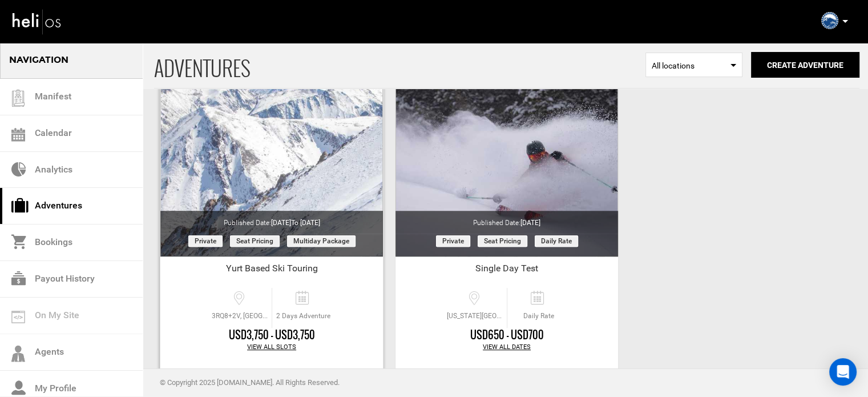
scroll to position [494, 0]
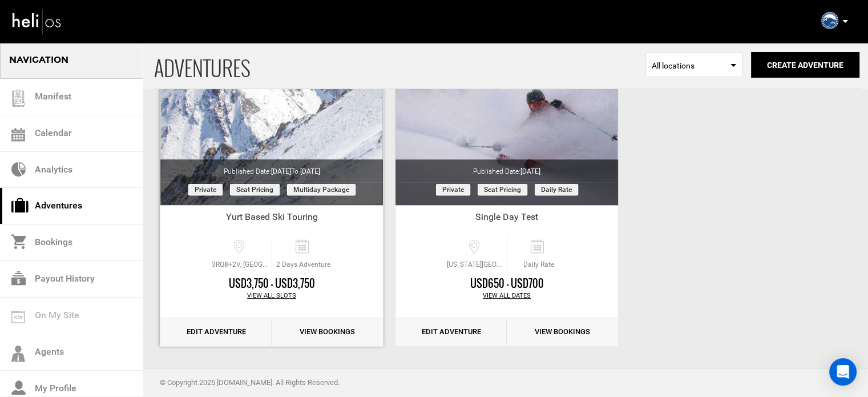
click at [208, 327] on link "Edit Adventure" at bounding box center [215, 332] width 111 height 28
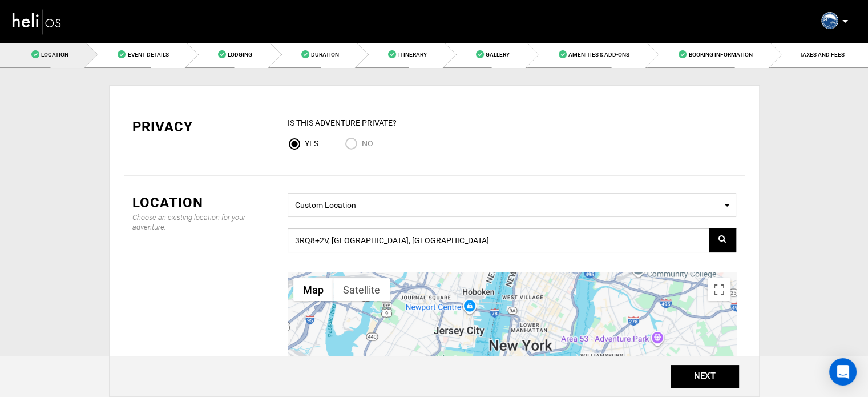
click at [442, 237] on input "3RQ8+2V, Mono City, CA 93541, USA" at bounding box center [512, 240] width 449 height 24
click at [463, 240] on input "3RQ8+2V, Mono City, CA 93541, USA" at bounding box center [512, 240] width 449 height 24
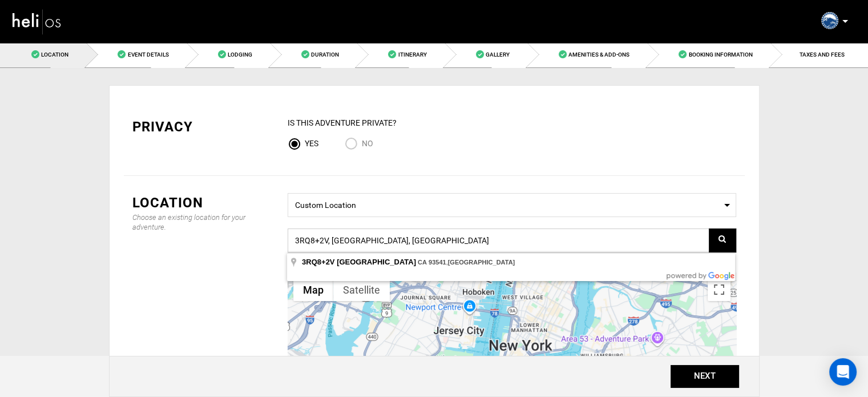
click at [463, 240] on input "3RQ8+2V, Mono City, CA 93541, USA" at bounding box center [512, 240] width 449 height 24
paste input "1 Virginia Lakes Rd, Lee Vining, CA 93541"
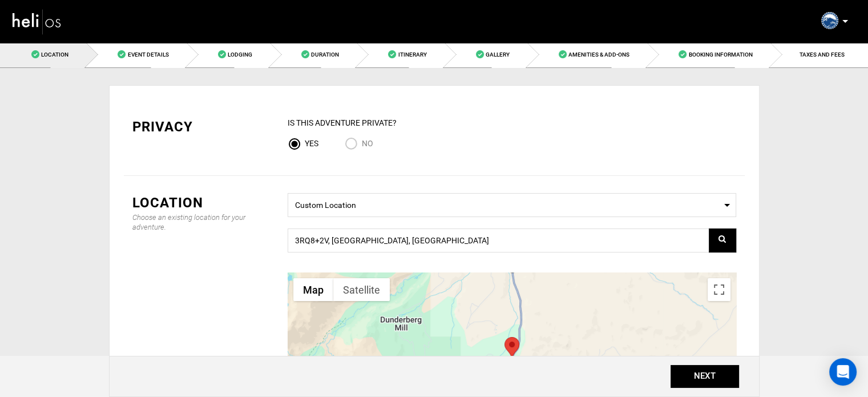
type input "[STREET_ADDRESS][US_STATE][PERSON_NAME][PERSON_NAME]"
click at [712, 381] on button "NEXT" at bounding box center [705, 376] width 68 height 23
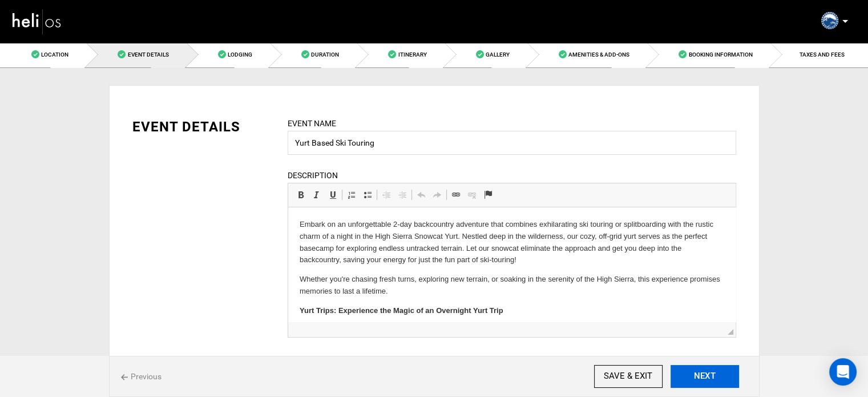
click at [702, 371] on button "NEXT" at bounding box center [705, 376] width 68 height 23
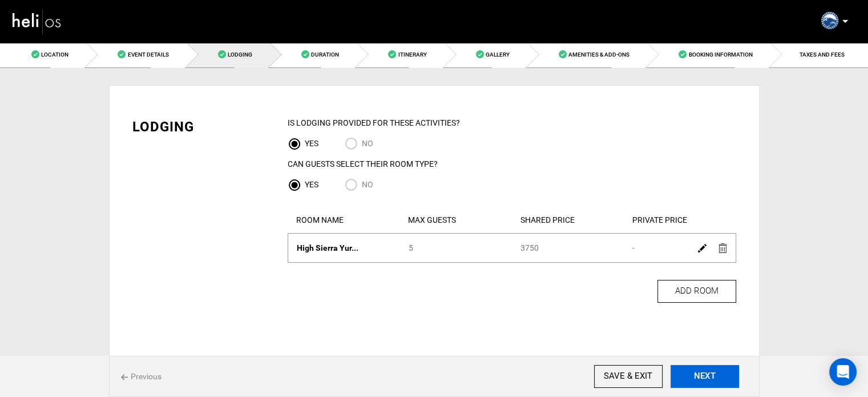
click at [708, 373] on button "NEXT" at bounding box center [705, 376] width 68 height 23
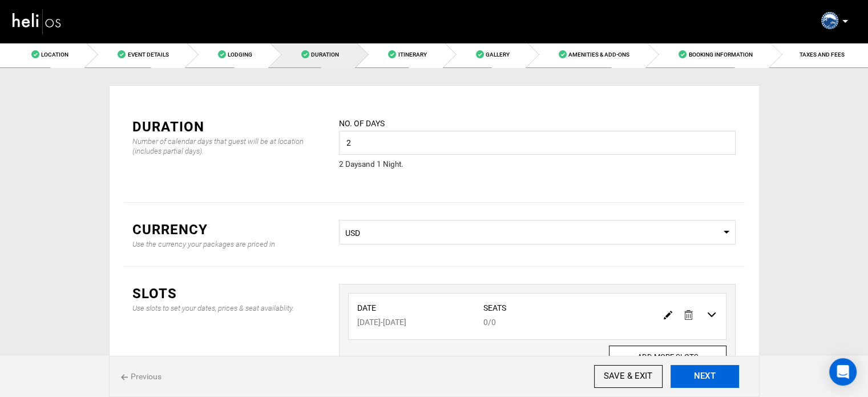
click at [708, 373] on button "NEXT" at bounding box center [705, 376] width 68 height 23
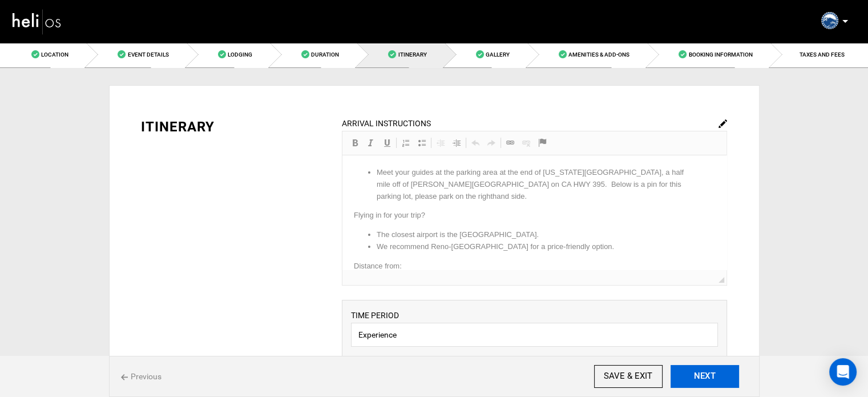
click at [708, 373] on button "NEXT" at bounding box center [705, 376] width 68 height 23
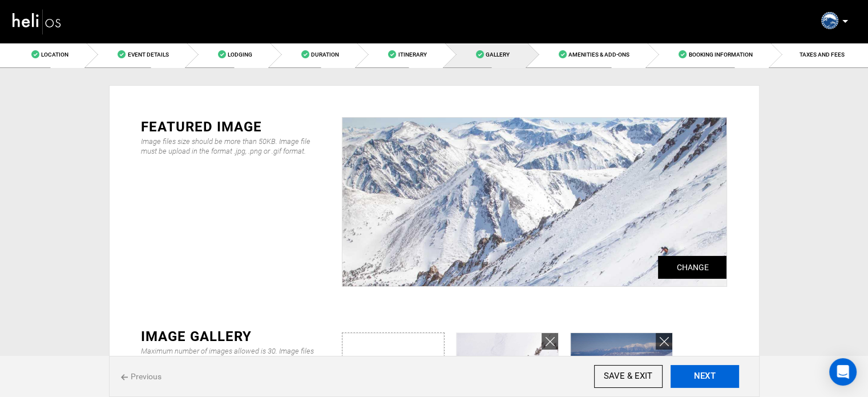
click at [708, 373] on button "NEXT" at bounding box center [705, 376] width 68 height 23
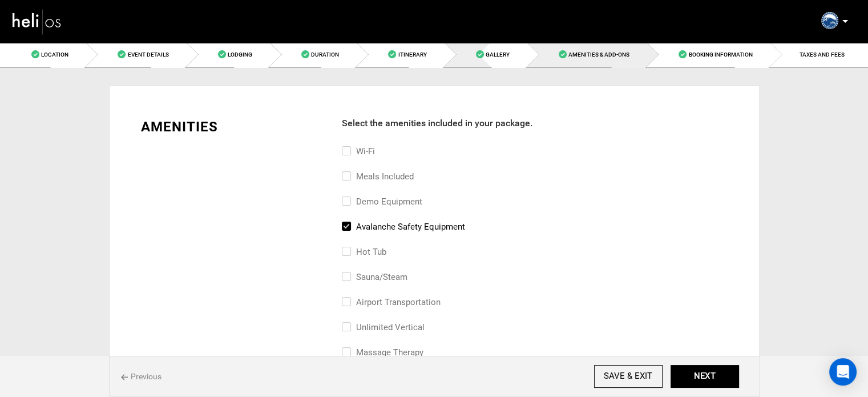
drag, startPoint x: 513, startPoint y: 53, endPoint x: 537, endPoint y: 68, distance: 28.0
click at [513, 53] on link "Gallery" at bounding box center [486, 55] width 83 height 26
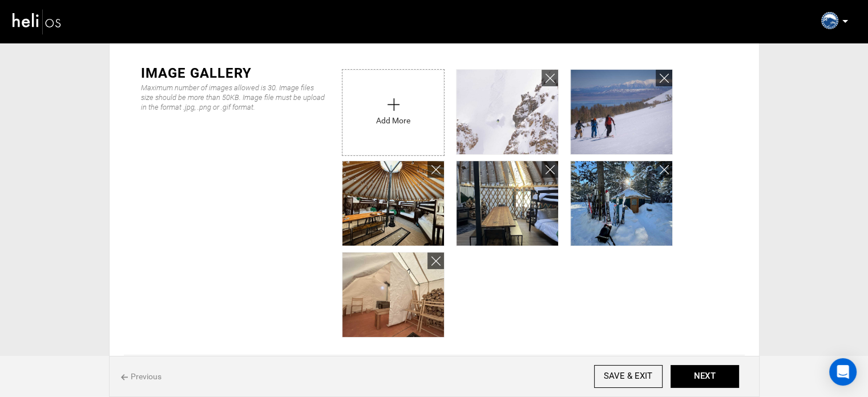
scroll to position [258, 0]
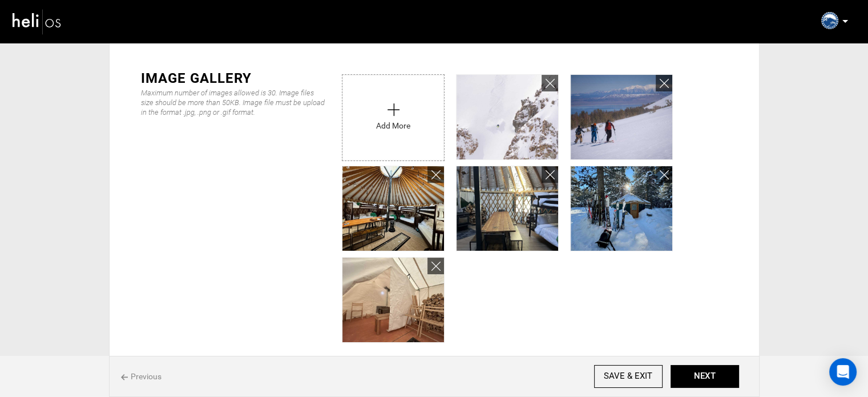
click at [400, 126] on input "file" at bounding box center [393, 115] width 102 height 80
type input "C:\fakepath\20240405_pondella_ridge_1068_lg.jpg"
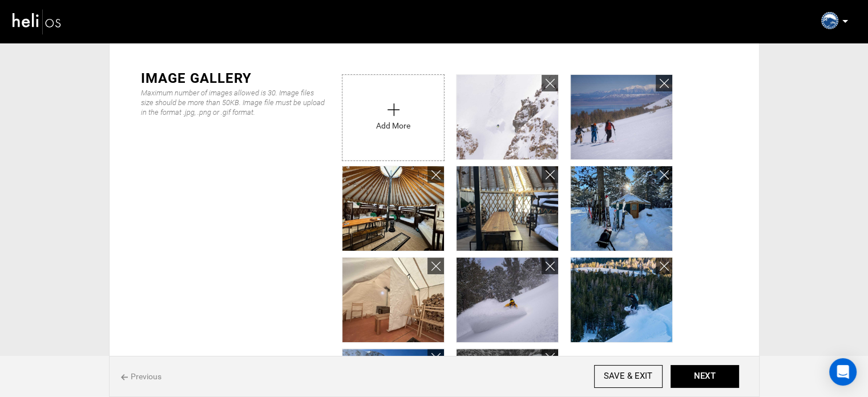
click at [391, 124] on input "file" at bounding box center [393, 115] width 102 height 80
type input "C:\fakepath\Copy_of_DSCF7453_lg.jpg"
type input "C:\fakepath\DSCF6203-1-800x800.jpg"
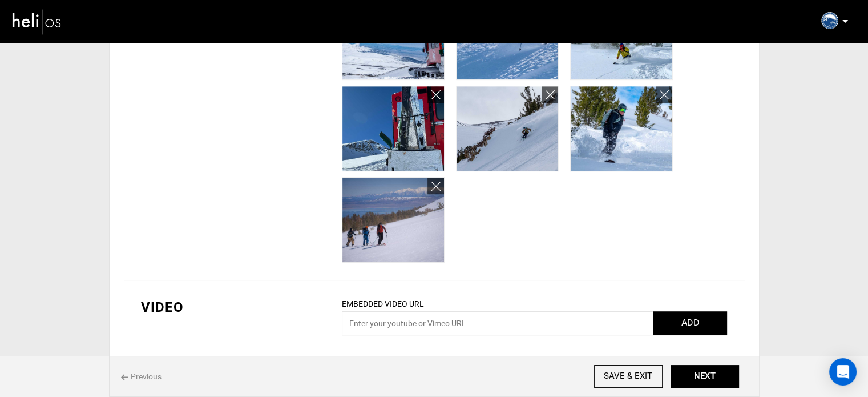
scroll to position [714, 0]
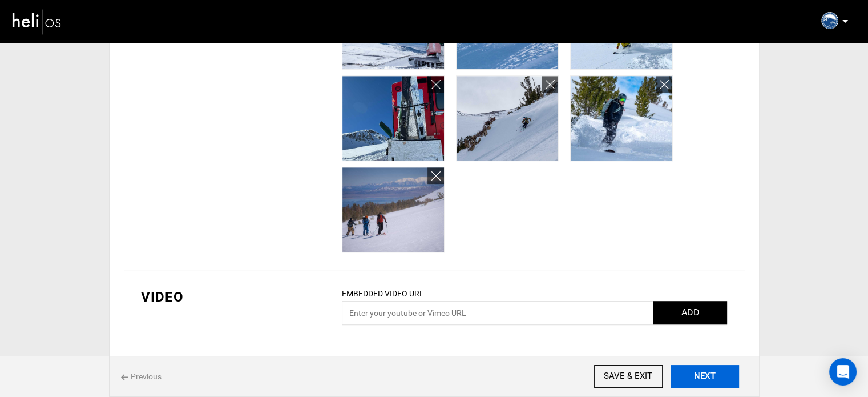
click at [708, 373] on button "NEXT" at bounding box center [705, 376] width 68 height 23
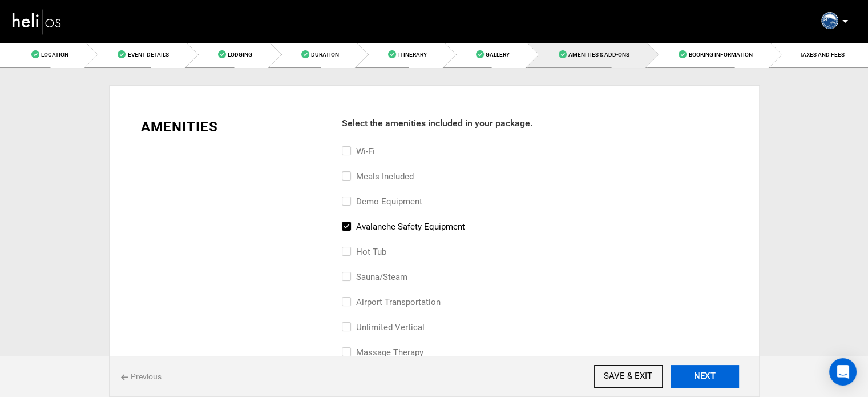
click at [704, 381] on button "NEXT" at bounding box center [705, 376] width 68 height 23
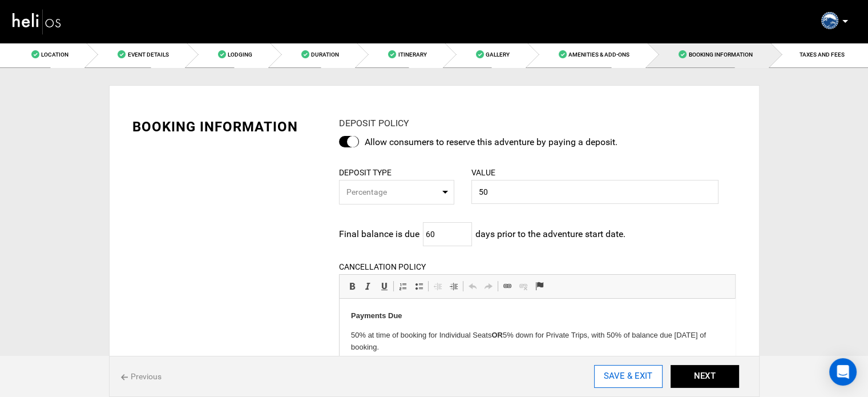
click at [638, 380] on input "SAVE & EXIT" at bounding box center [628, 376] width 68 height 23
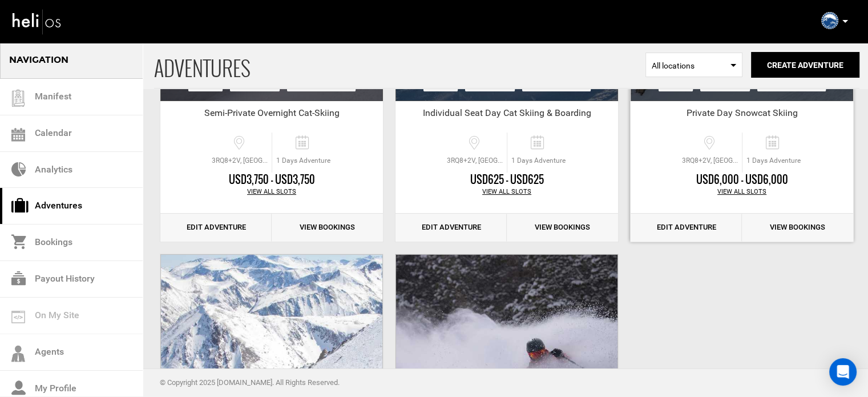
scroll to position [249, 0]
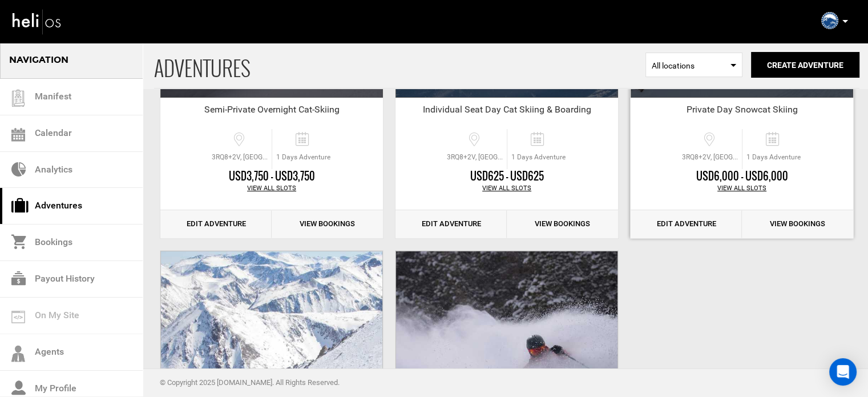
click at [683, 228] on link "Edit Adventure" at bounding box center [686, 224] width 111 height 28
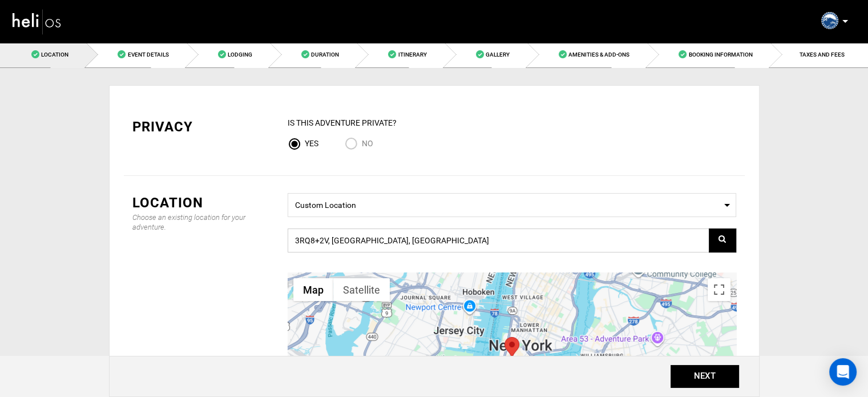
click at [422, 231] on input "3RQ8+2V, Mono City, CA 93541, USA" at bounding box center [512, 240] width 449 height 24
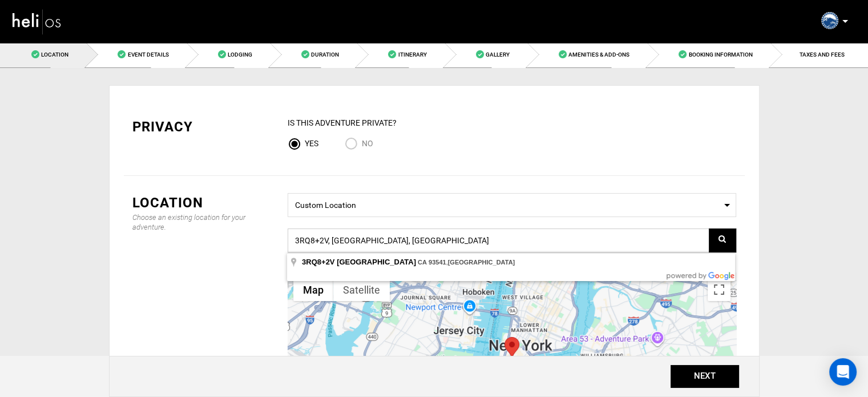
paste input "1 Virginia Lakes Rd, Lee Vining"
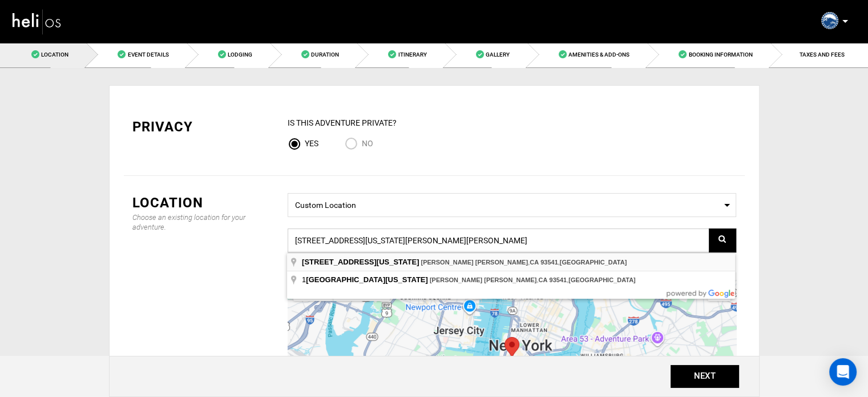
type input "[STREET_ADDRESS][US_STATE][PERSON_NAME][PERSON_NAME]"
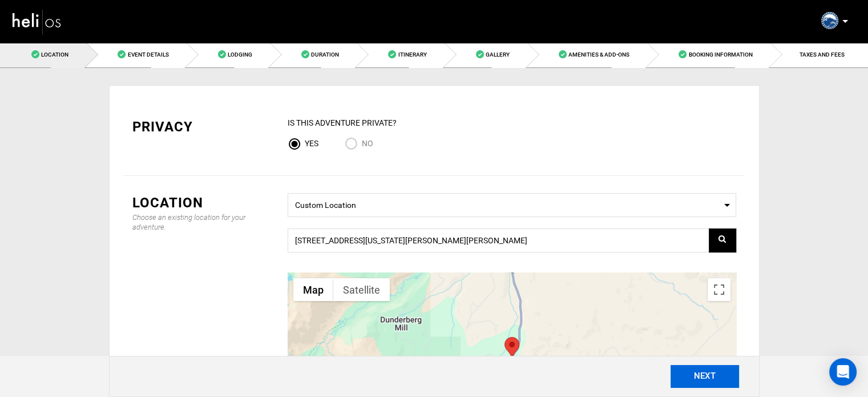
click at [710, 381] on button "NEXT" at bounding box center [705, 376] width 68 height 23
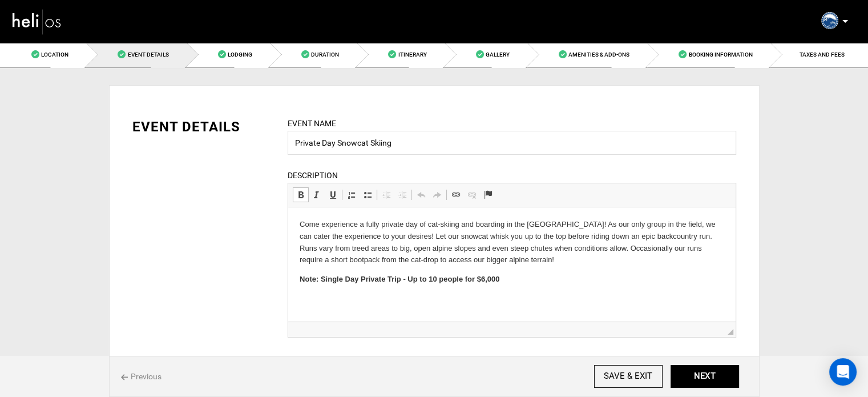
click at [562, 287] on html "Come experience a fully private day of cat-skiing and boarding in the High Sier…" at bounding box center [512, 252] width 448 height 90
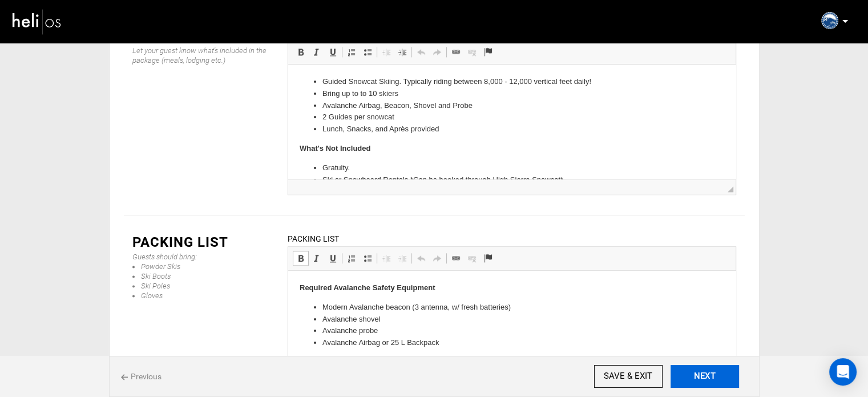
click at [696, 384] on button "NEXT" at bounding box center [705, 376] width 68 height 23
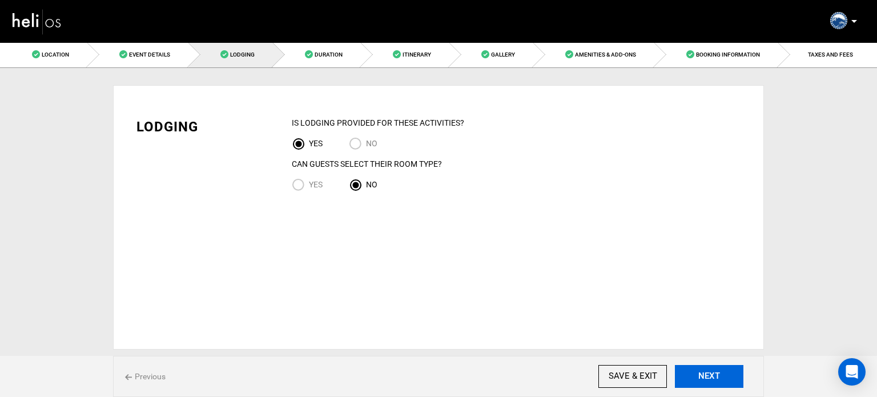
click at [696, 384] on button "NEXT" at bounding box center [709, 376] width 68 height 23
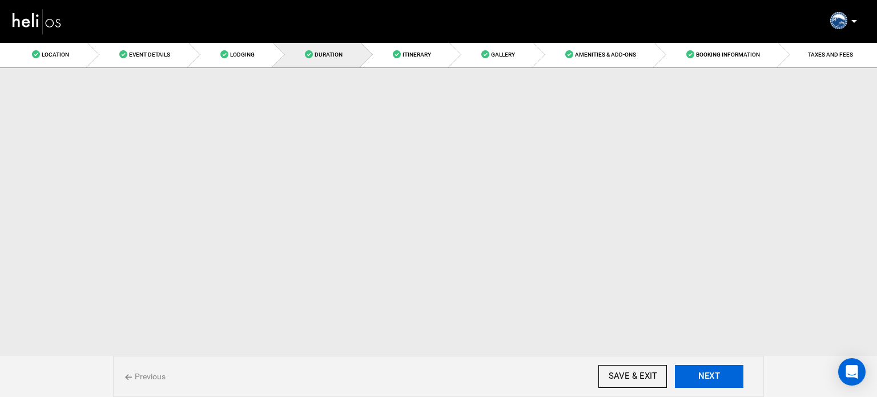
click at [696, 384] on button "NEXT" at bounding box center [709, 376] width 68 height 23
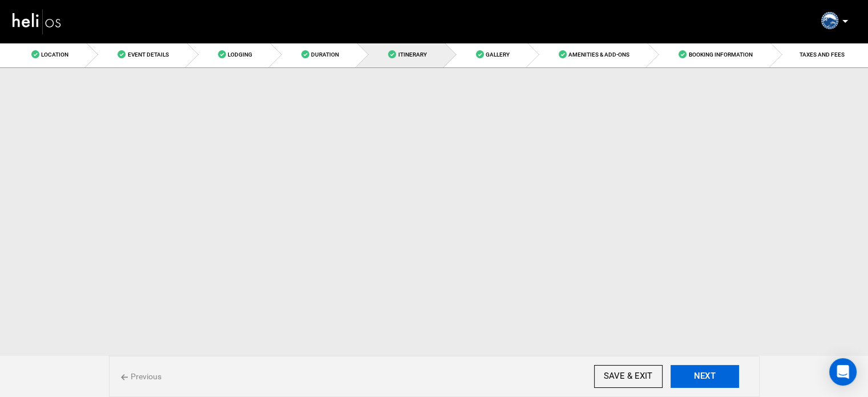
click at [696, 384] on button "NEXT" at bounding box center [705, 376] width 68 height 23
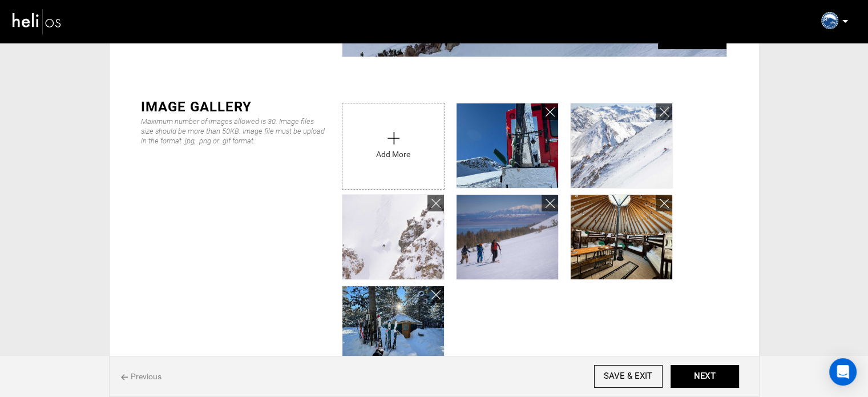
scroll to position [231, 0]
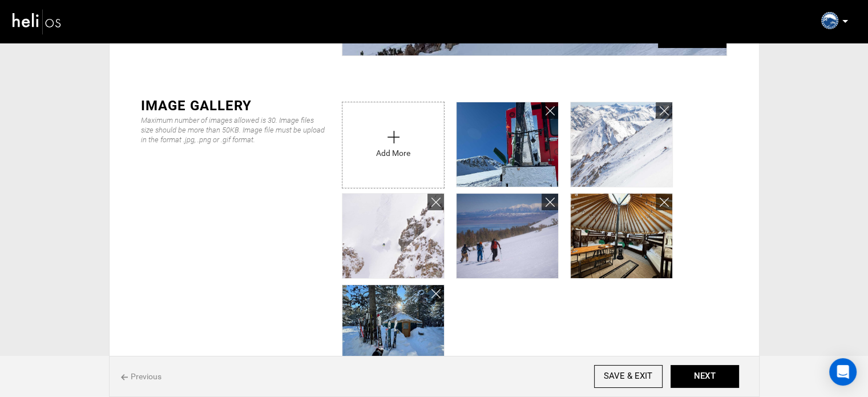
click at [427, 148] on input "file" at bounding box center [393, 142] width 102 height 80
type input "C:\fakepath\20240405_pondella_ridge_1068_lg.jpg"
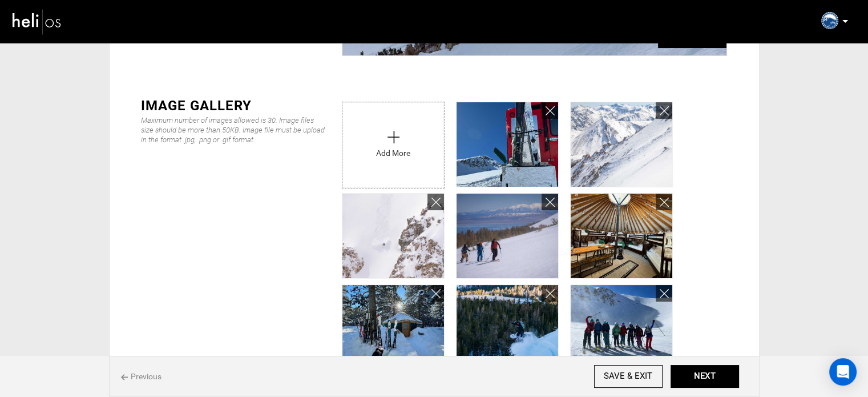
click at [391, 155] on input "file" at bounding box center [393, 142] width 102 height 80
type input "C:\fakepath\Copy_of_DSCF7453_lg.jpg"
click at [404, 128] on input "file" at bounding box center [393, 142] width 102 height 80
type input "C:\fakepath\547f6f3c239f482aa87bcbb82b6884fdCopy_of_IMG_2105_Original_lg.jpg"
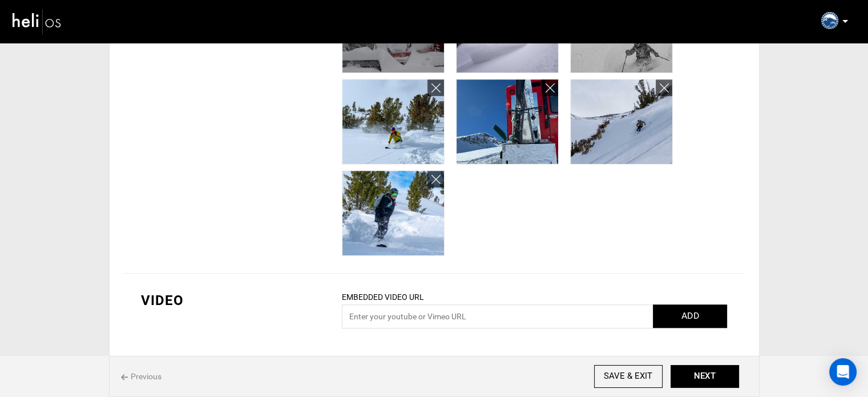
scroll to position [622, 0]
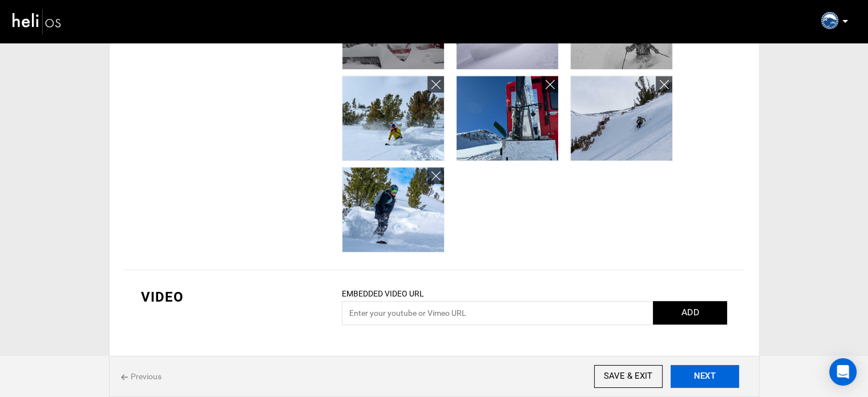
click at [702, 372] on button "NEXT" at bounding box center [705, 376] width 68 height 23
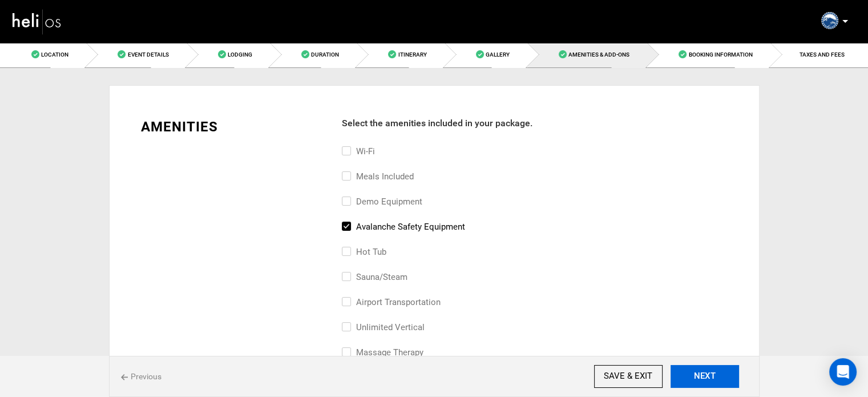
click at [702, 372] on button "NEXT" at bounding box center [705, 376] width 68 height 23
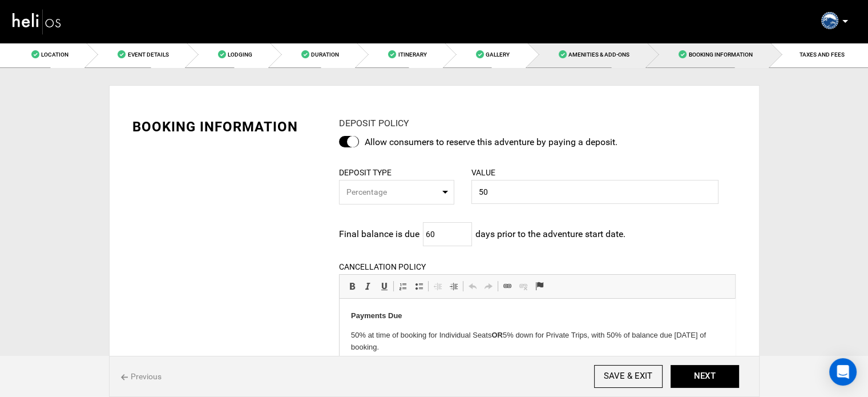
drag, startPoint x: 573, startPoint y: 52, endPoint x: 591, endPoint y: 59, distance: 20.0
click at [573, 52] on span "Amenities & Add-Ons" at bounding box center [599, 54] width 61 height 6
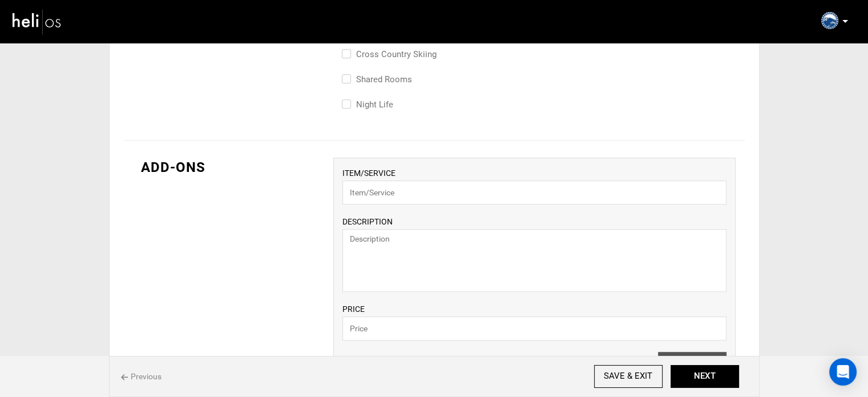
scroll to position [765, 0]
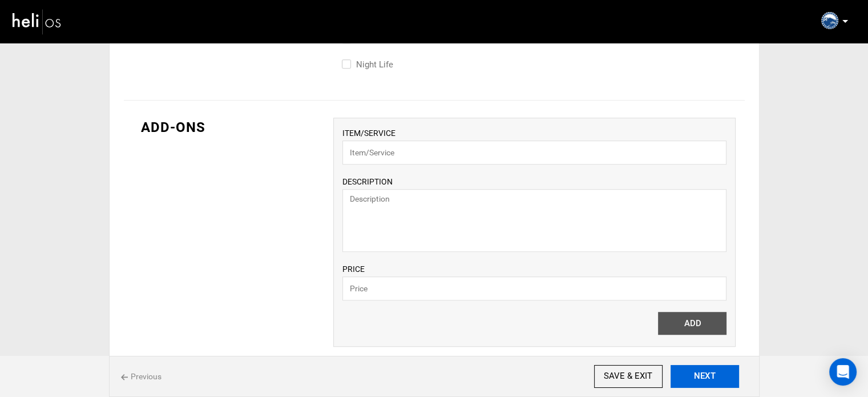
click at [727, 381] on button "NEXT" at bounding box center [705, 376] width 68 height 23
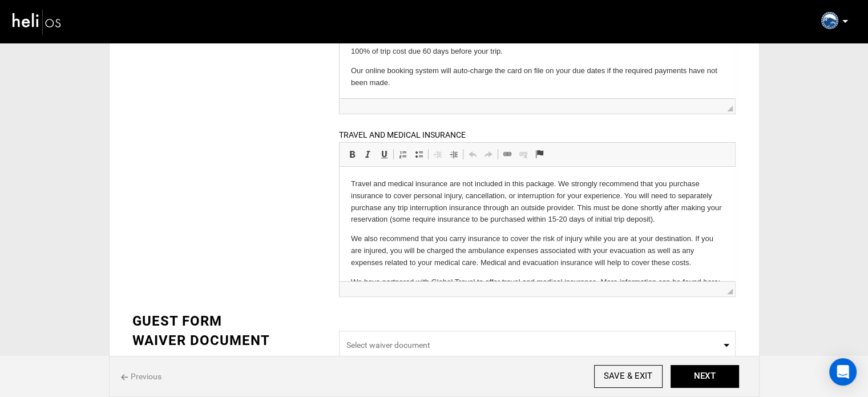
scroll to position [30, 0]
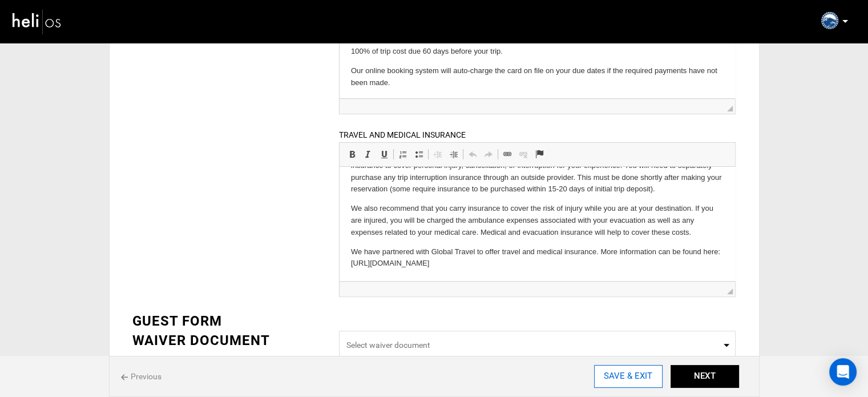
click at [634, 377] on input "SAVE & EXIT" at bounding box center [628, 376] width 68 height 23
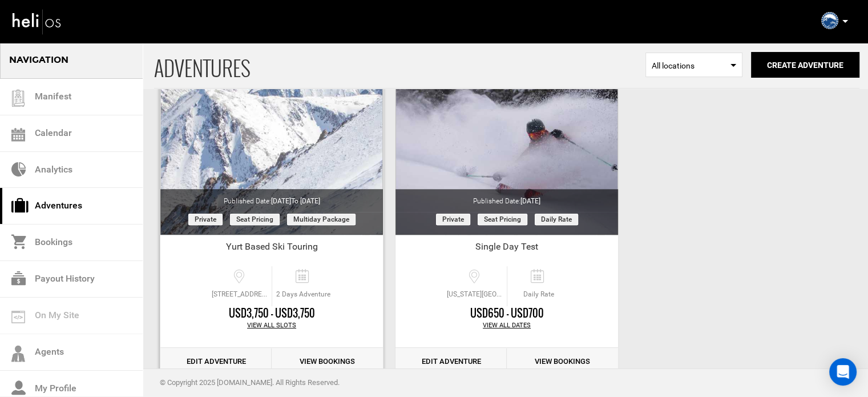
scroll to position [494, 0]
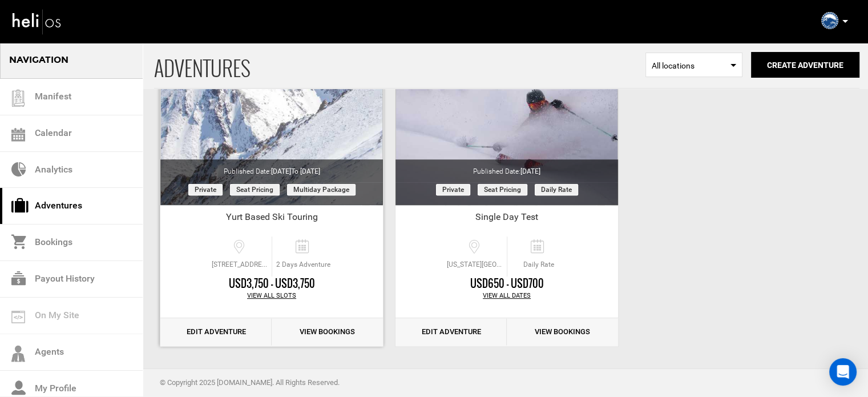
click at [215, 326] on link "Edit Adventure" at bounding box center [215, 332] width 111 height 28
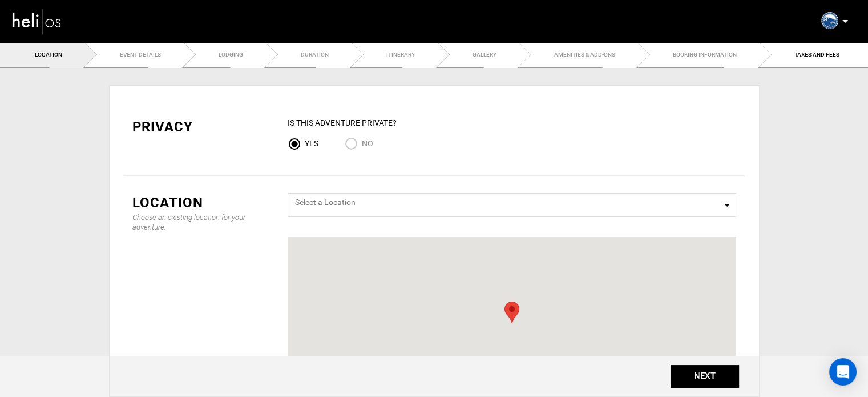
type input "2"
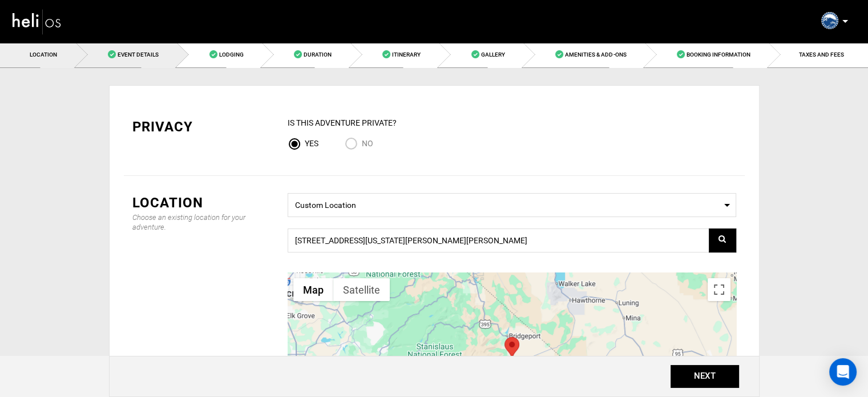
click at [132, 57] on span "Event Details" at bounding box center [138, 54] width 41 height 6
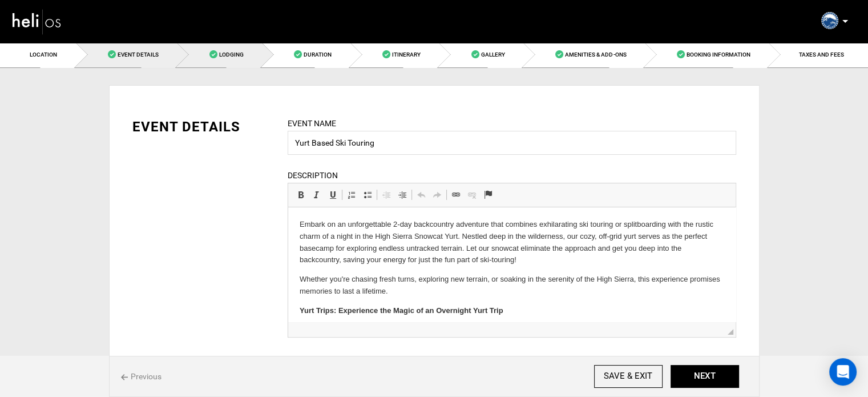
click at [247, 55] on link "Lodging" at bounding box center [219, 55] width 85 height 26
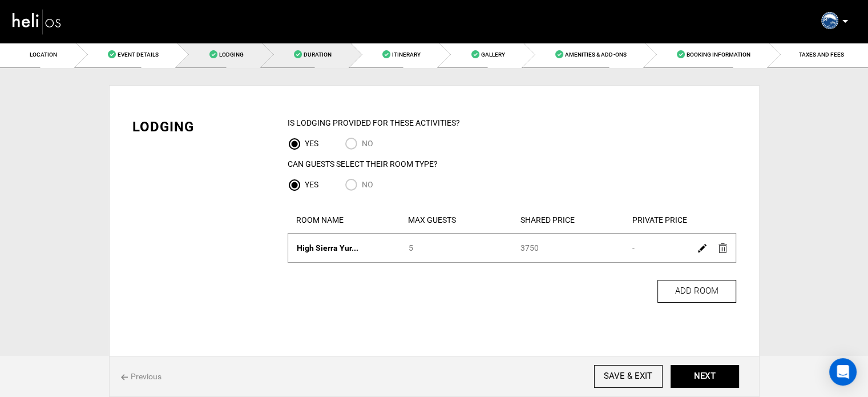
click at [331, 53] on link "Duration" at bounding box center [306, 55] width 88 height 26
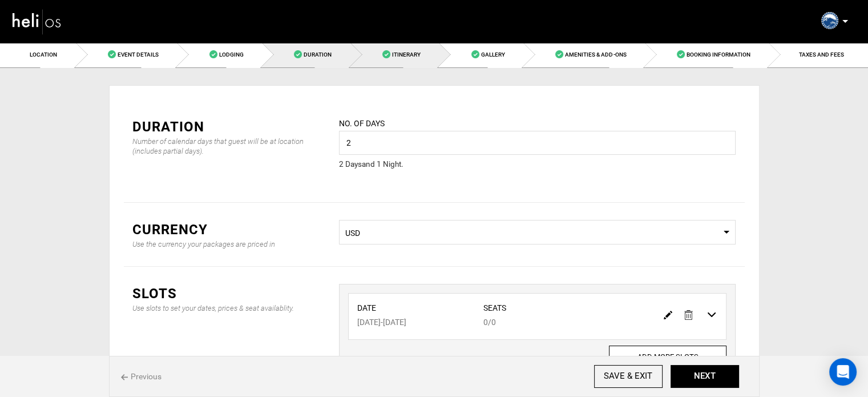
click at [400, 57] on span "Itinerary" at bounding box center [406, 54] width 29 height 6
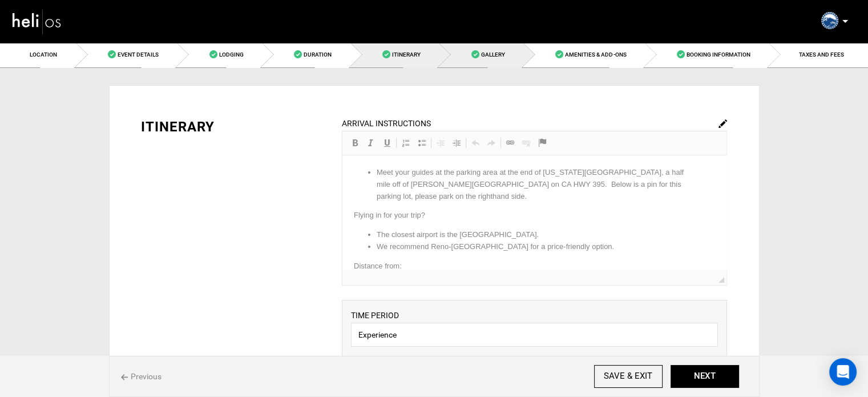
click at [476, 57] on span at bounding box center [476, 54] width 8 height 8
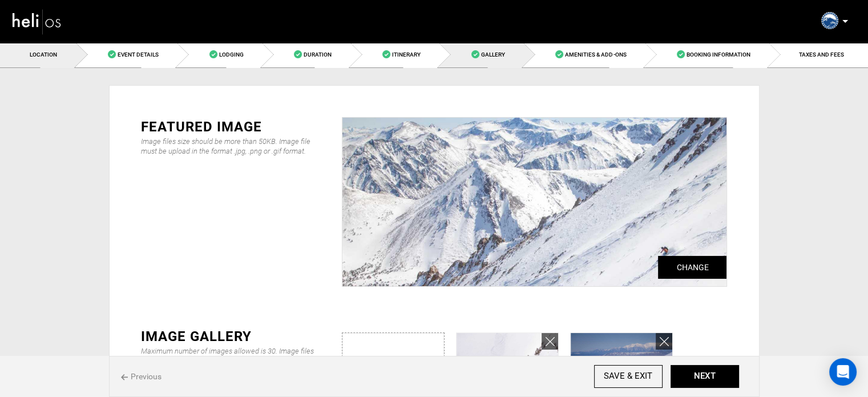
click at [25, 61] on link "Location" at bounding box center [38, 55] width 76 height 26
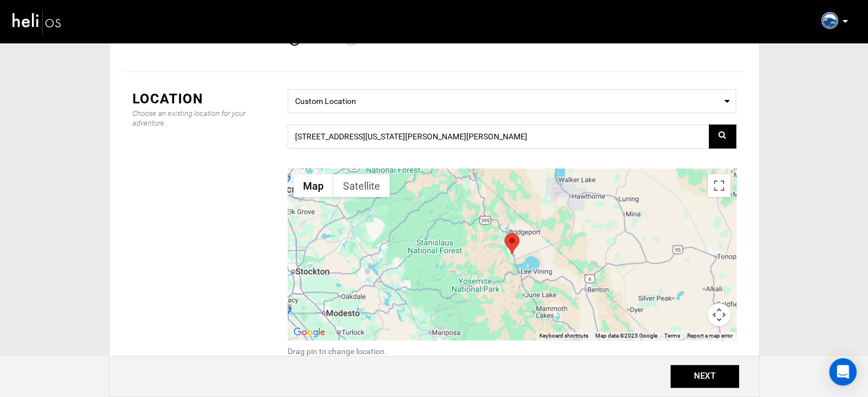
scroll to position [114, 0]
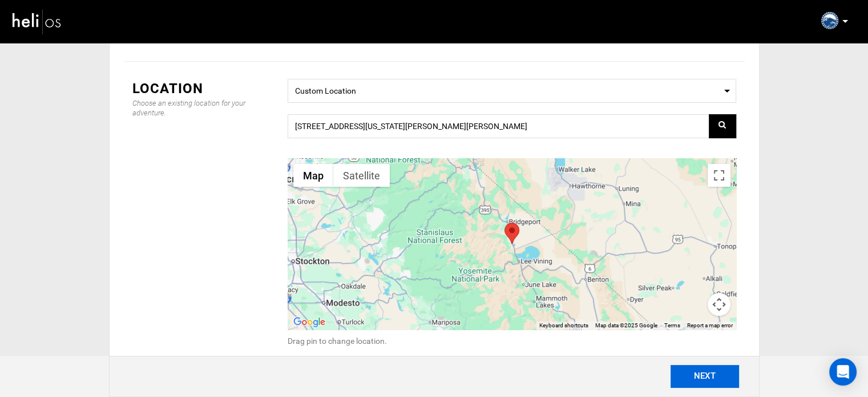
click at [708, 377] on button "NEXT" at bounding box center [705, 376] width 68 height 23
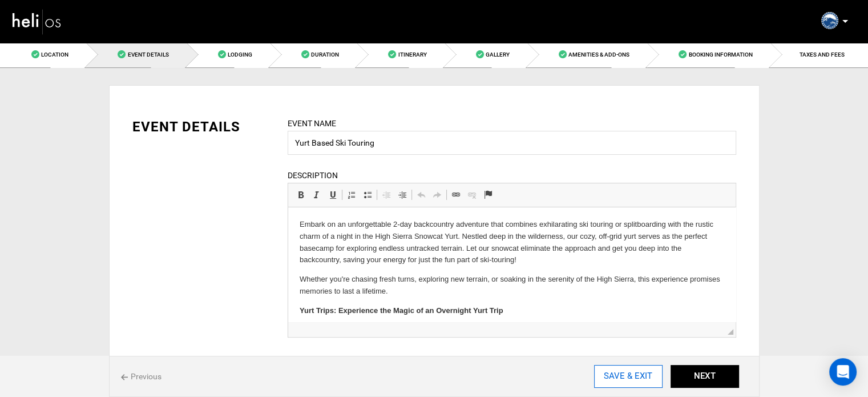
click at [647, 380] on input "SAVE & EXIT" at bounding box center [628, 376] width 68 height 23
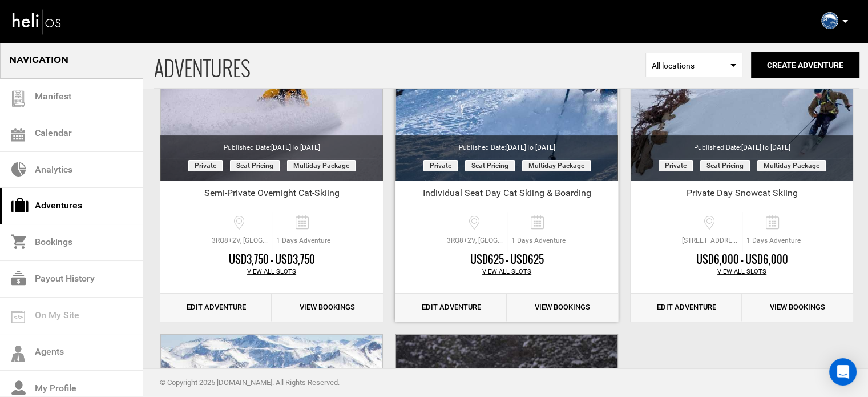
scroll to position [171, 0]
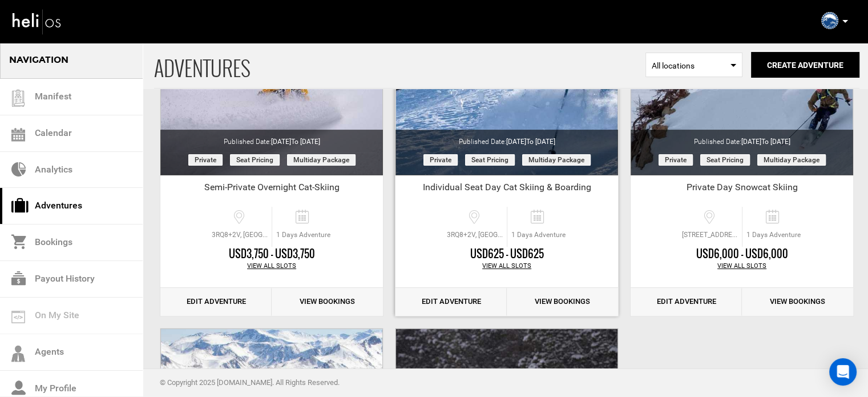
click at [448, 303] on link "Edit Adventure" at bounding box center [451, 302] width 111 height 28
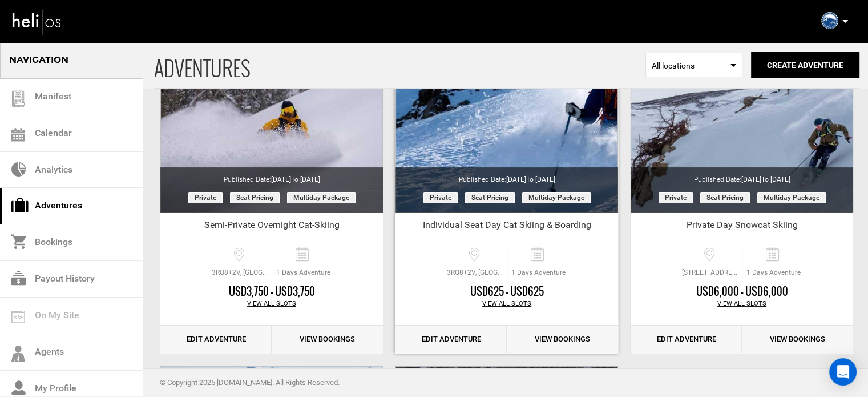
scroll to position [180, 0]
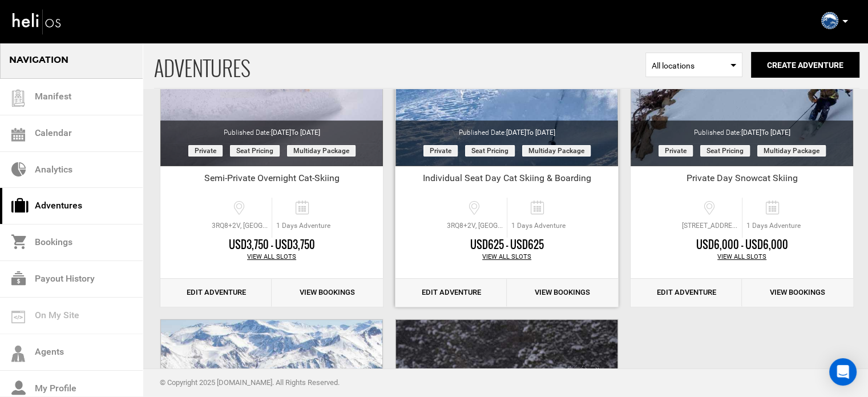
click at [465, 291] on link "Edit Adventure" at bounding box center [451, 293] width 111 height 28
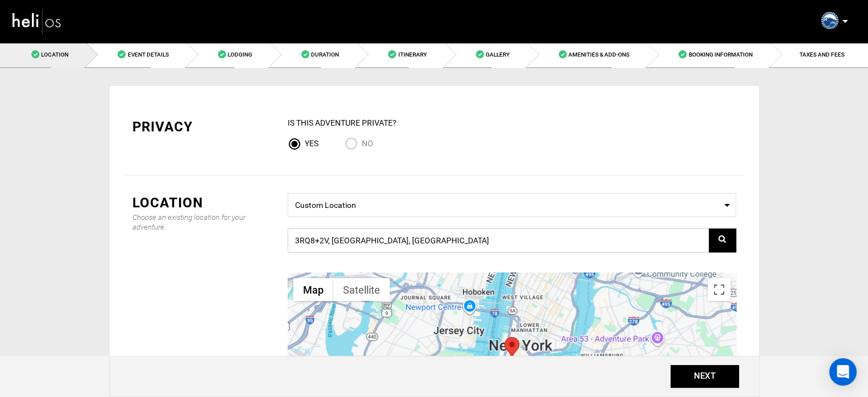
click at [444, 232] on input "3RQ8+2V, Mono City, CA 93541, USA" at bounding box center [512, 240] width 449 height 24
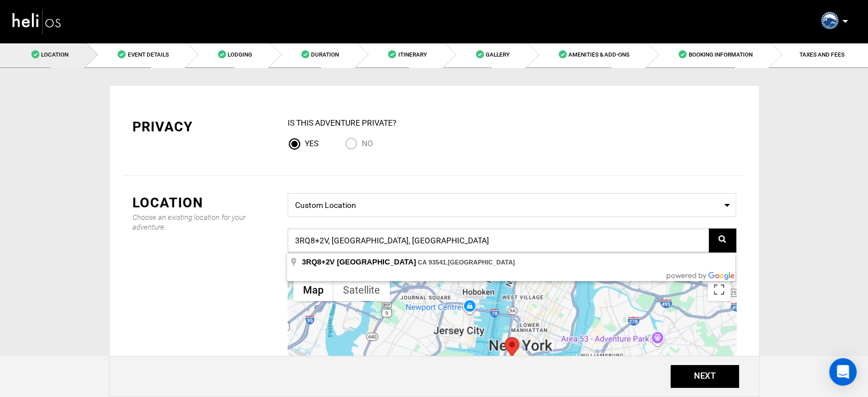
click at [444, 232] on input "3RQ8+2V, Mono City, CA 93541, USA" at bounding box center [512, 240] width 449 height 24
paste input "1 Virginia Lakes Rd, Lee Vining"
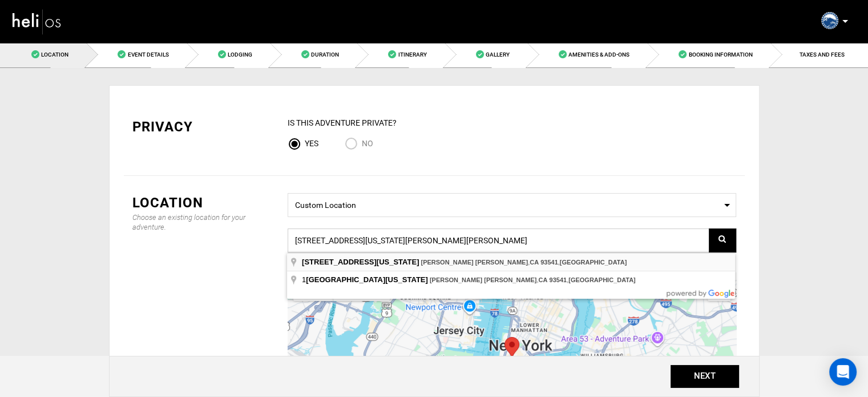
type input "[STREET_ADDRESS][US_STATE][PERSON_NAME][PERSON_NAME]"
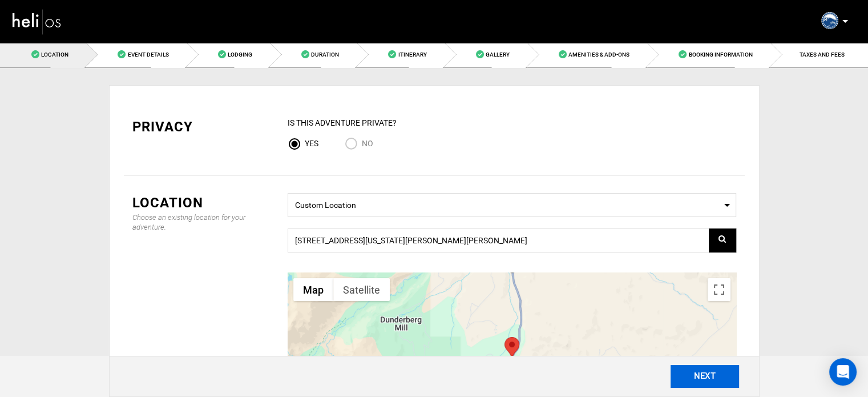
click at [696, 374] on button "NEXT" at bounding box center [705, 376] width 68 height 23
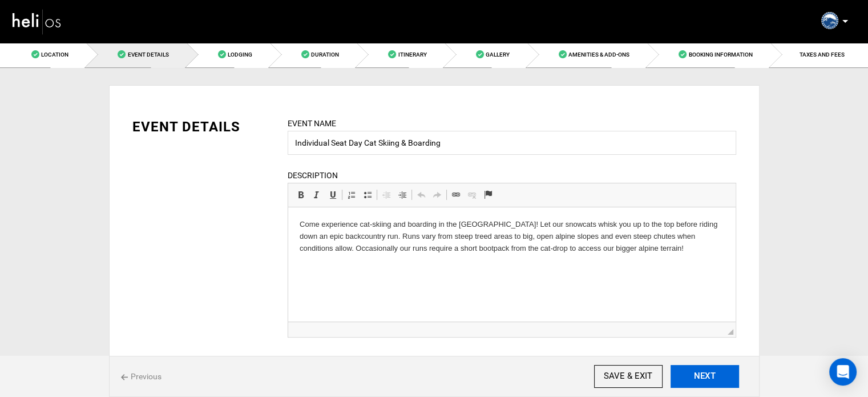
click at [693, 376] on button "NEXT" at bounding box center [705, 376] width 68 height 23
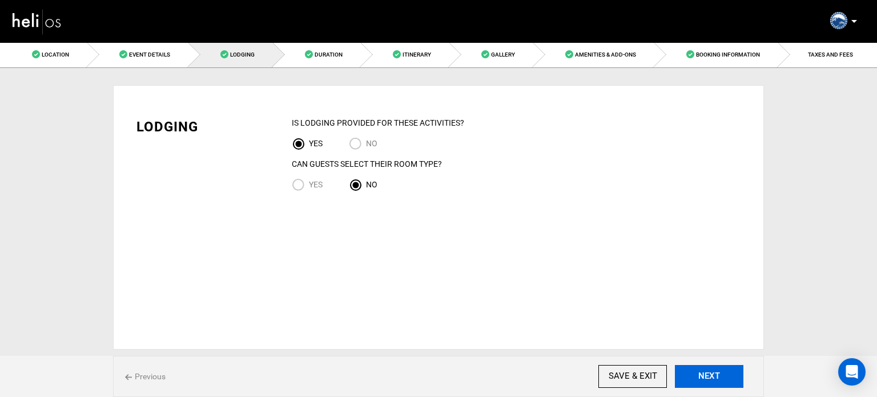
click at [693, 376] on button "NEXT" at bounding box center [709, 376] width 68 height 23
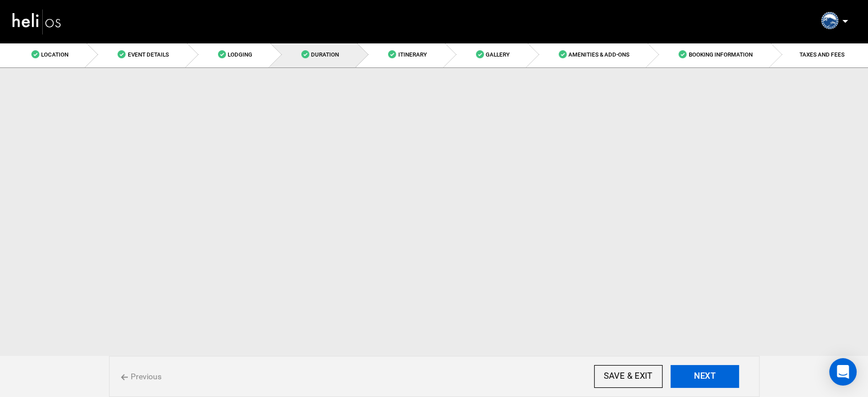
click at [693, 376] on button "NEXT" at bounding box center [705, 376] width 68 height 23
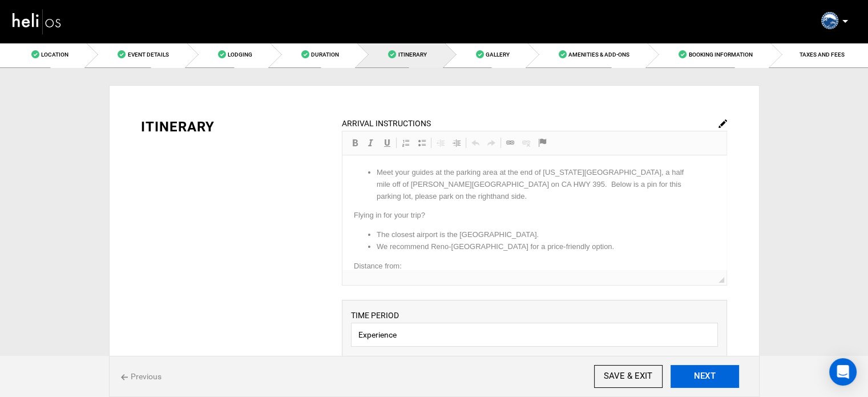
click at [693, 376] on button "NEXT" at bounding box center [705, 376] width 68 height 23
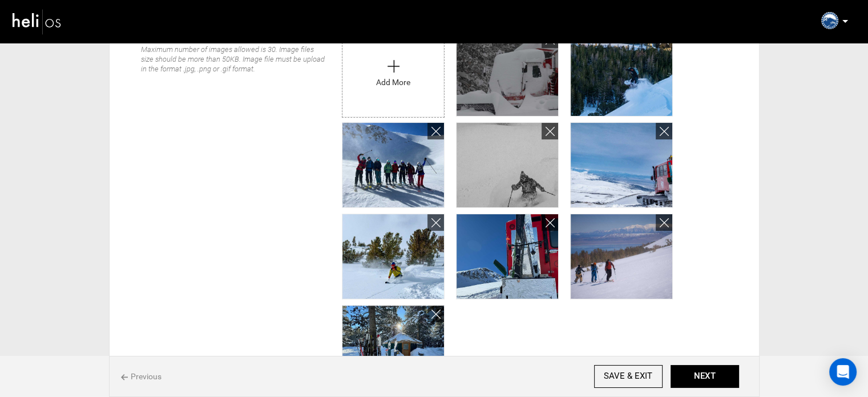
click at [398, 75] on input "file" at bounding box center [393, 71] width 102 height 80
type input "C:\fakepath\DSCF6203-1-800x800.jpg"
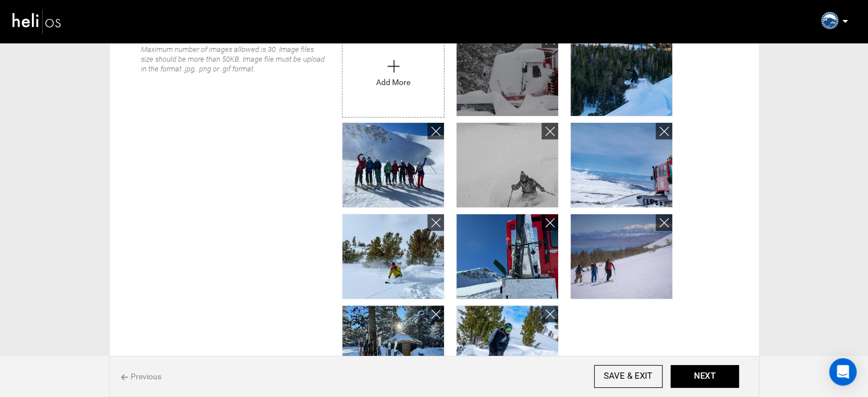
click at [380, 77] on input "file" at bounding box center [393, 71] width 102 height 80
type input "C:\fakepath\Screenshot 2025-10-03 090608.png"
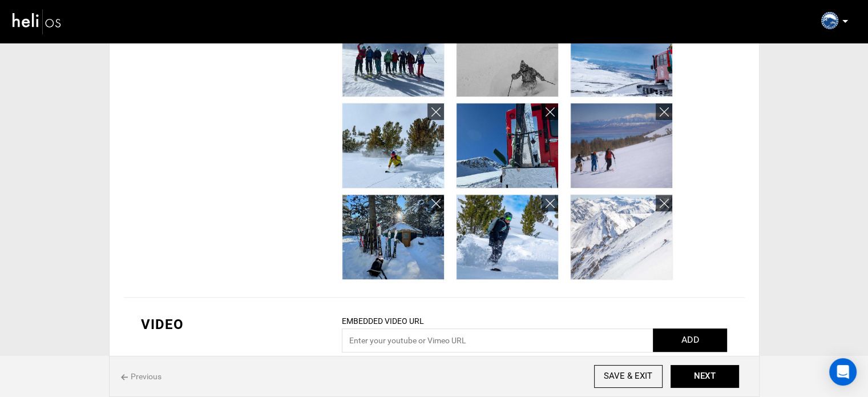
click at [686, 363] on div "Previous SAVE & EXIT NEXT" at bounding box center [434, 376] width 651 height 41
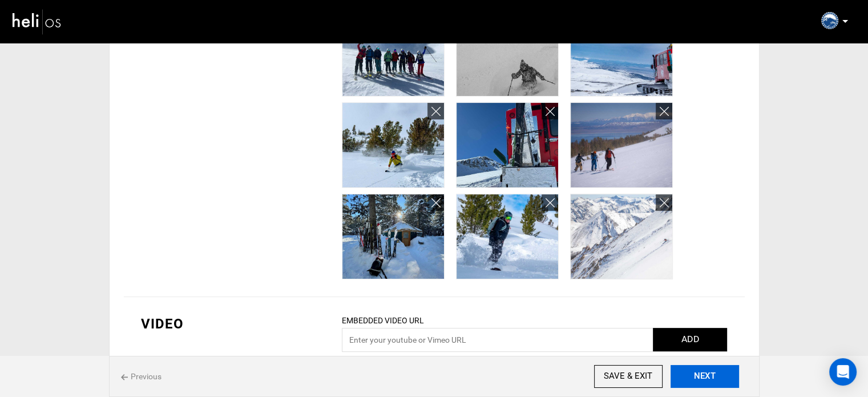
scroll to position [413, 0]
click at [683, 372] on button "NEXT" at bounding box center [705, 376] width 68 height 23
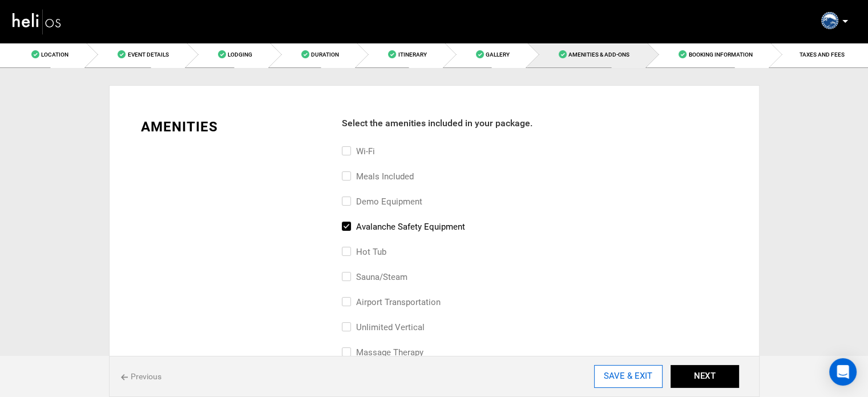
click at [642, 378] on input "SAVE & EXIT" at bounding box center [628, 376] width 68 height 23
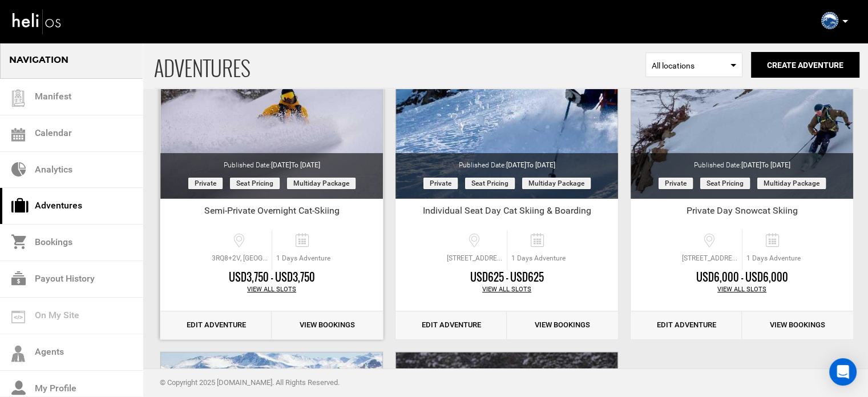
scroll to position [151, 0]
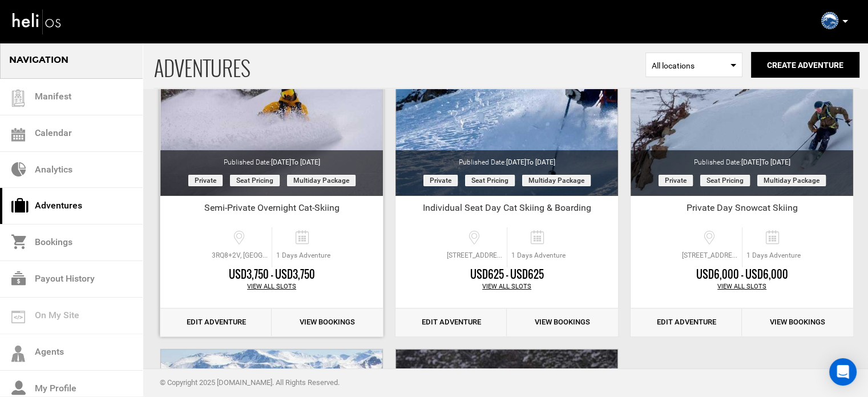
click at [197, 317] on link "Edit Adventure" at bounding box center [215, 322] width 111 height 28
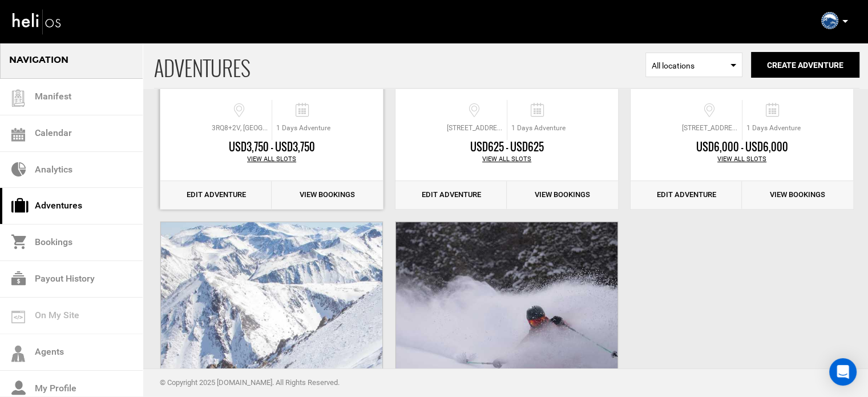
scroll to position [279, 0]
click at [241, 198] on link "Edit Adventure" at bounding box center [215, 194] width 111 height 28
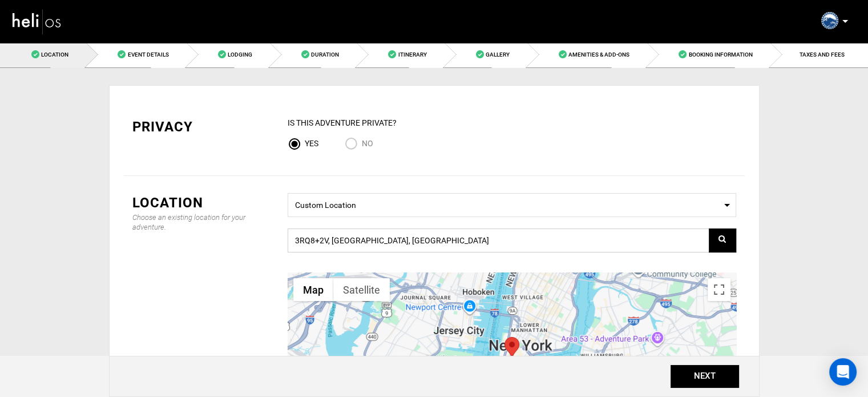
click at [408, 239] on input "3RQ8+2V, Mono City, CA 93541, USA" at bounding box center [512, 240] width 449 height 24
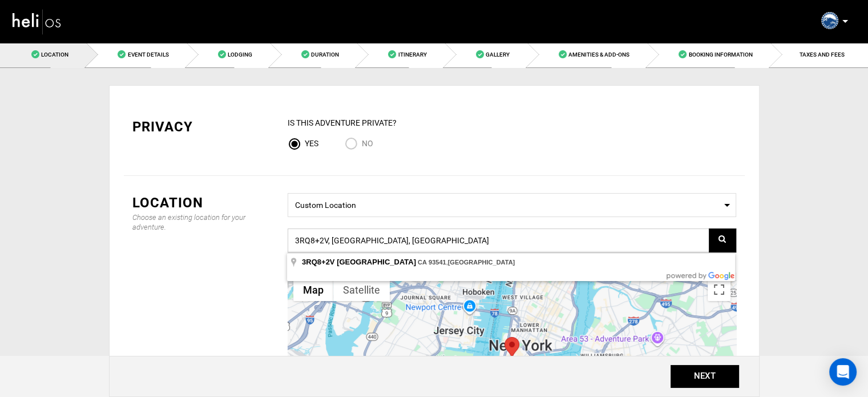
click at [408, 239] on input "3RQ8+2V, Mono City, CA 93541, USA" at bounding box center [512, 240] width 449 height 24
paste input "1 Virginia Lakes Rd, Lee Vining"
type input "[STREET_ADDRESS][US_STATE][PERSON_NAME][PERSON_NAME]"
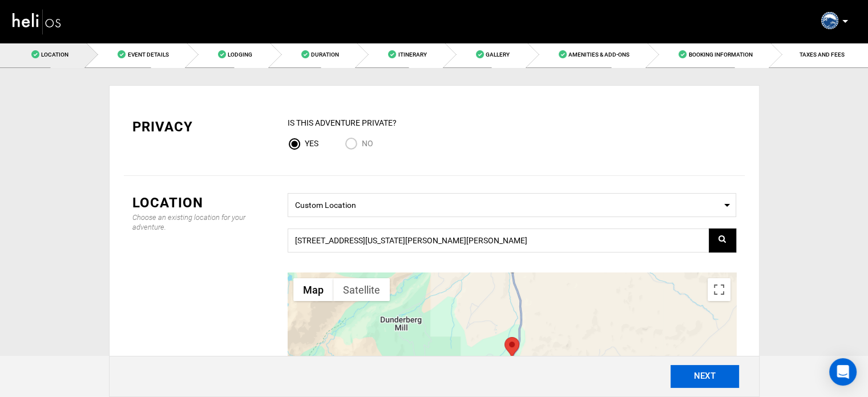
click at [699, 373] on button "NEXT" at bounding box center [705, 376] width 68 height 23
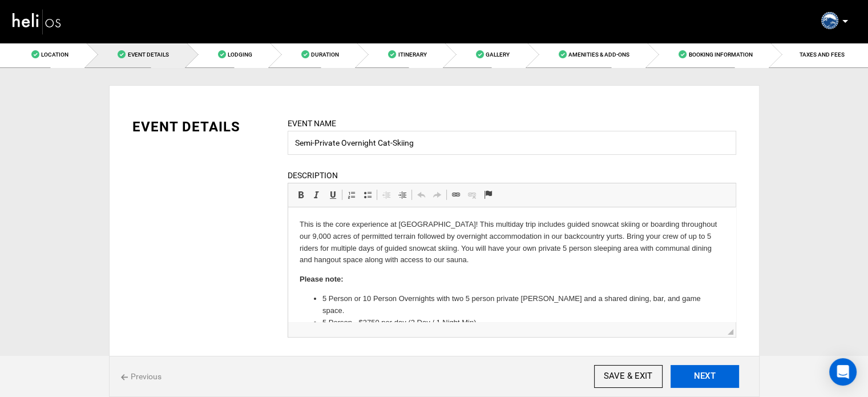
click at [699, 373] on button "NEXT" at bounding box center [705, 376] width 68 height 23
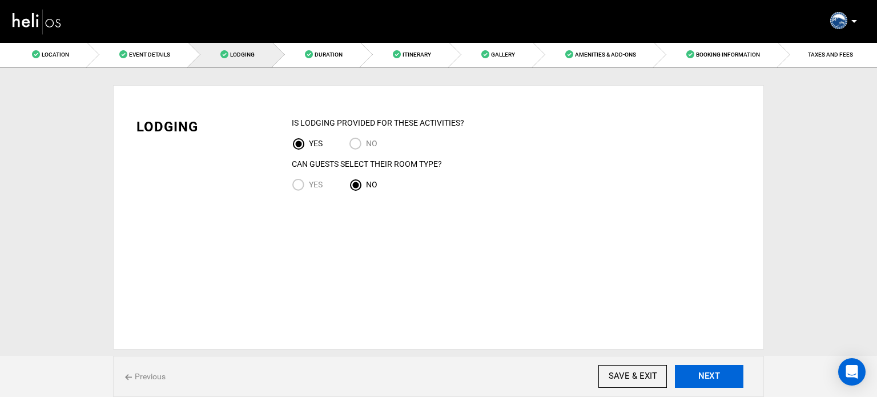
click at [699, 373] on button "NEXT" at bounding box center [709, 376] width 68 height 23
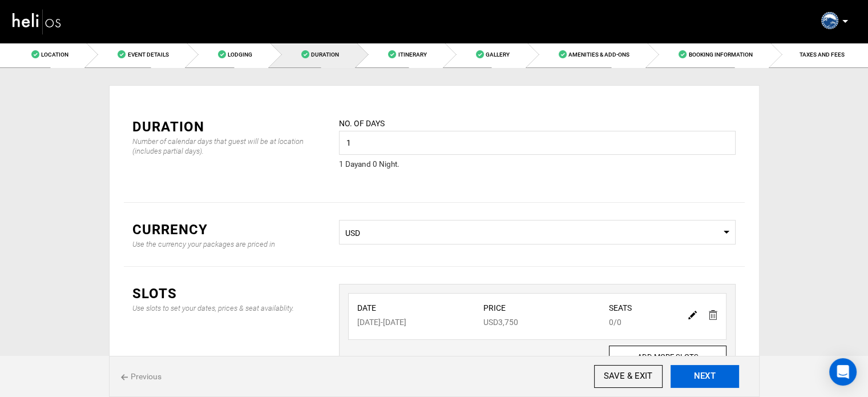
click at [699, 373] on button "NEXT" at bounding box center [705, 376] width 68 height 23
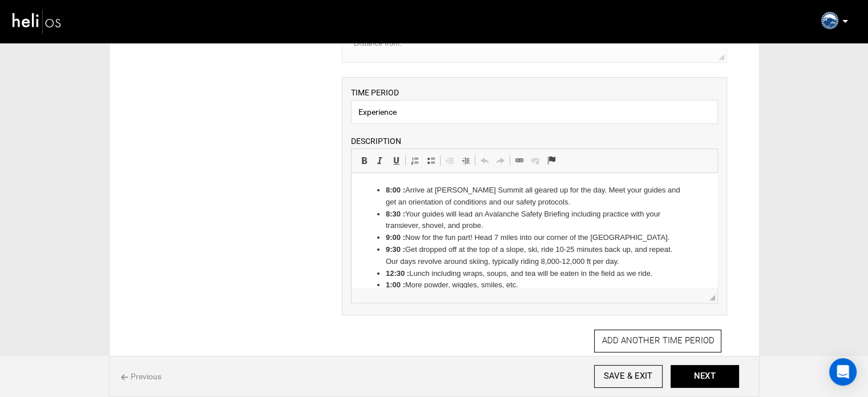
scroll to position [63, 0]
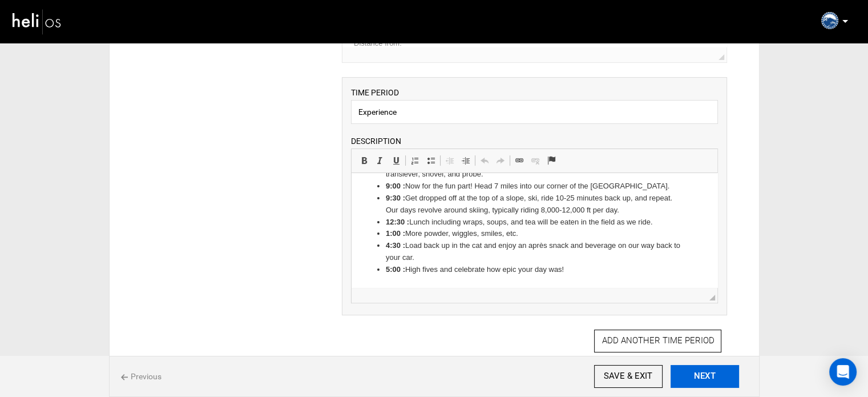
click at [681, 370] on button "NEXT" at bounding box center [705, 376] width 68 height 23
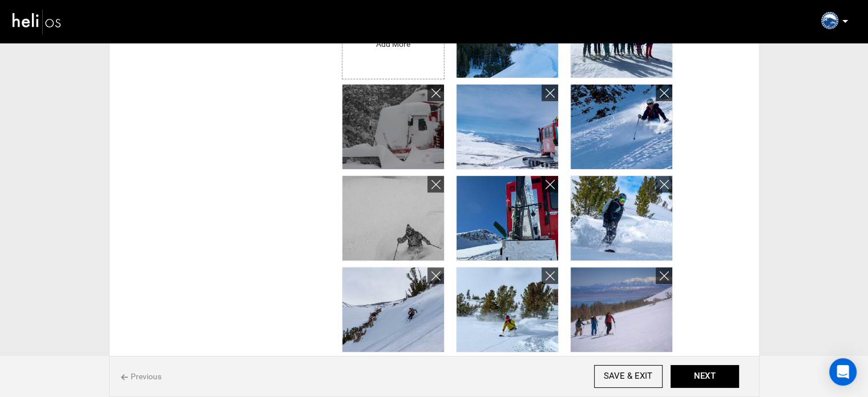
scroll to position [339, 0]
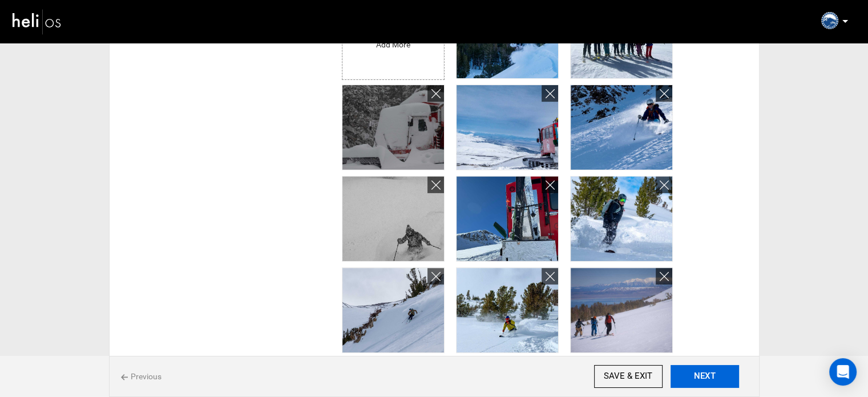
click at [702, 379] on button "NEXT" at bounding box center [705, 376] width 68 height 23
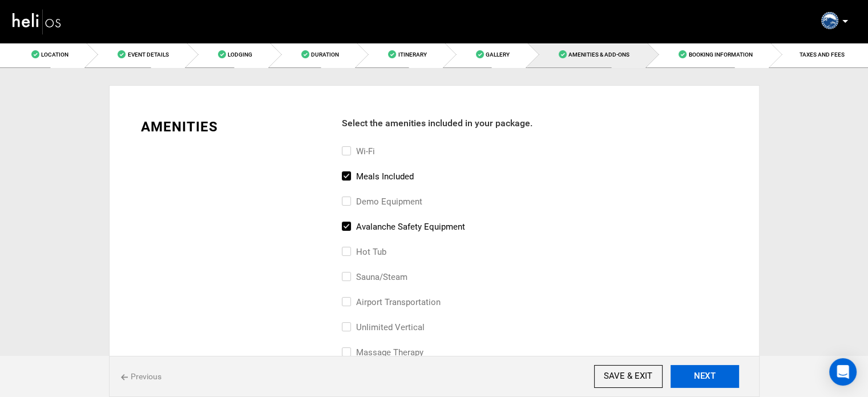
click at [702, 379] on button "NEXT" at bounding box center [705, 376] width 68 height 23
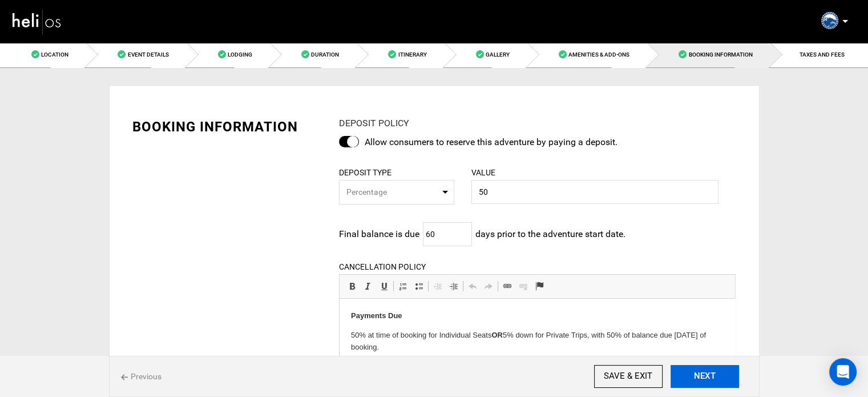
click at [702, 379] on button "NEXT" at bounding box center [705, 376] width 68 height 23
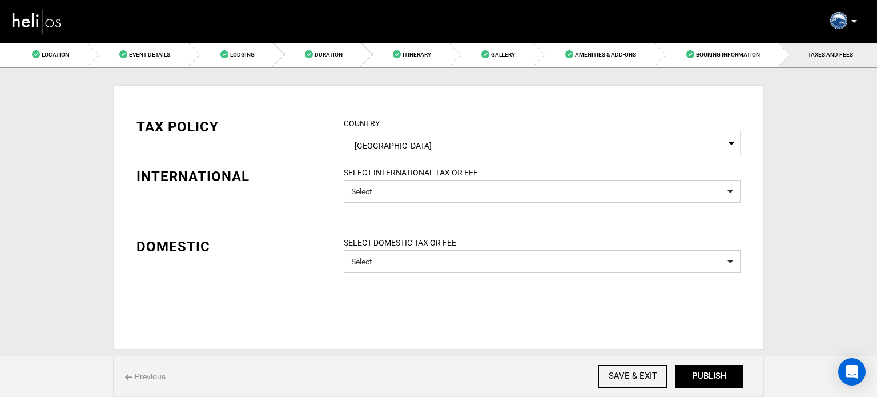
click at [611, 362] on div "Previous SAVE & EXIT NEXT PUBLISH" at bounding box center [438, 376] width 651 height 41
click at [614, 366] on input "SAVE & EXIT" at bounding box center [632, 376] width 68 height 23
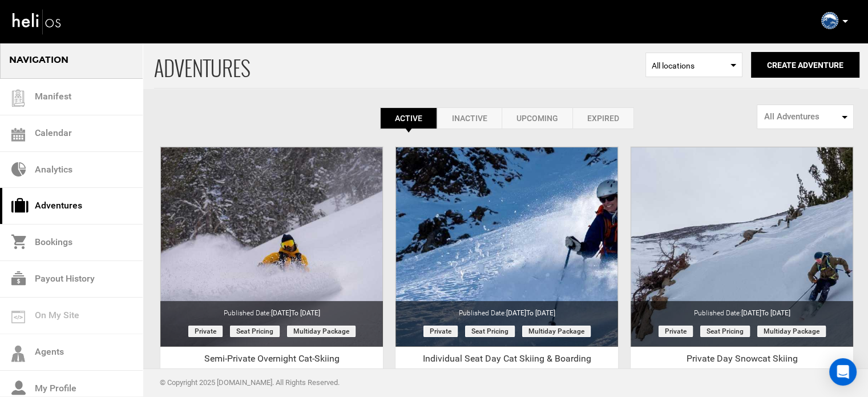
click at [844, 25] on p at bounding box center [844, 21] width 7 height 13
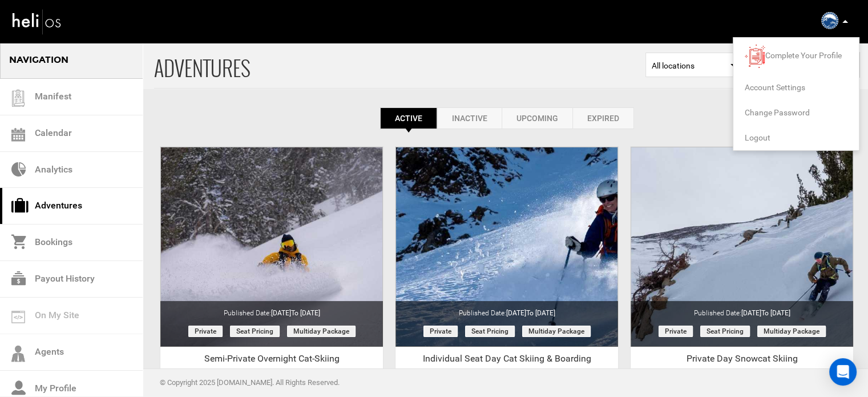
click at [752, 135] on span "Logout" at bounding box center [758, 137] width 26 height 9
